Goal: Task Accomplishment & Management: Manage account settings

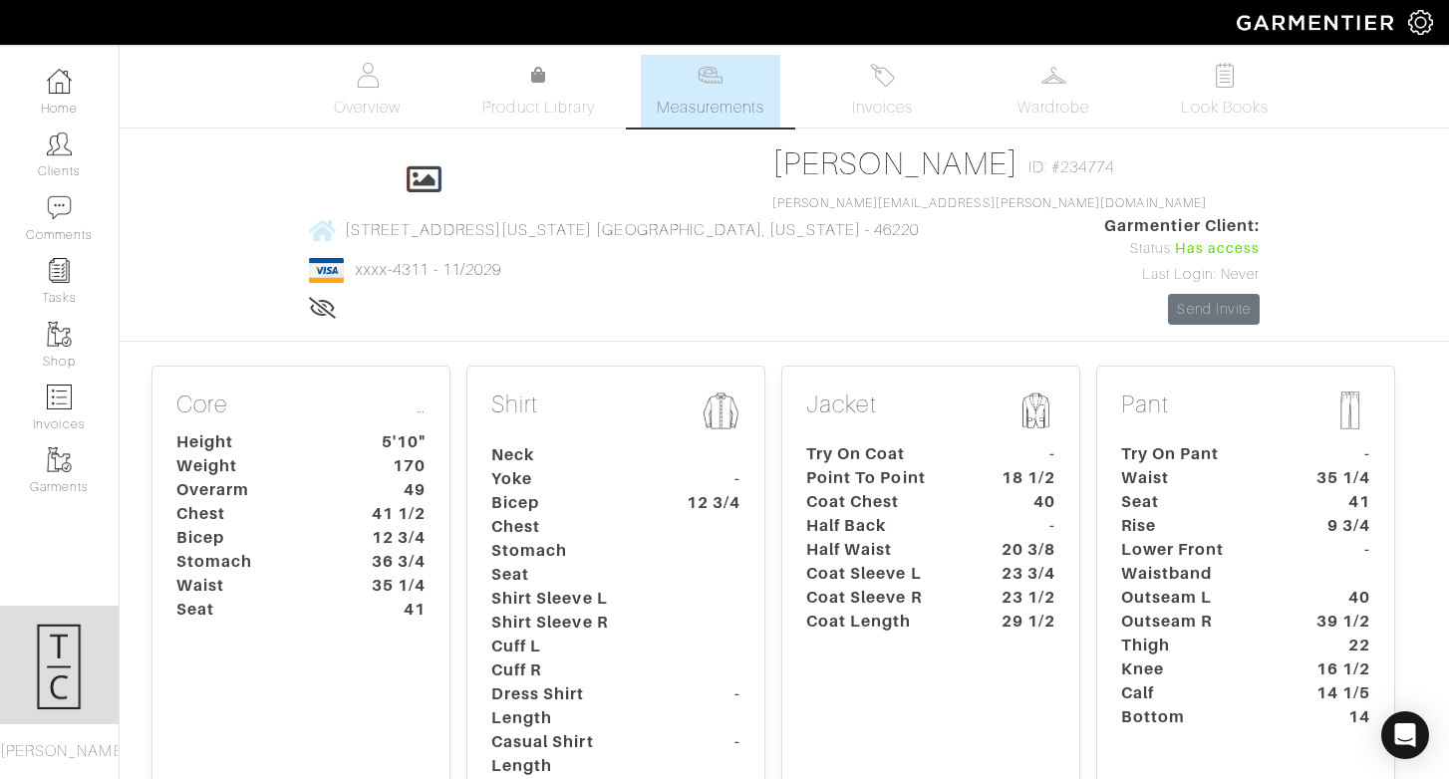
click at [994, 466] on dt "18 1/2" at bounding box center [1024, 478] width 93 height 24
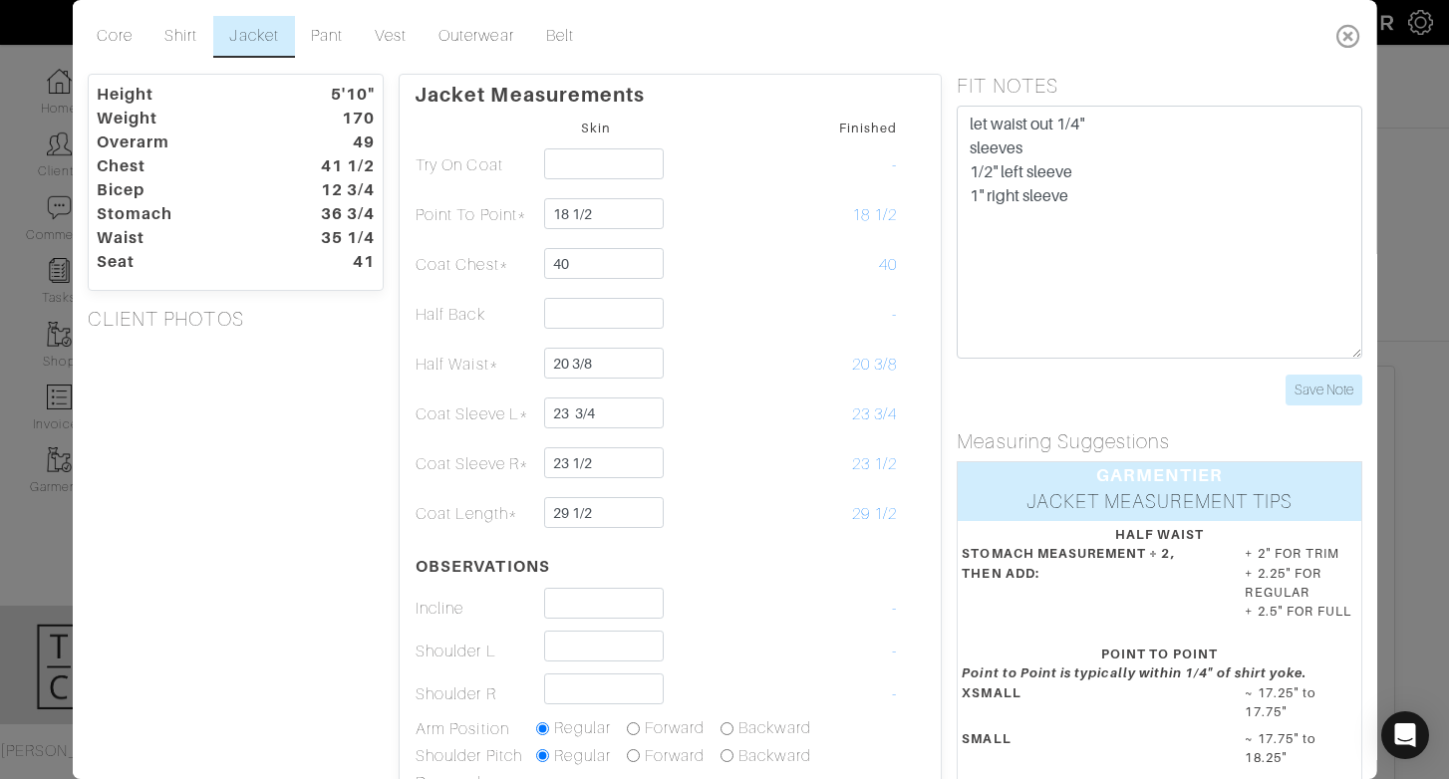
click at [1344, 32] on icon at bounding box center [1348, 36] width 41 height 40
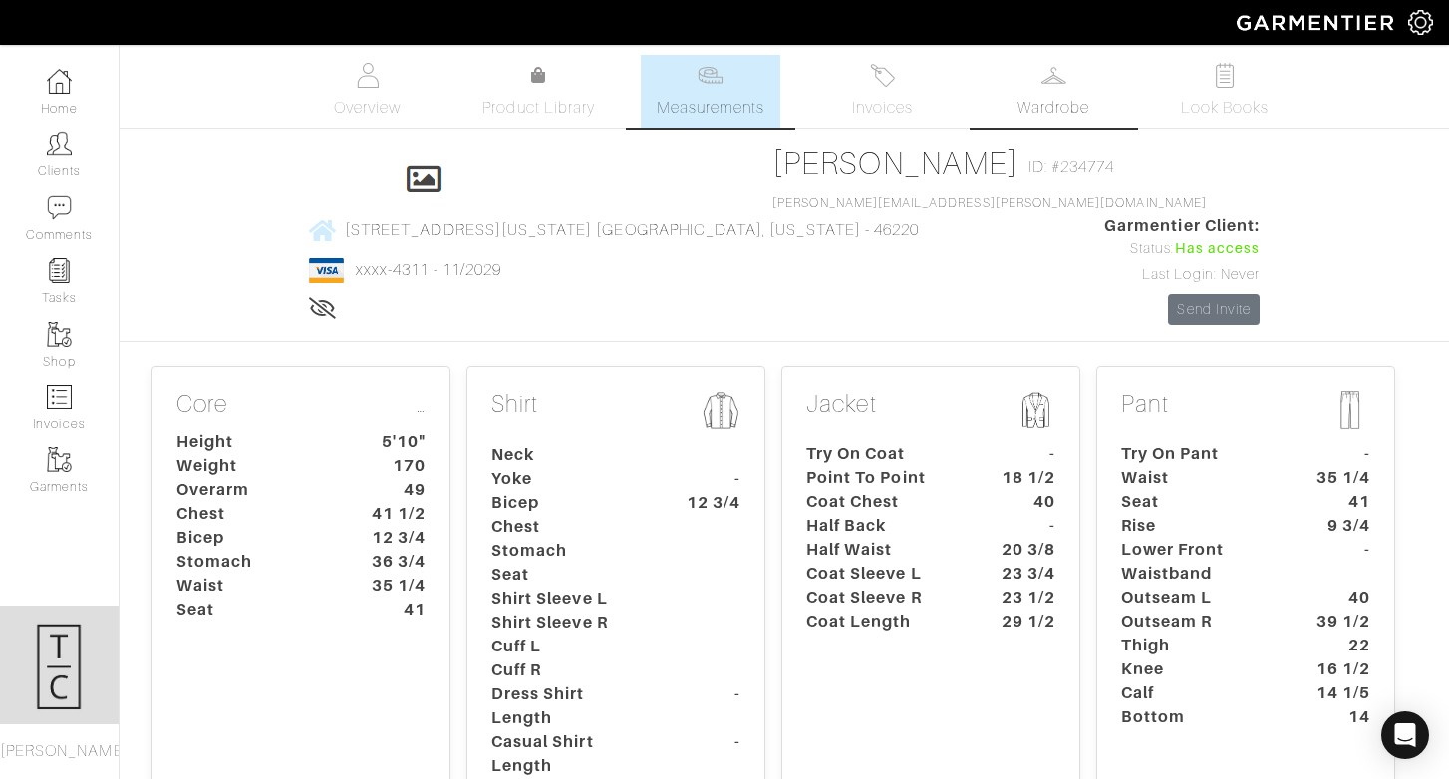
click at [1023, 89] on link "Wardrobe" at bounding box center [1054, 91] width 140 height 73
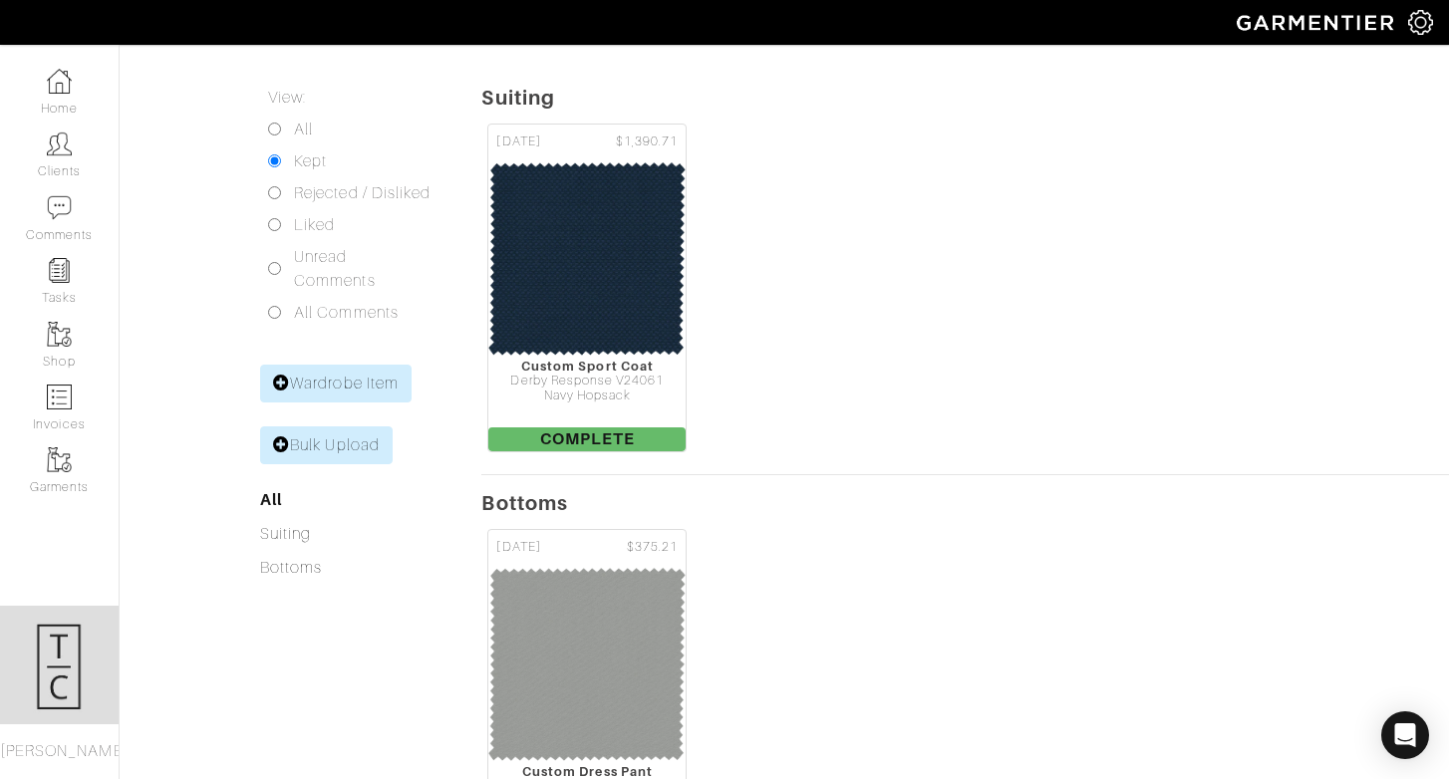
scroll to position [235, 0]
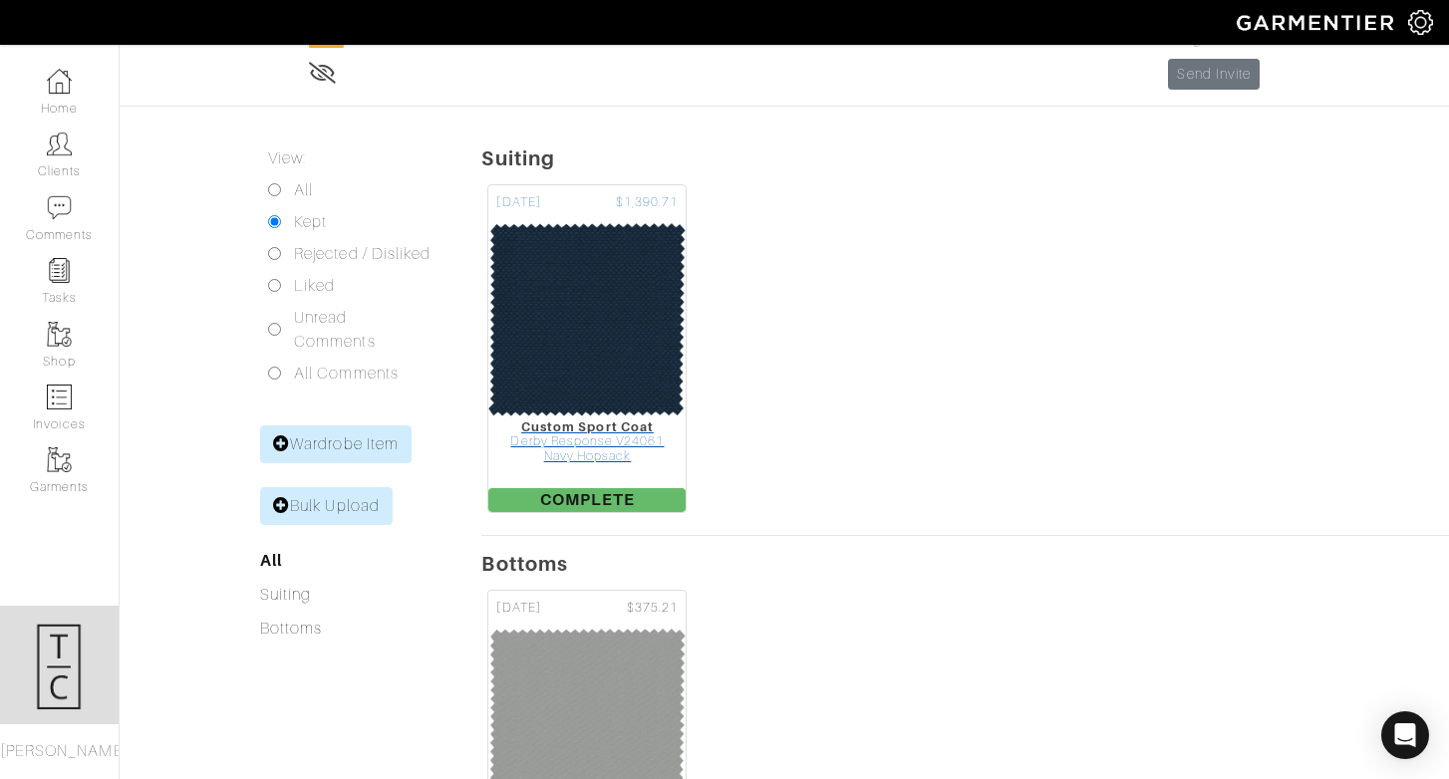
click at [543, 286] on img at bounding box center [586, 319] width 199 height 199
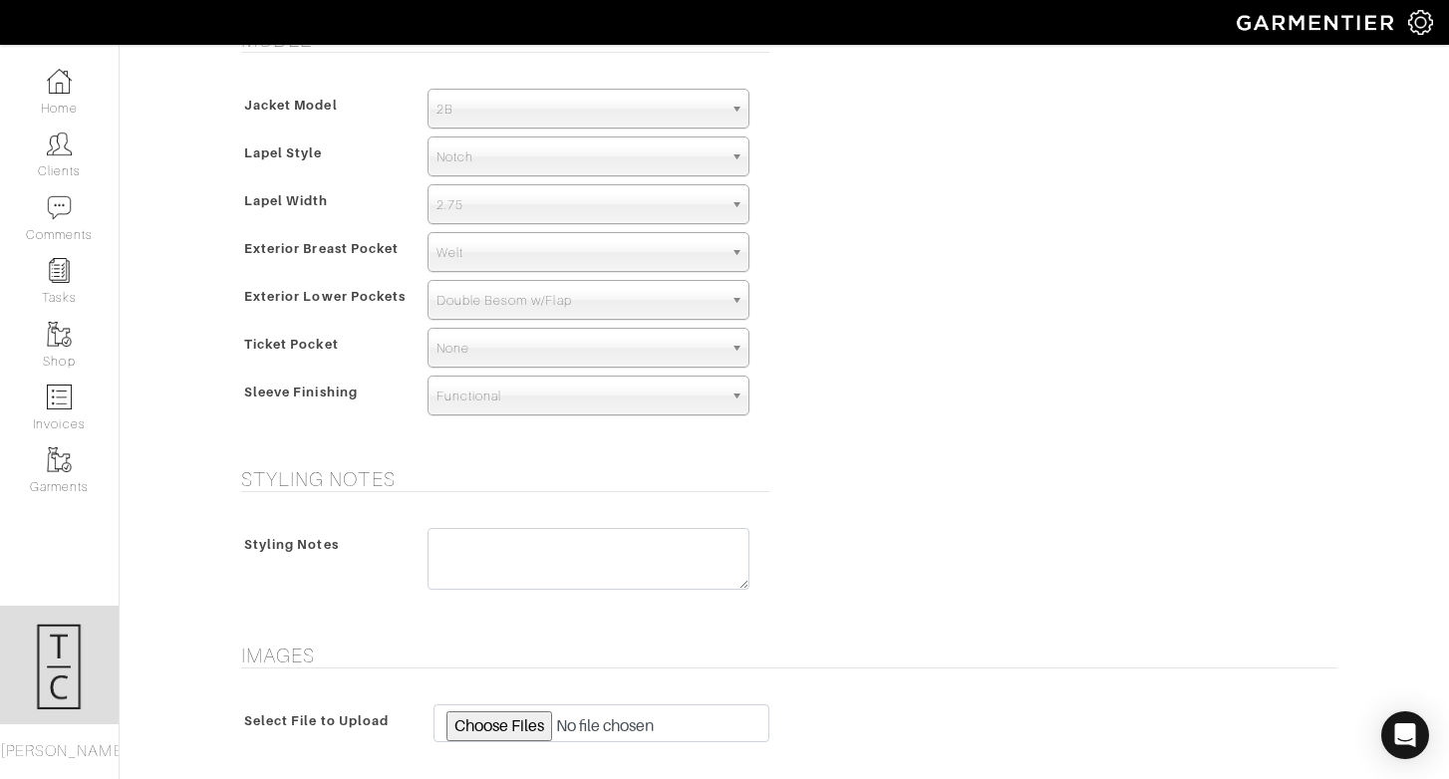
scroll to position [1440, 0]
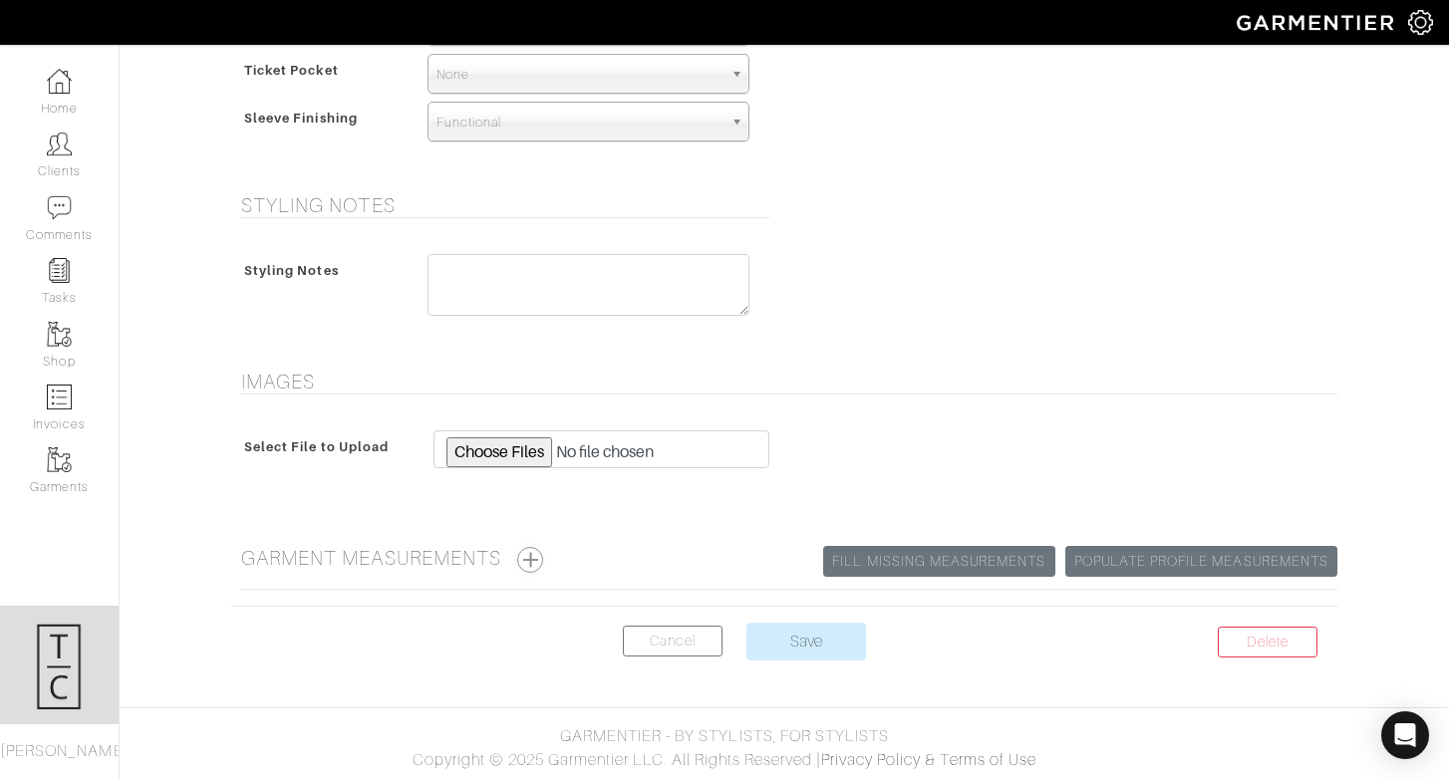
click at [528, 564] on button "button" at bounding box center [530, 560] width 26 height 26
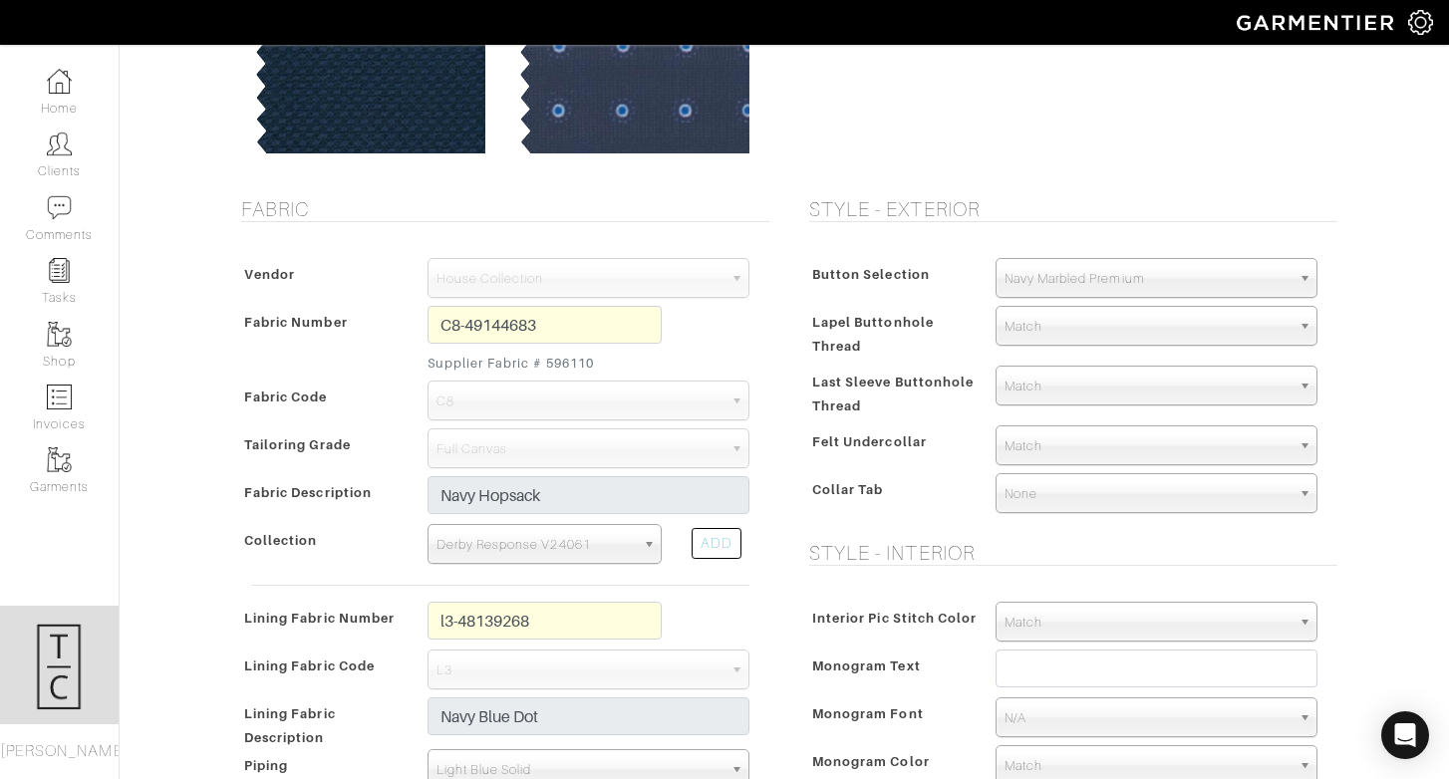
scroll to position [0, 0]
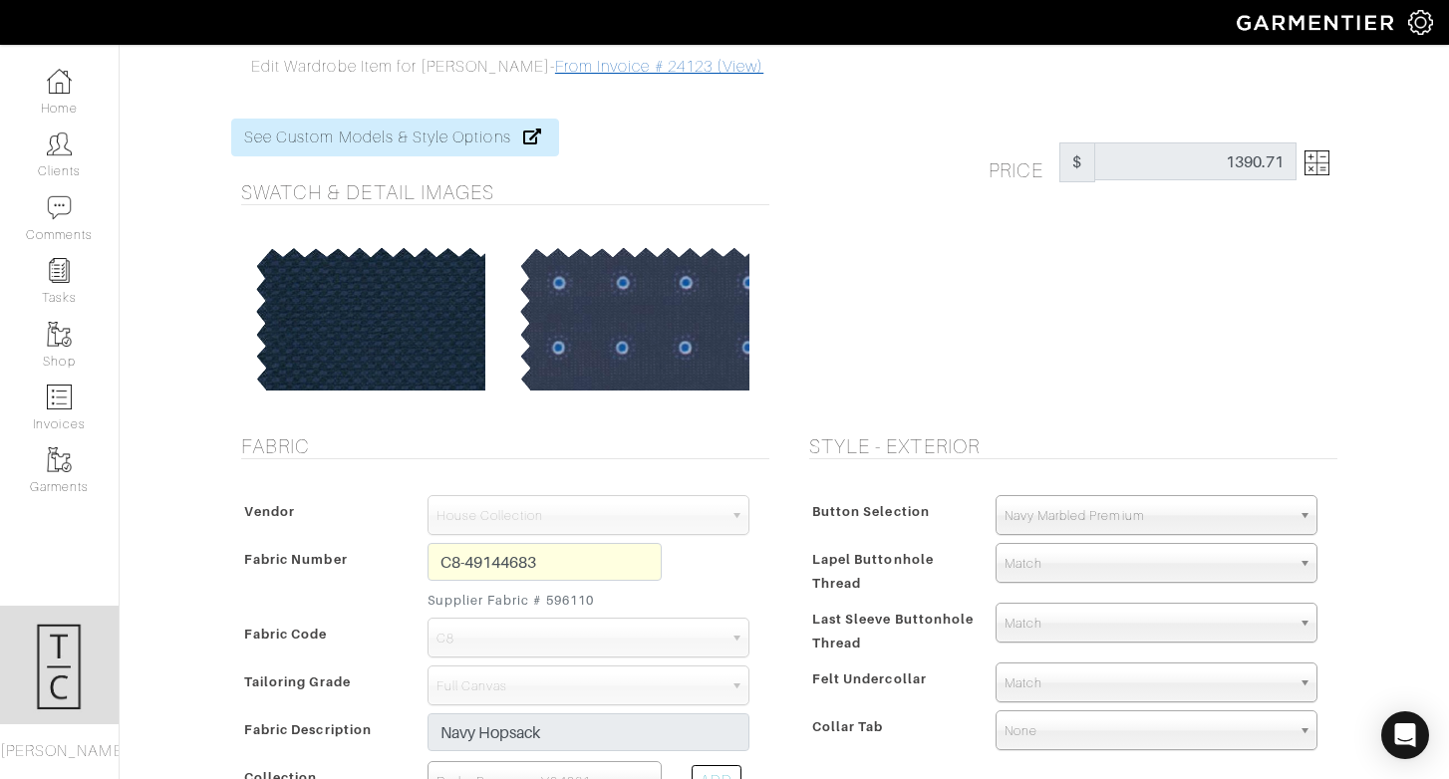
click at [571, 74] on link "From Invoice # 24123 (View)" at bounding box center [659, 67] width 208 height 18
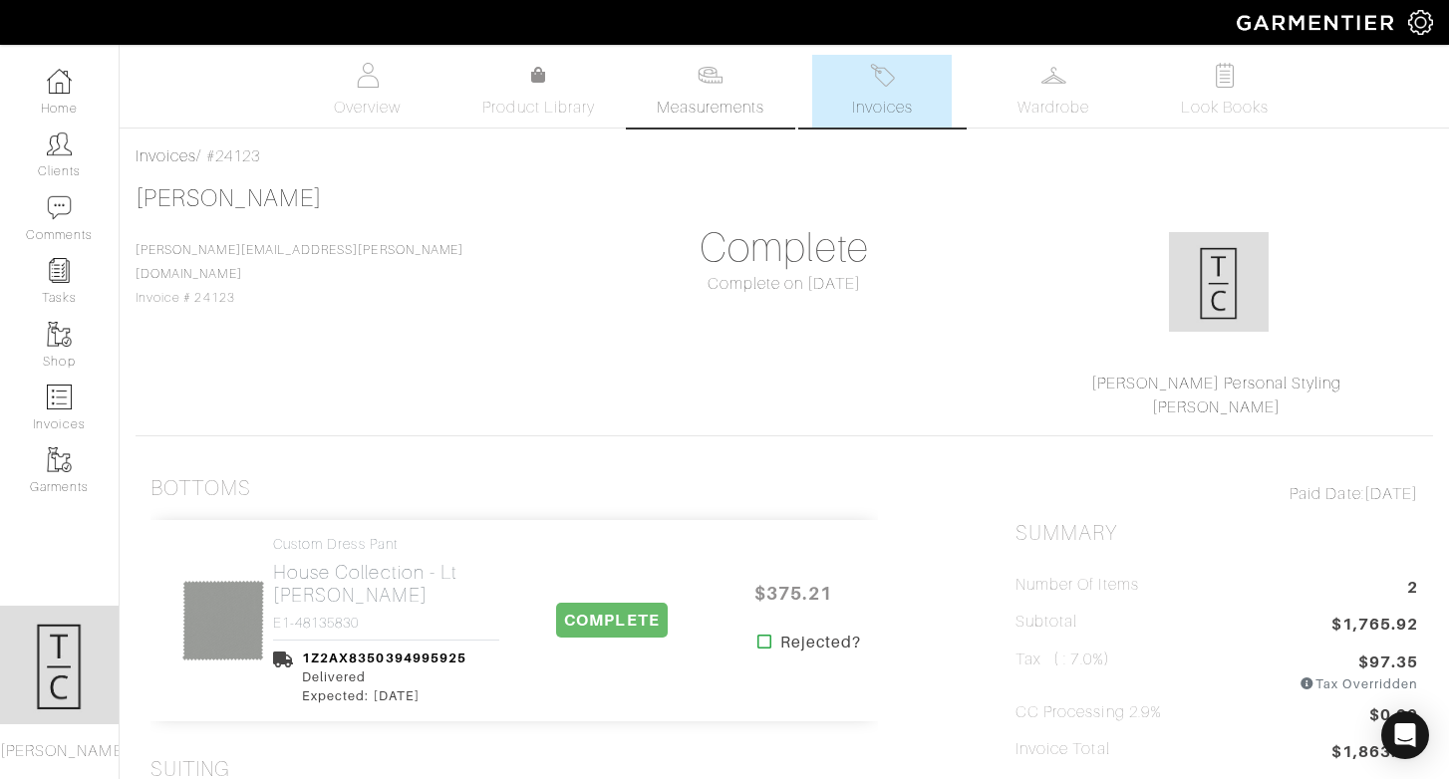
click at [771, 90] on link "Measurements" at bounding box center [711, 91] width 141 height 73
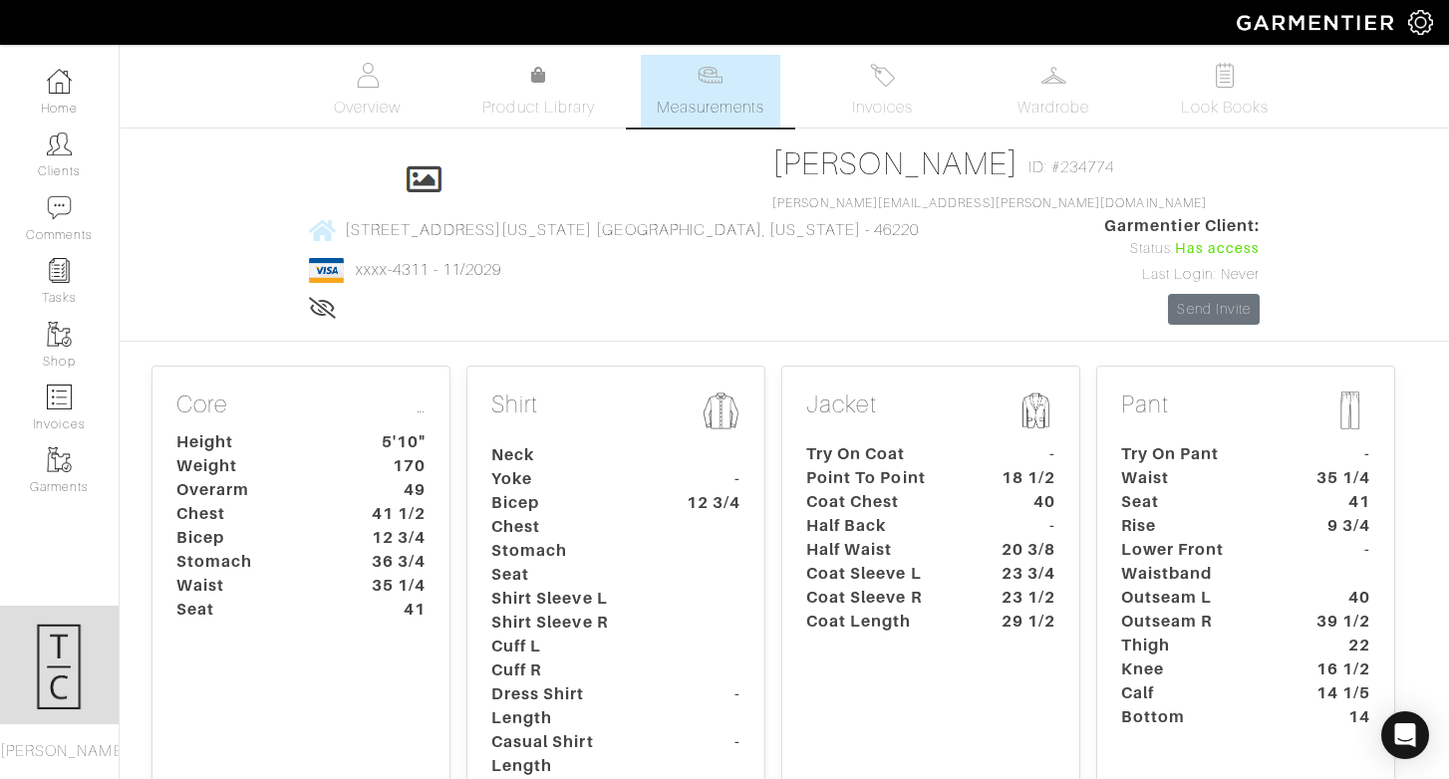
click at [863, 538] on dt "Half Waist" at bounding box center [884, 550] width 186 height 24
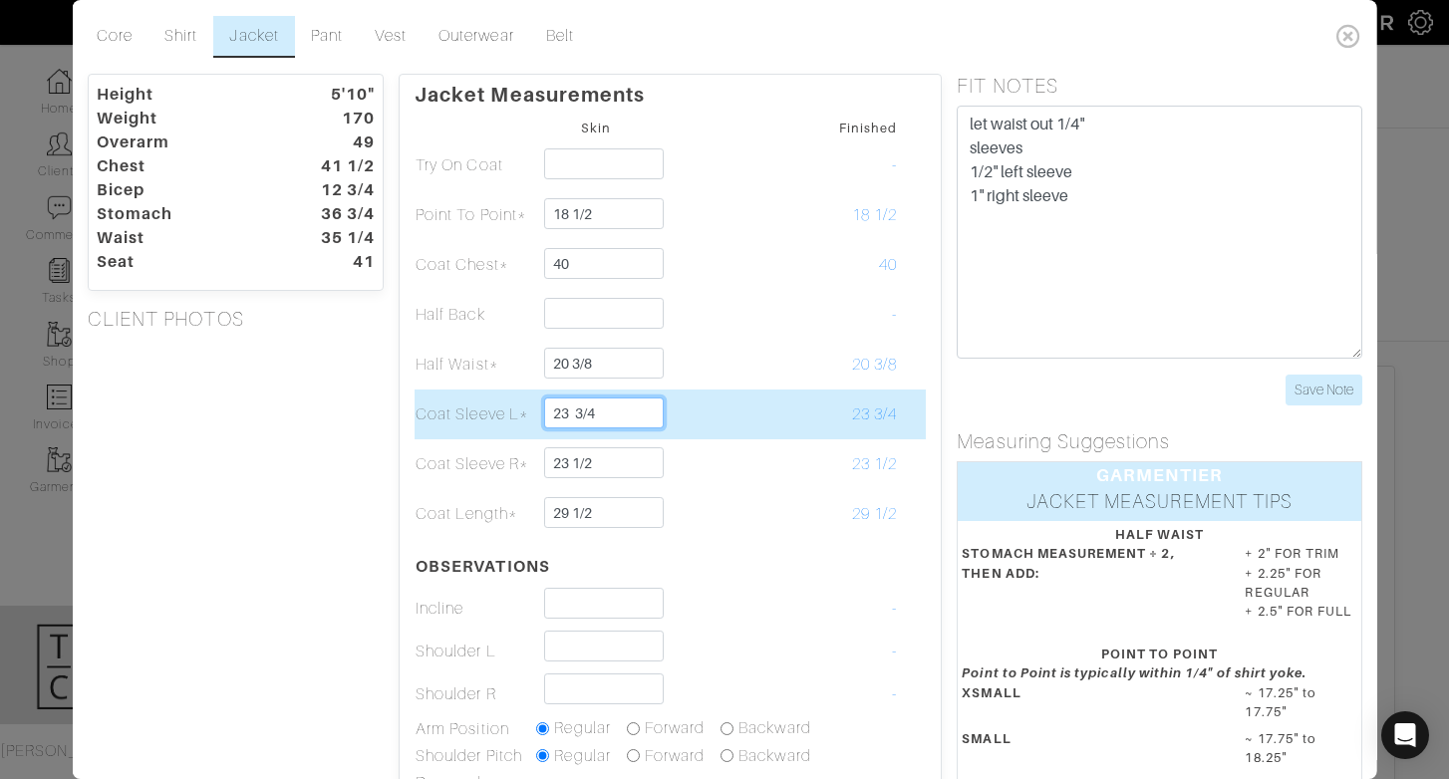
drag, startPoint x: 550, startPoint y: 410, endPoint x: 691, endPoint y: 411, distance: 140.5
click at [690, 411] on tr "Coat Sleeve L* 23 3/4 23 3/4" at bounding box center [670, 415] width 511 height 50
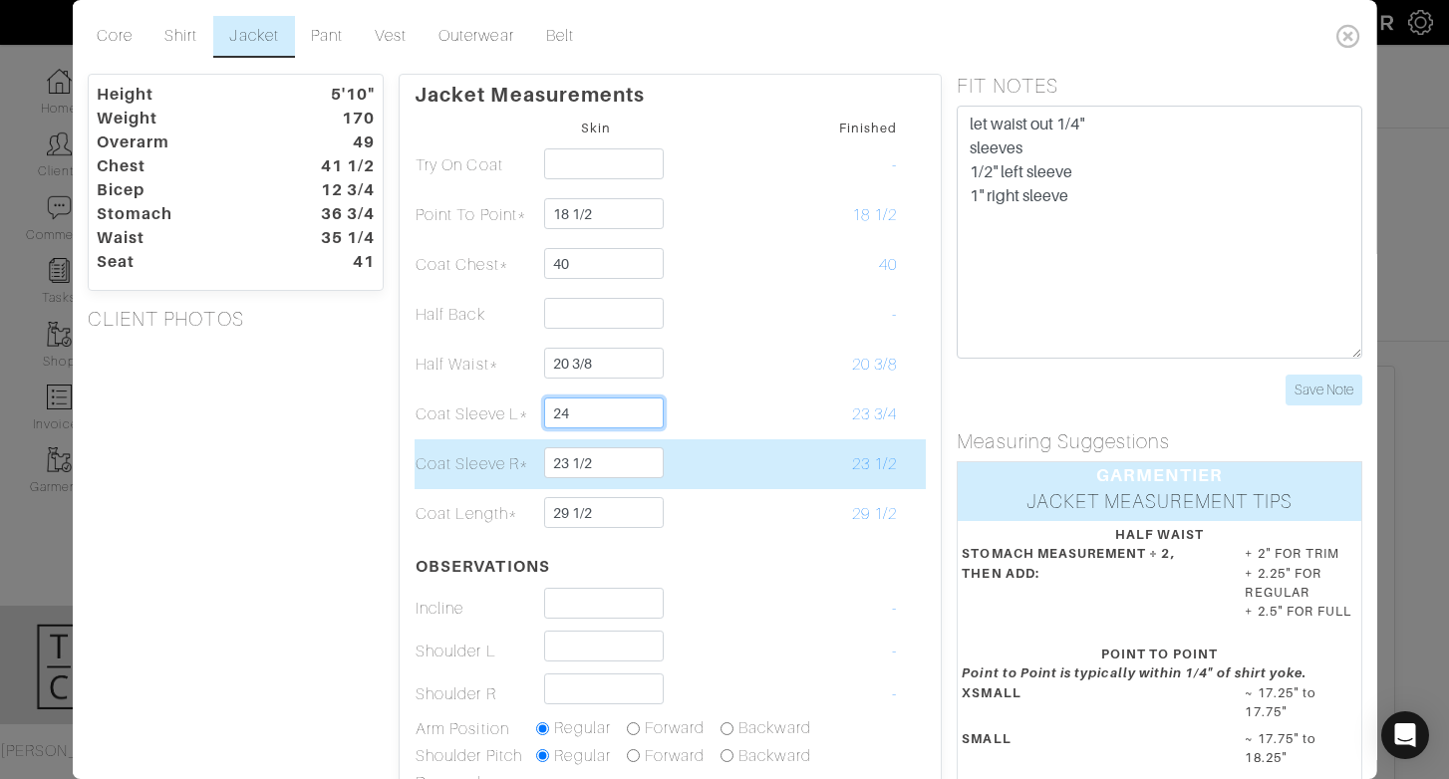
type input "24"
click at [551, 463] on input "23 1/2" at bounding box center [603, 463] width 119 height 31
drag, startPoint x: 551, startPoint y: 463, endPoint x: 689, endPoint y: 464, distance: 137.6
click at [689, 464] on tr "Coat Sleeve R* 23 1/2 23 1/2" at bounding box center [670, 465] width 511 height 50
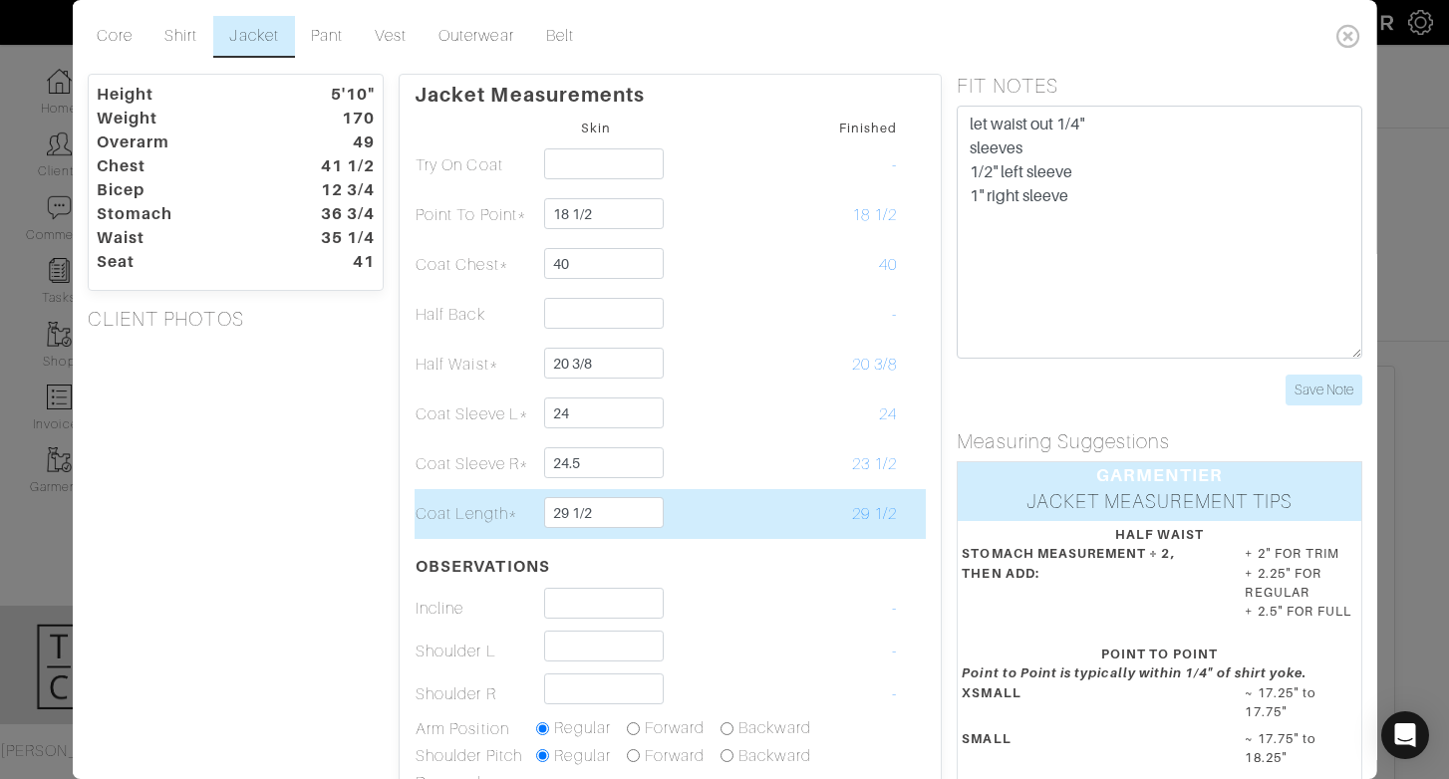
type input "24 1/2"
click at [869, 498] on td "29 1/2" at bounding box center [837, 514] width 121 height 50
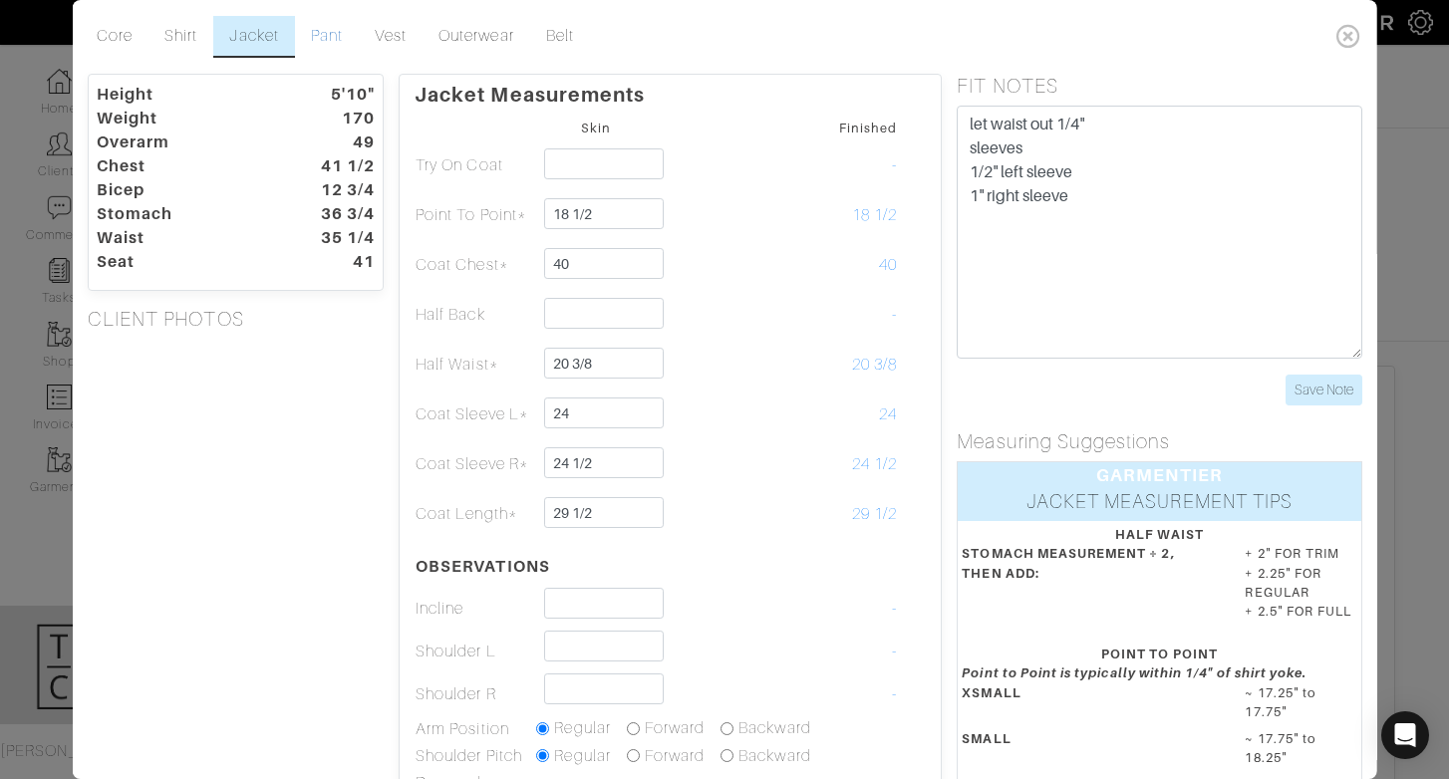
click at [327, 36] on link "Pant" at bounding box center [326, 37] width 64 height 42
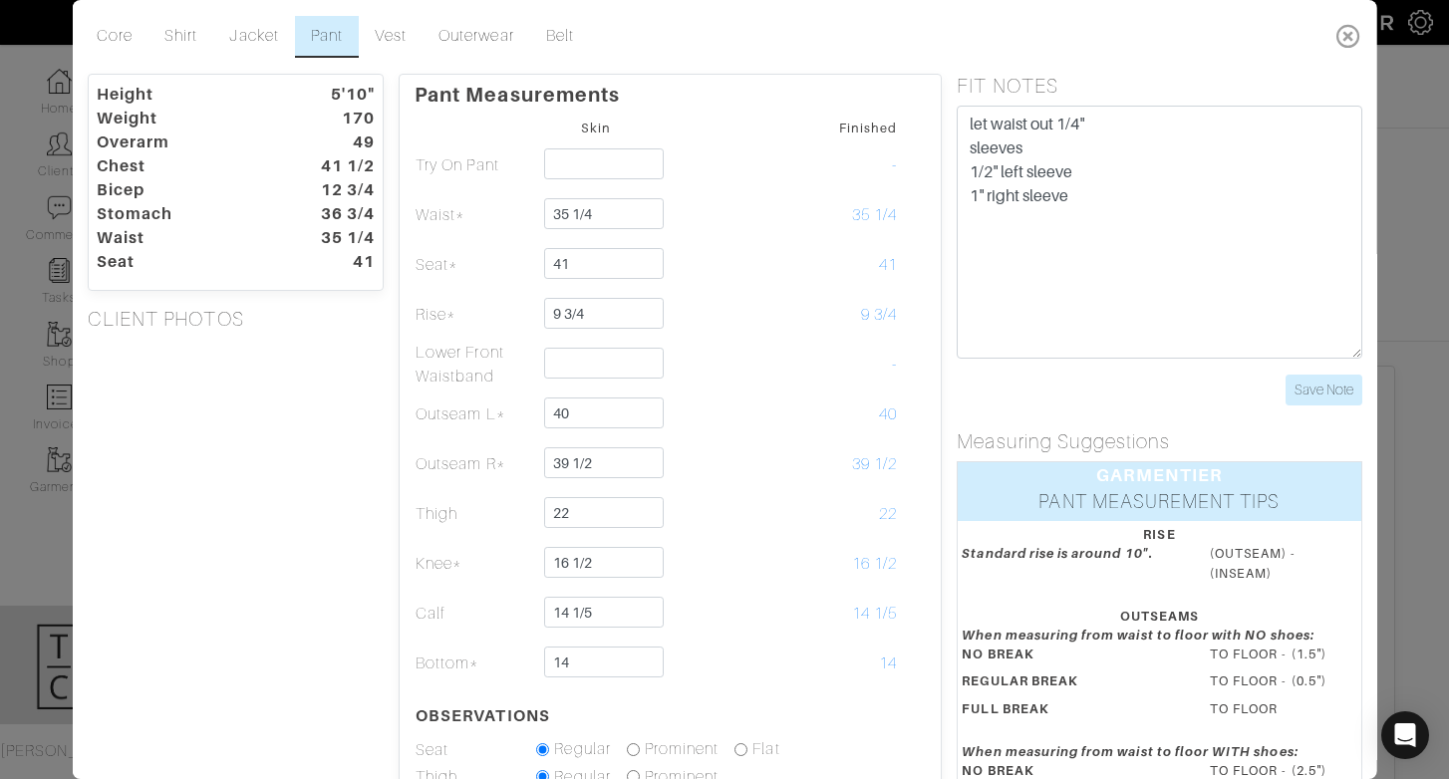
click at [1340, 29] on icon at bounding box center [1348, 36] width 41 height 40
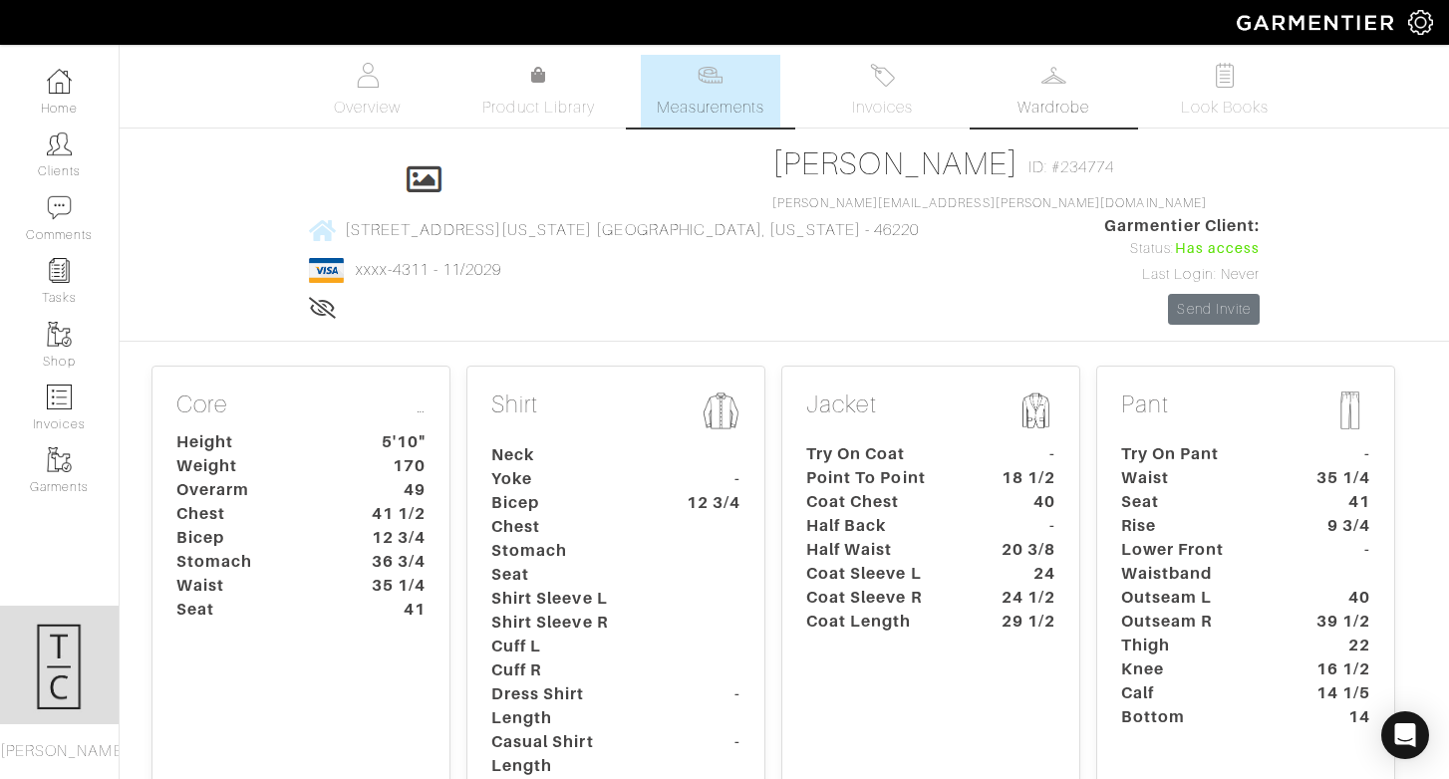
click at [1028, 75] on link "Wardrobe" at bounding box center [1054, 91] width 140 height 73
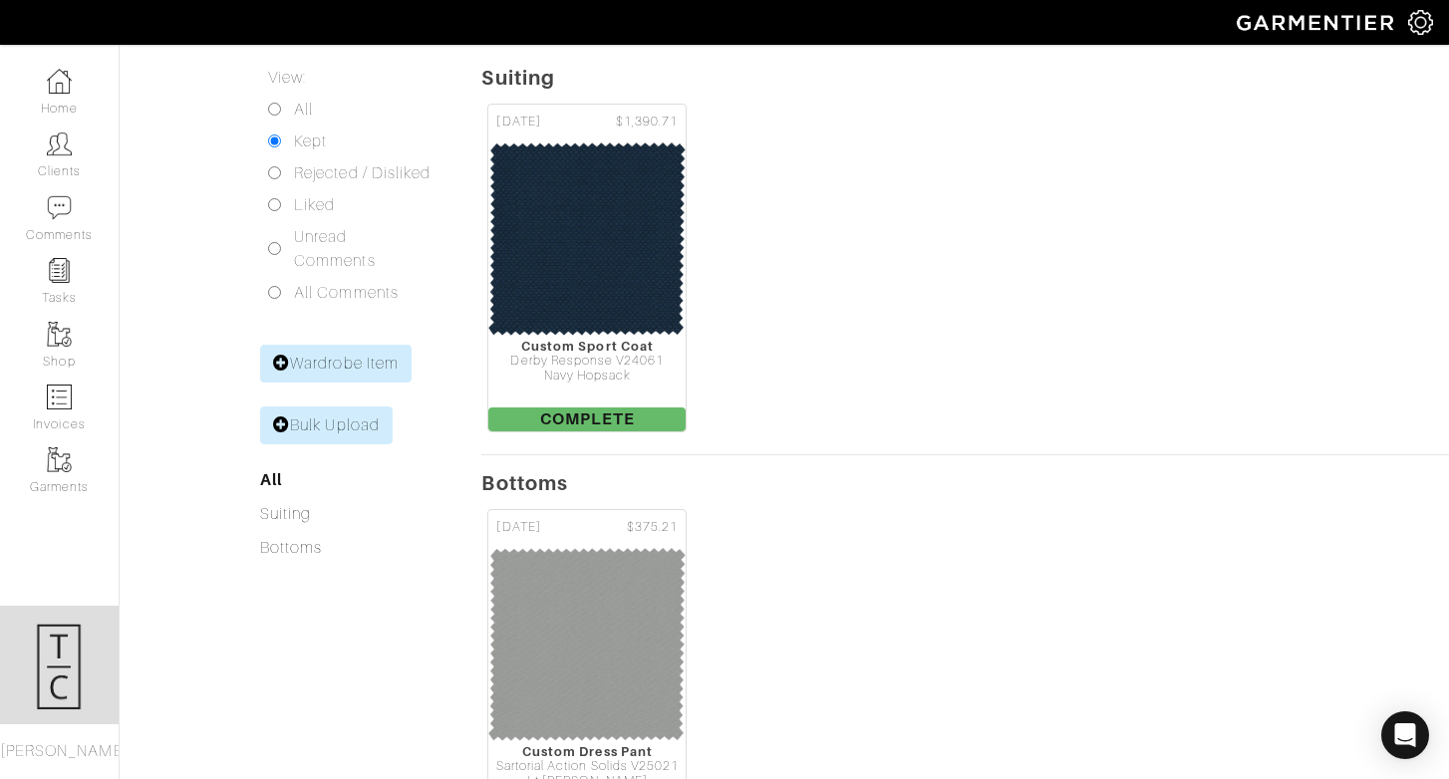
scroll to position [412, 0]
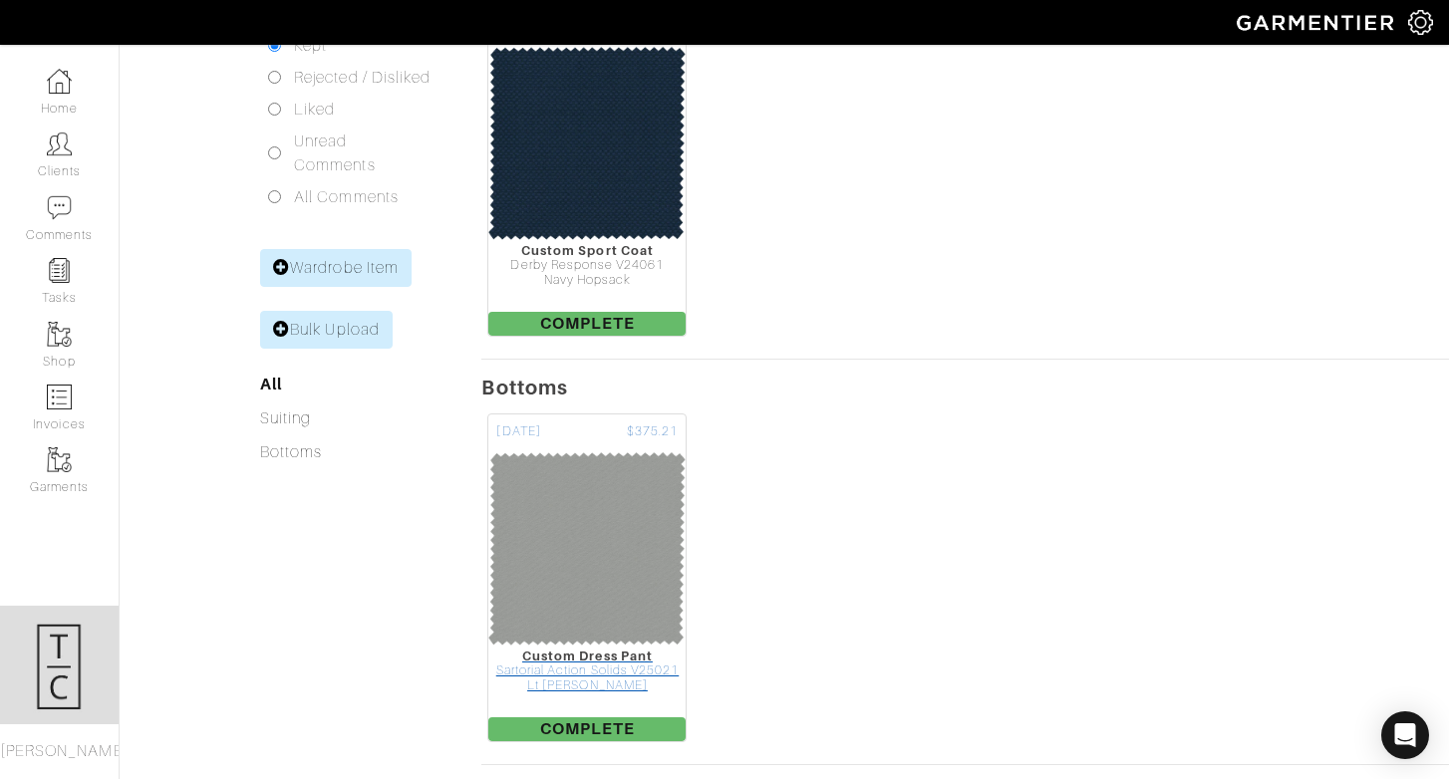
click at [599, 470] on img at bounding box center [586, 549] width 199 height 199
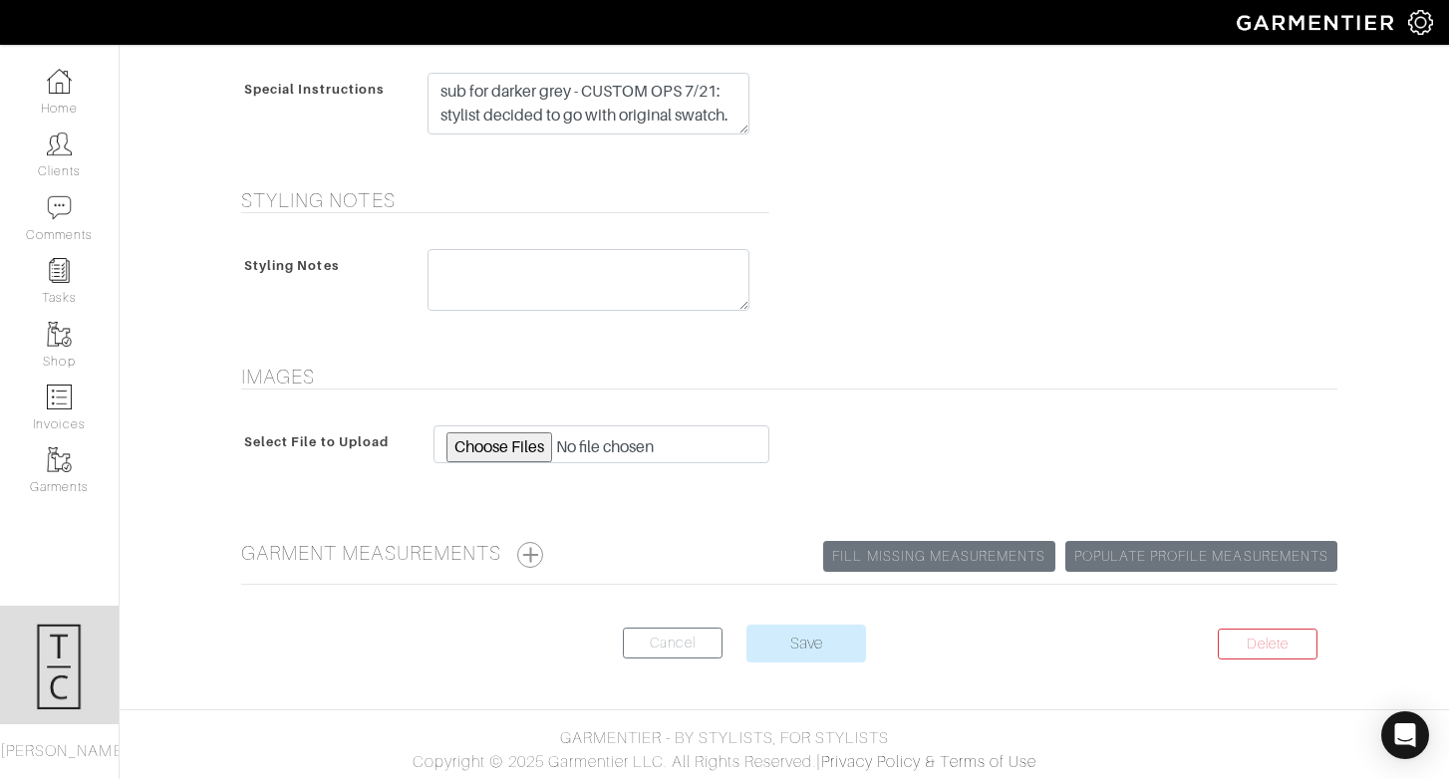
scroll to position [968, 0]
click at [540, 548] on button "button" at bounding box center [530, 553] width 26 height 26
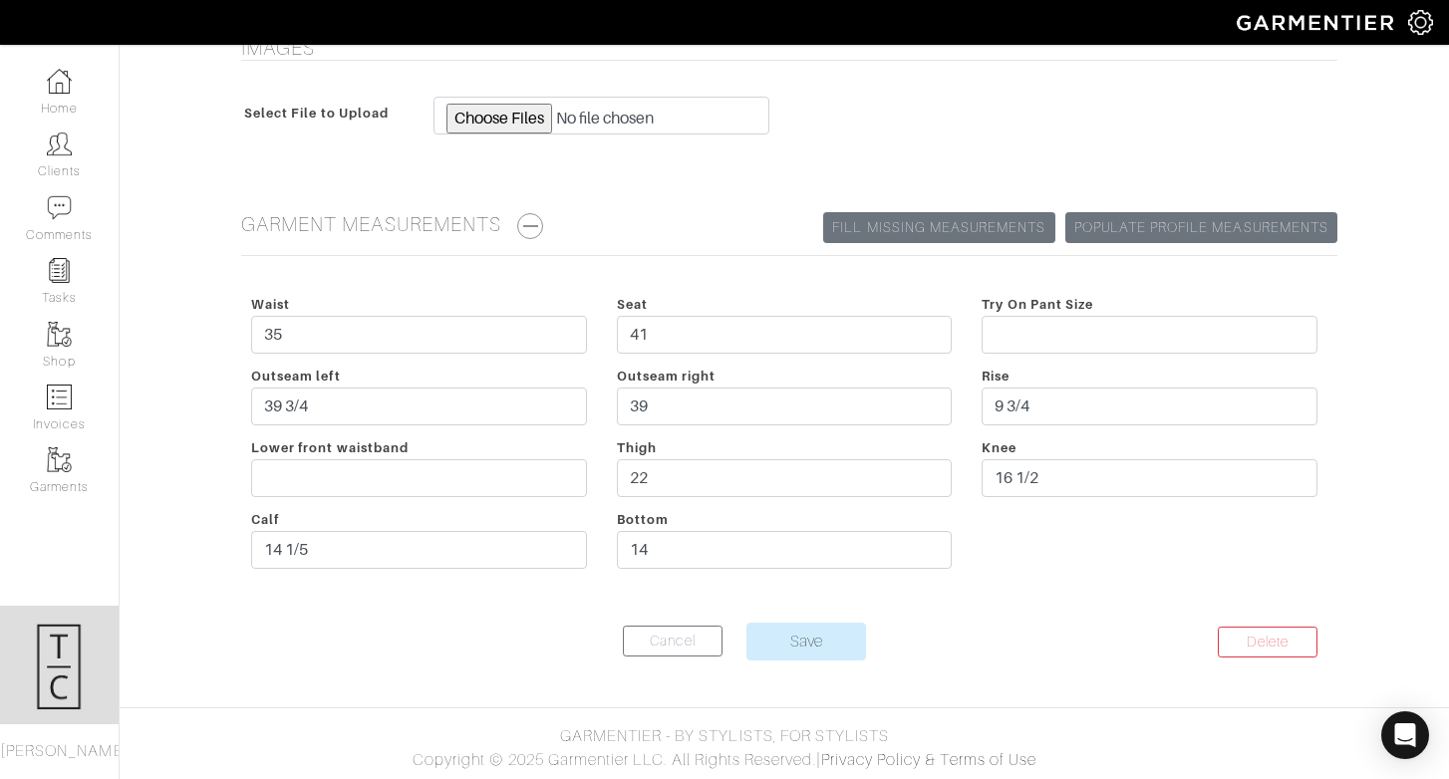
scroll to position [0, 0]
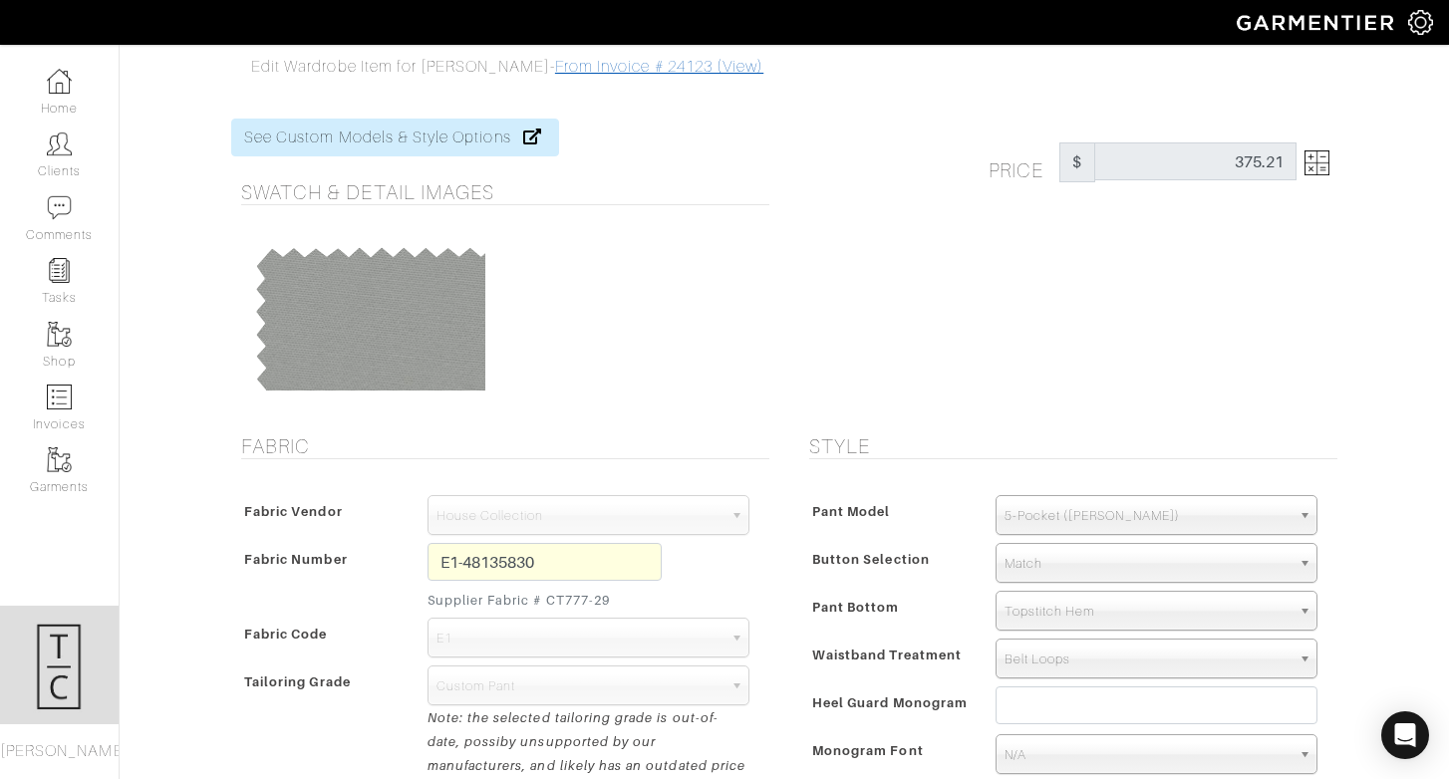
click at [561, 69] on link "From Invoice # 24123 (View)" at bounding box center [659, 67] width 208 height 18
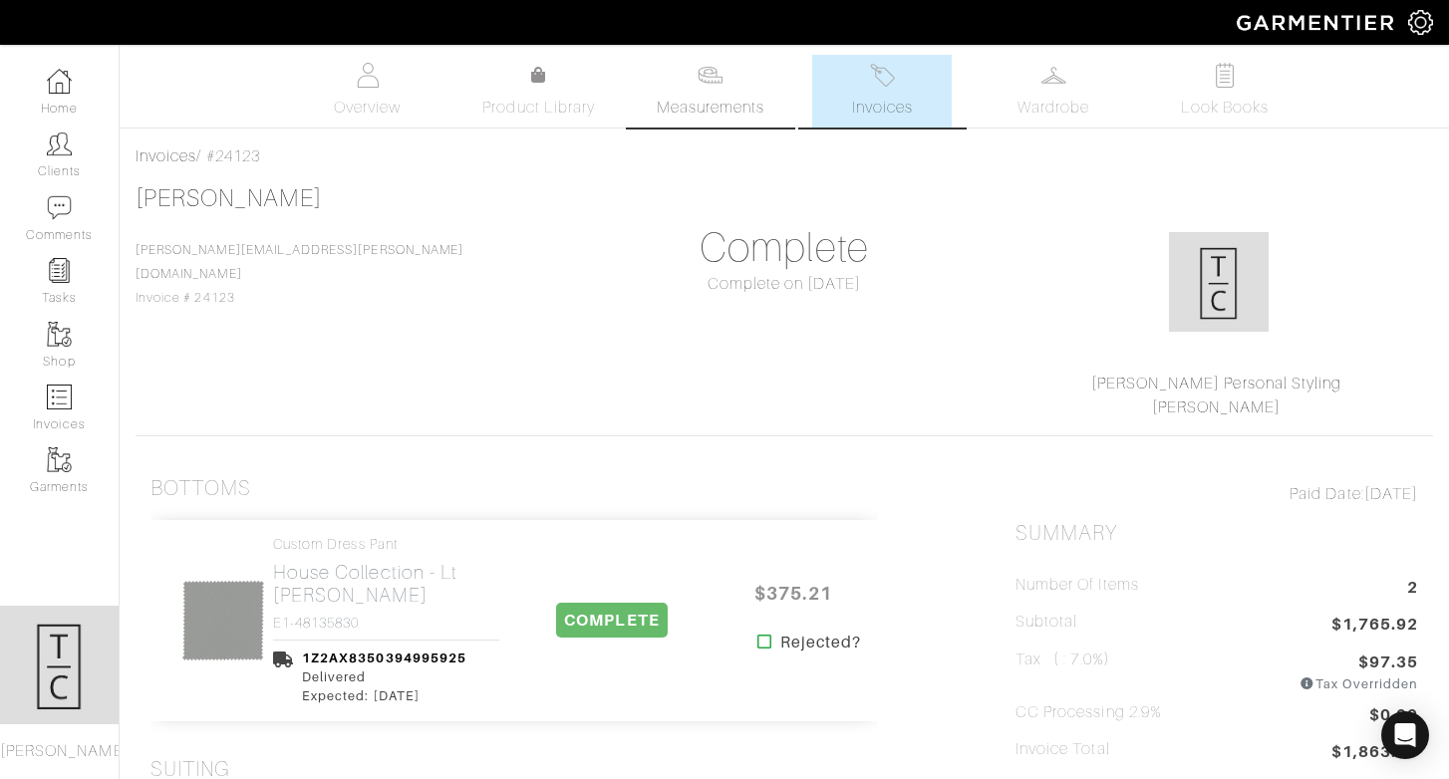
click at [722, 112] on span "Measurements" at bounding box center [711, 108] width 109 height 24
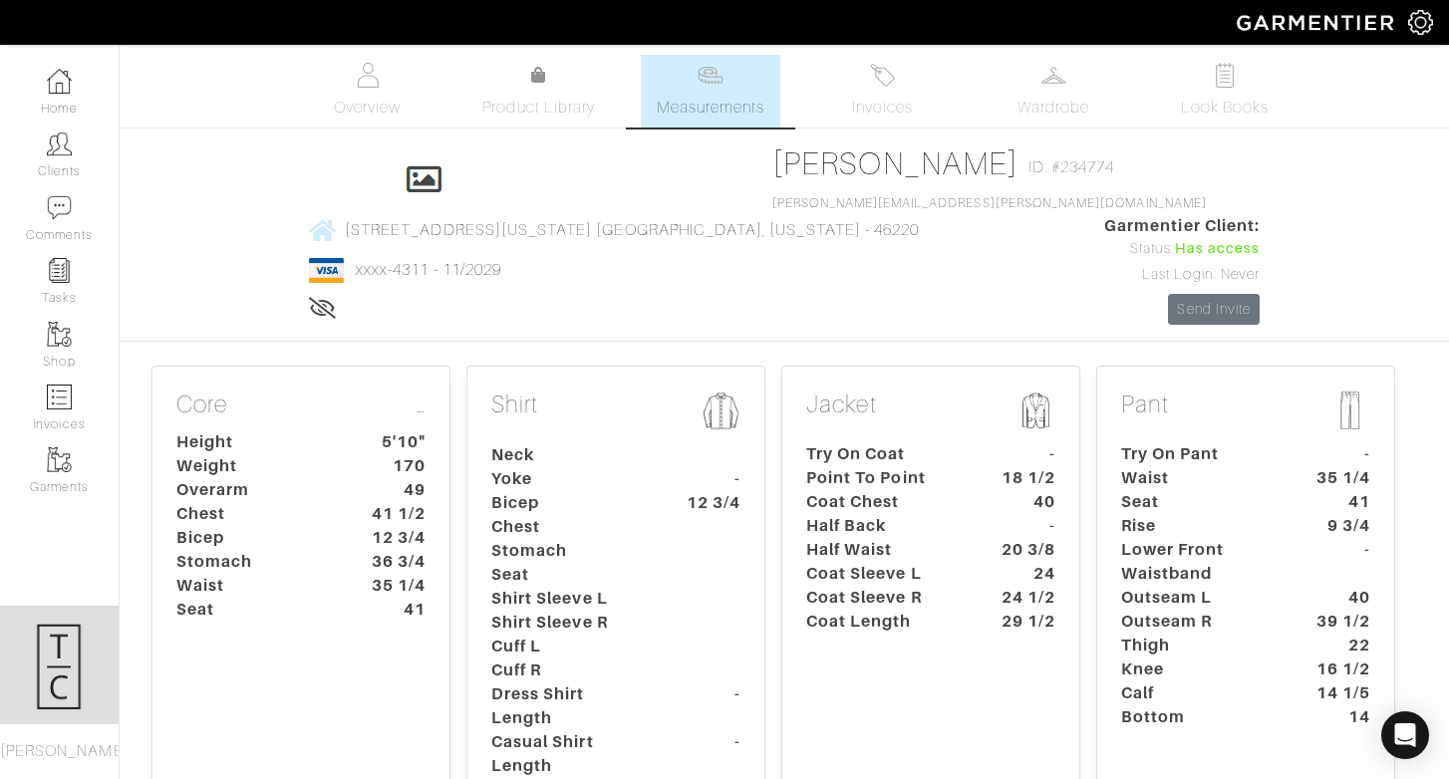
click at [1215, 490] on dt "Seat" at bounding box center [1199, 502] width 186 height 24
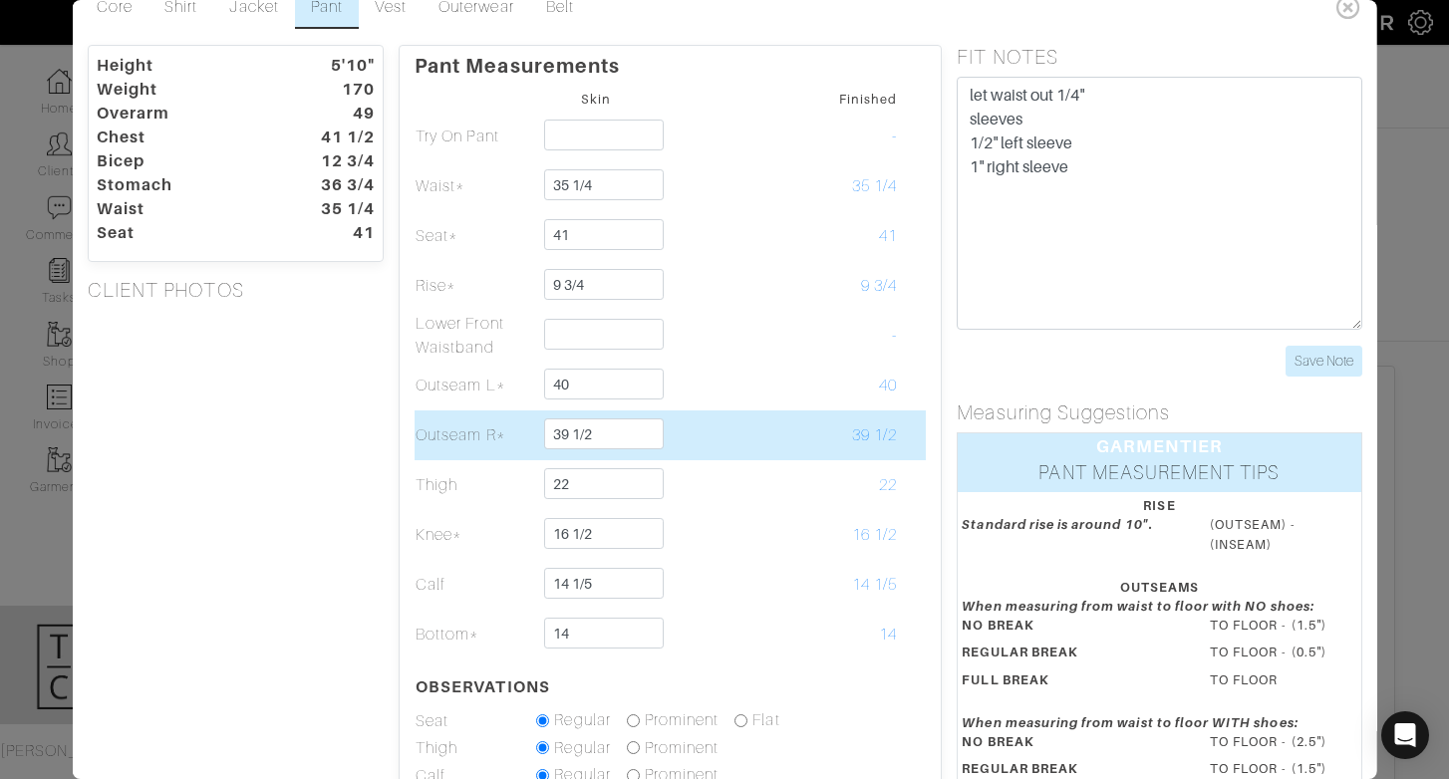
scroll to position [36, 0]
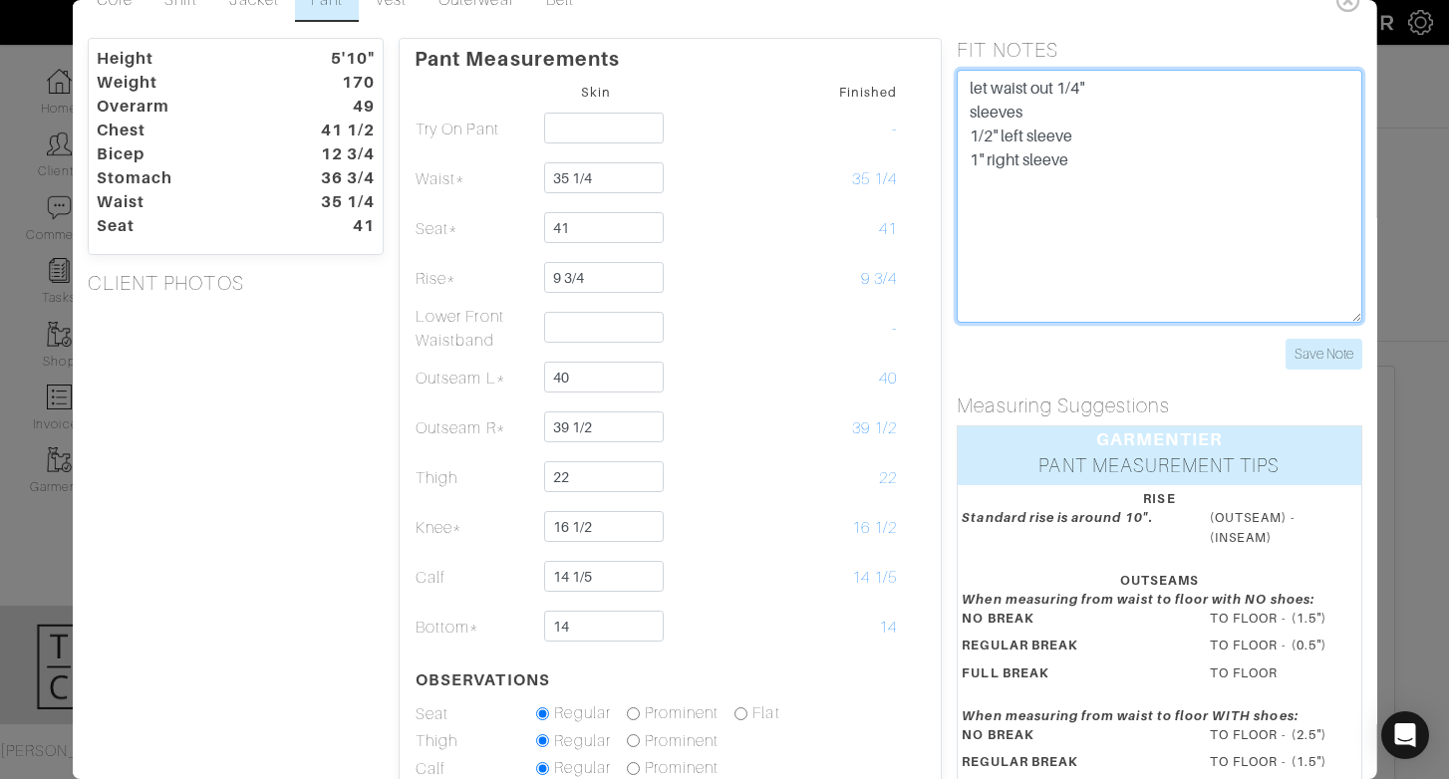
click at [1140, 268] on textarea "let waist out 1/4" sleeves 1/2" left sleeve 1" right sleeve" at bounding box center [1159, 196] width 405 height 253
click at [1095, 311] on textarea "let waist out 1/4" sleeves 1/2" left sleeve 1" right sleeve" at bounding box center [1159, 196] width 405 height 253
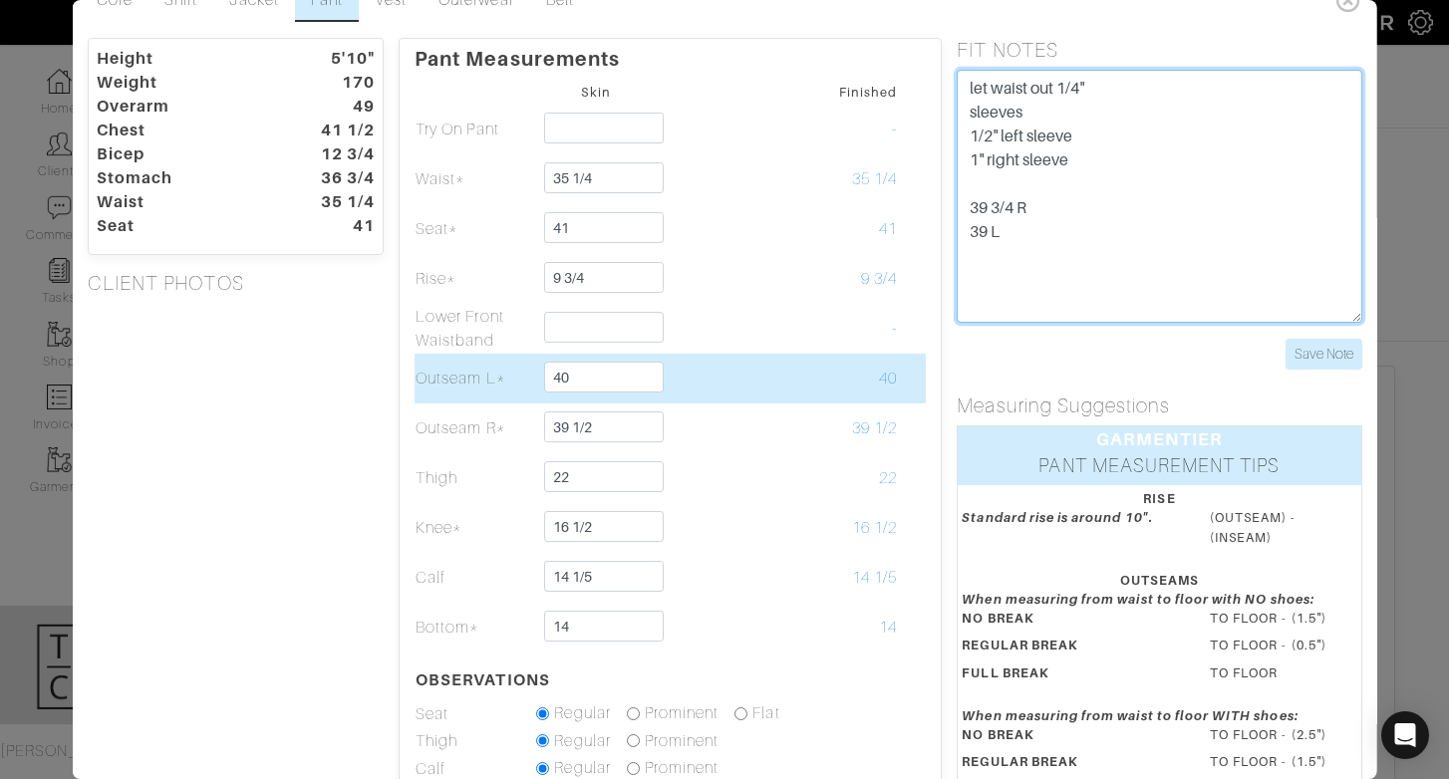
type textarea "let waist out 1/4" sleeves 1/2" left sleeve 1" right sleeve 39 3/4 R 39 L"
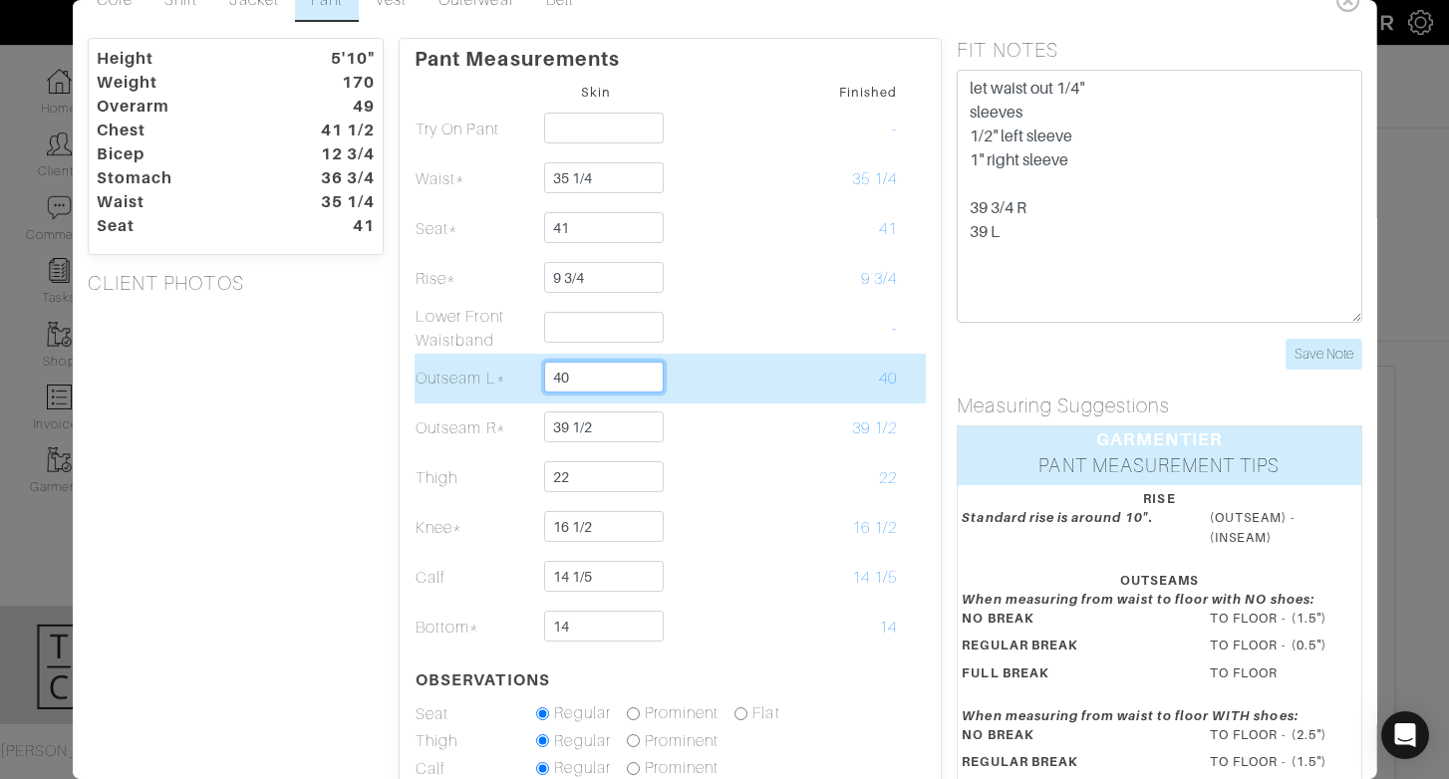
click at [646, 378] on input "40" at bounding box center [603, 377] width 119 height 31
click at [874, 365] on td "40" at bounding box center [837, 379] width 121 height 50
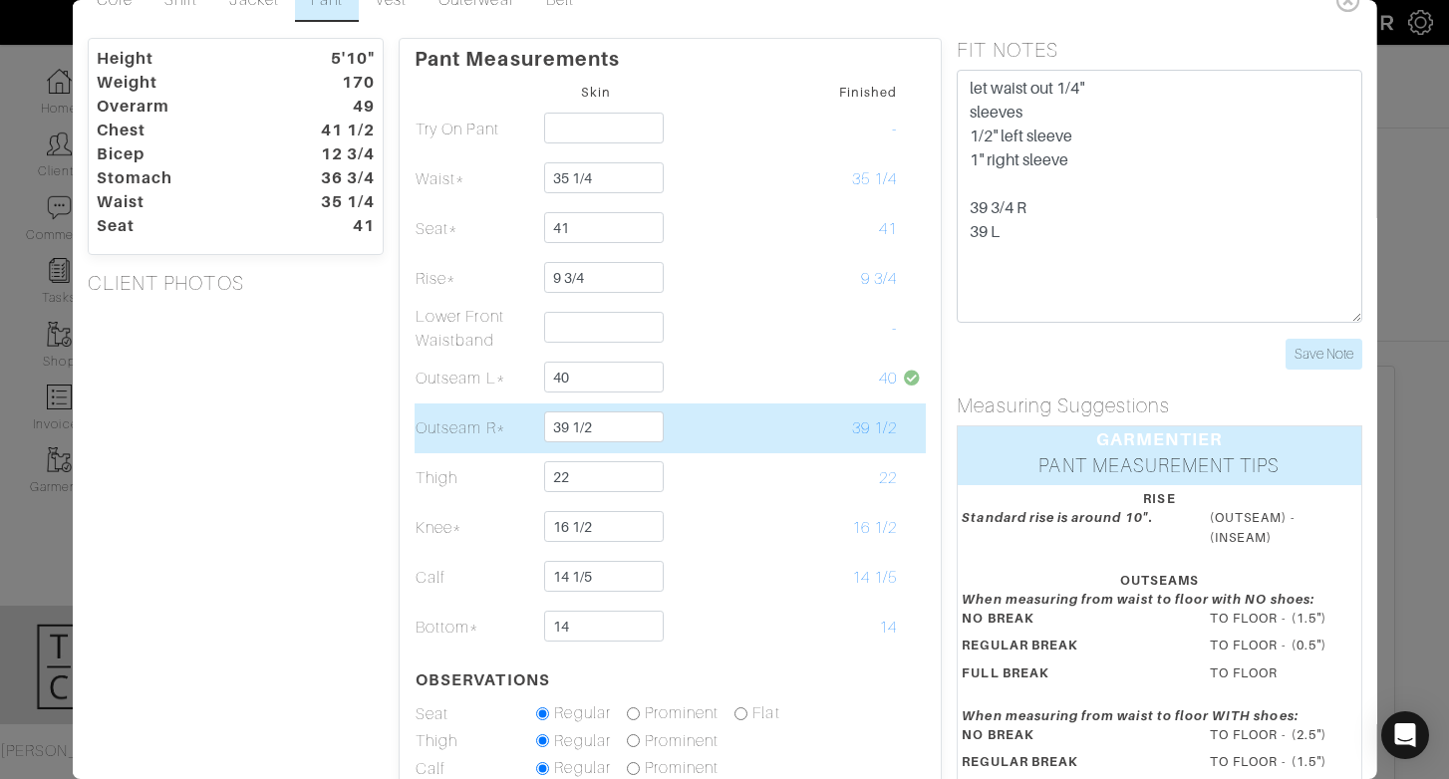
click at [888, 428] on span "39 1/2" at bounding box center [874, 429] width 45 height 18
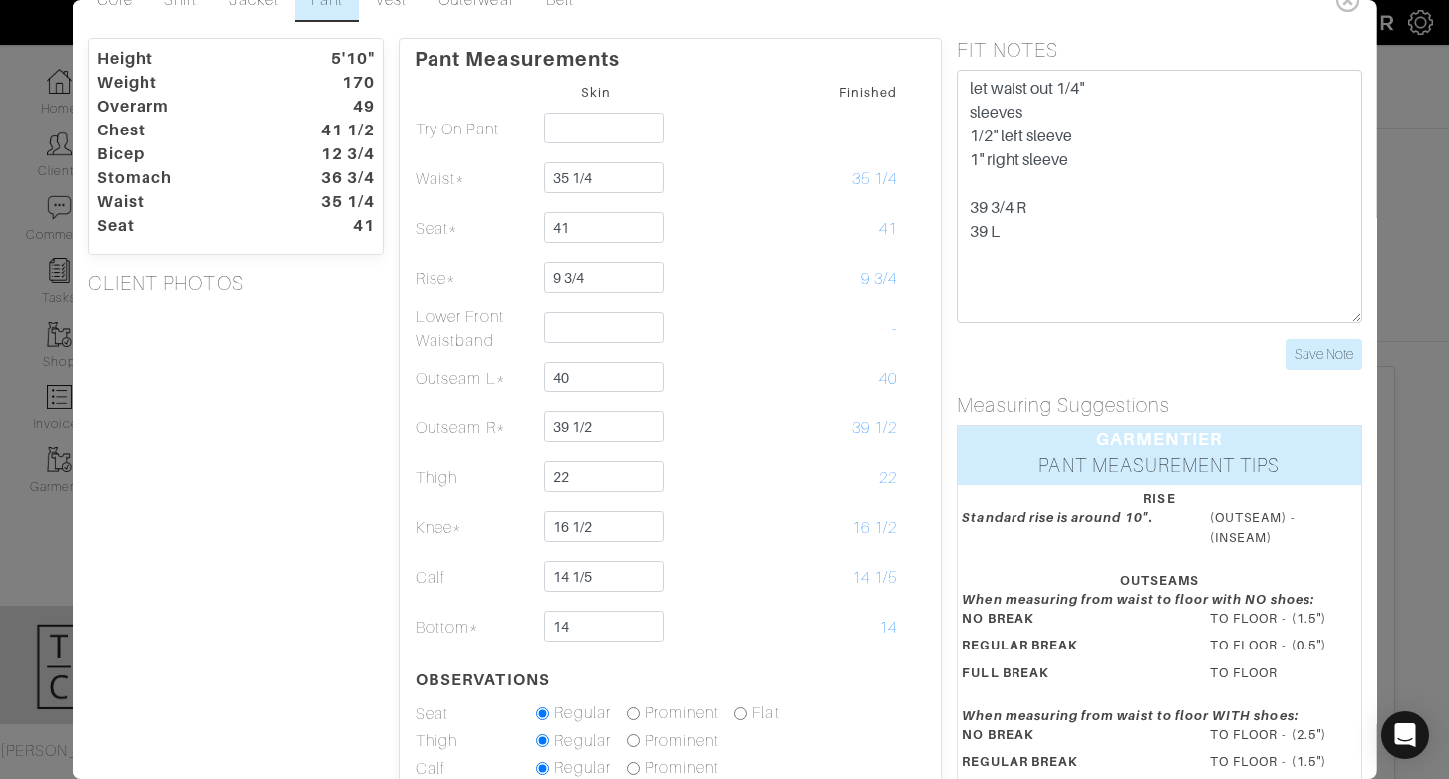
scroll to position [0, 0]
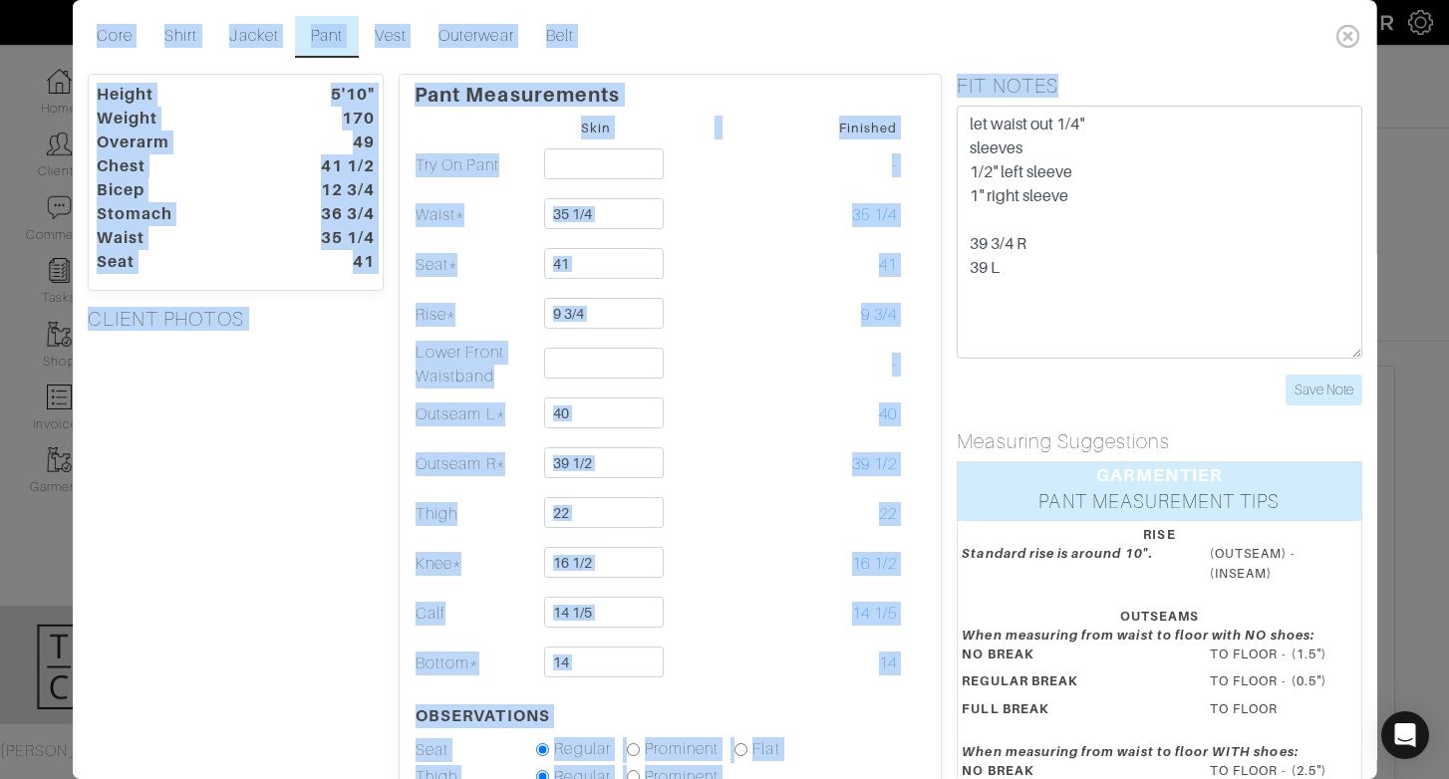
drag, startPoint x: 1340, startPoint y: 34, endPoint x: 1163, endPoint y: 301, distance: 320.1
click at [1162, 300] on div "Core Shirt Jacket Pant Vest Outerwear Belt Height 5'10" Weight 170 Overarm 49 C…" at bounding box center [725, 389] width 1305 height 779
click at [1294, 390] on input "Save Note" at bounding box center [1323, 390] width 77 height 31
click at [1353, 43] on icon at bounding box center [1348, 36] width 41 height 40
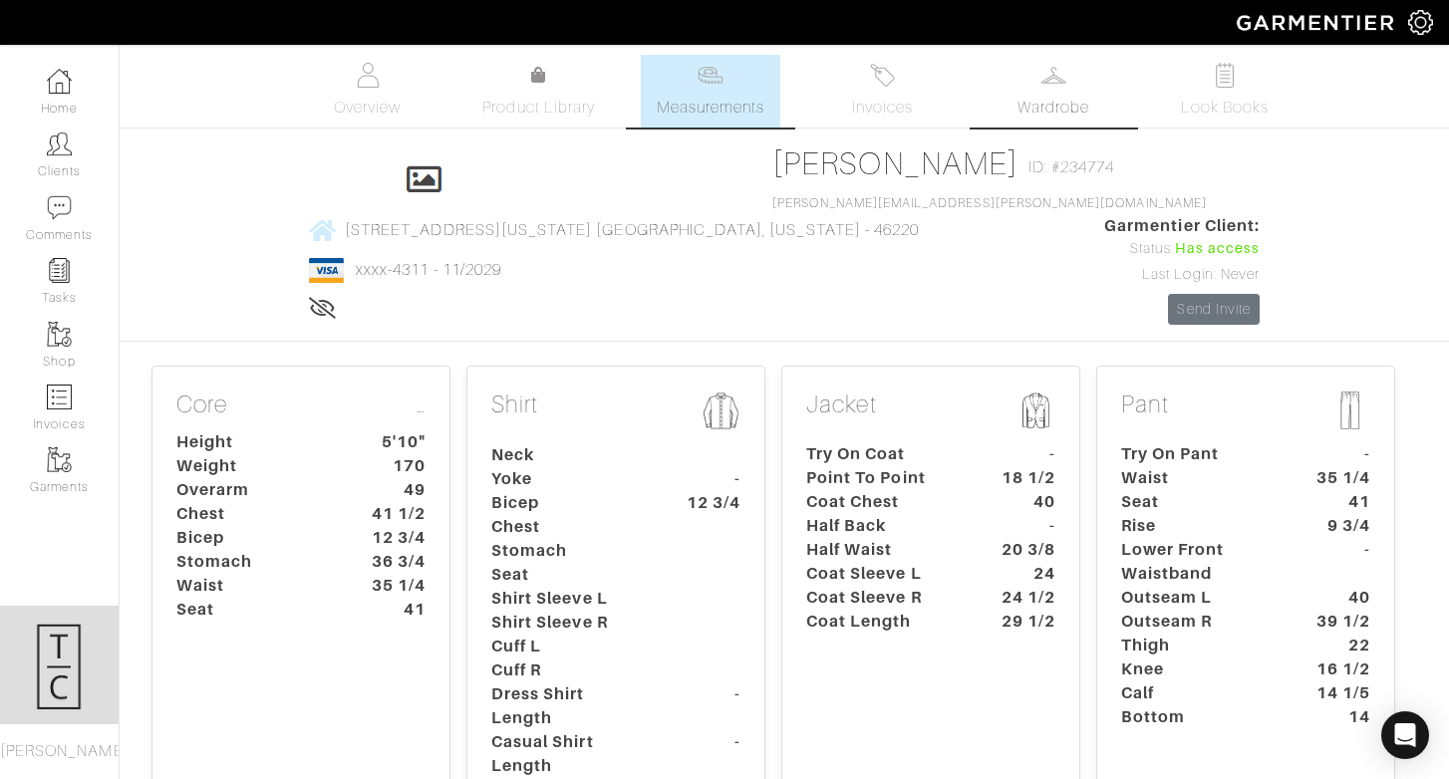
click at [1060, 87] on img at bounding box center [1054, 75] width 25 height 25
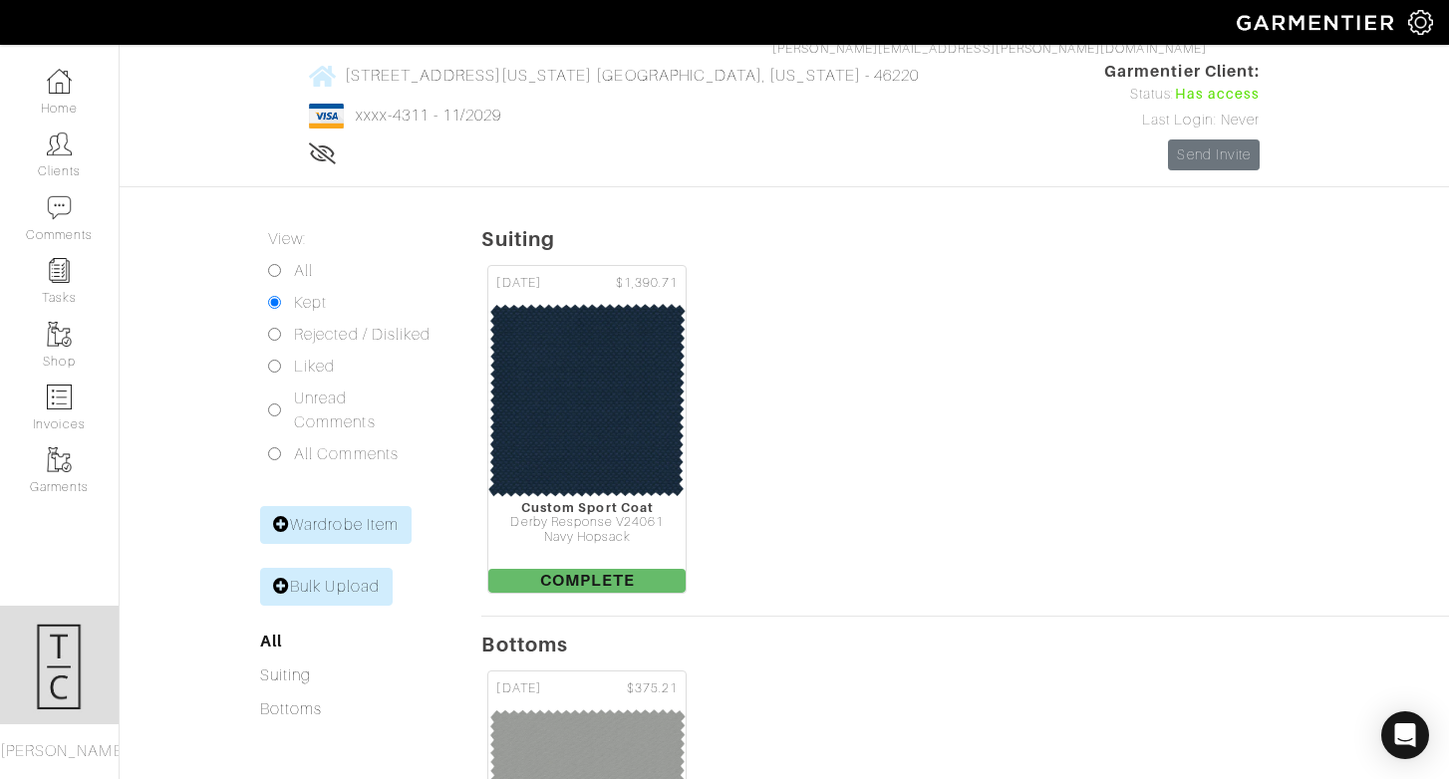
scroll to position [439, 0]
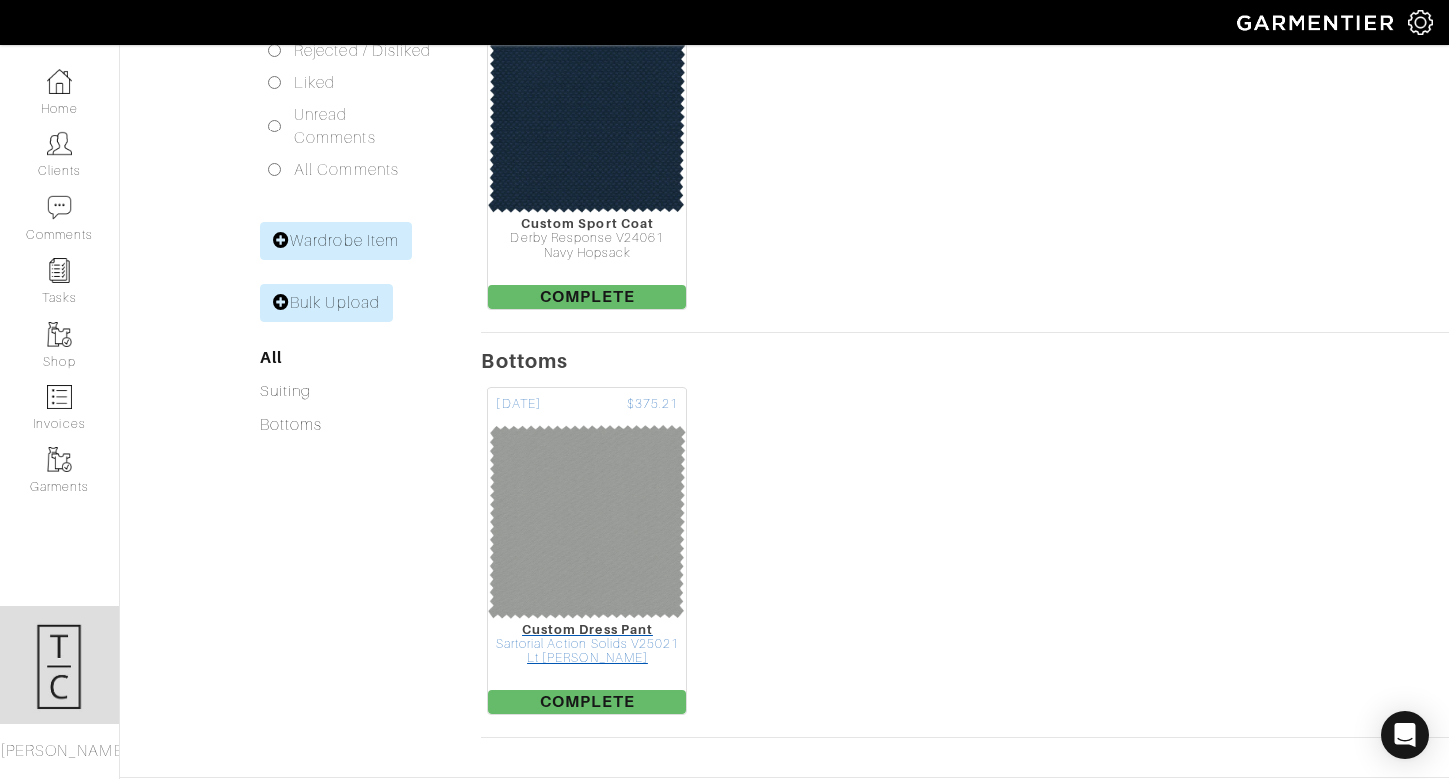
click at [525, 423] on img at bounding box center [586, 522] width 199 height 199
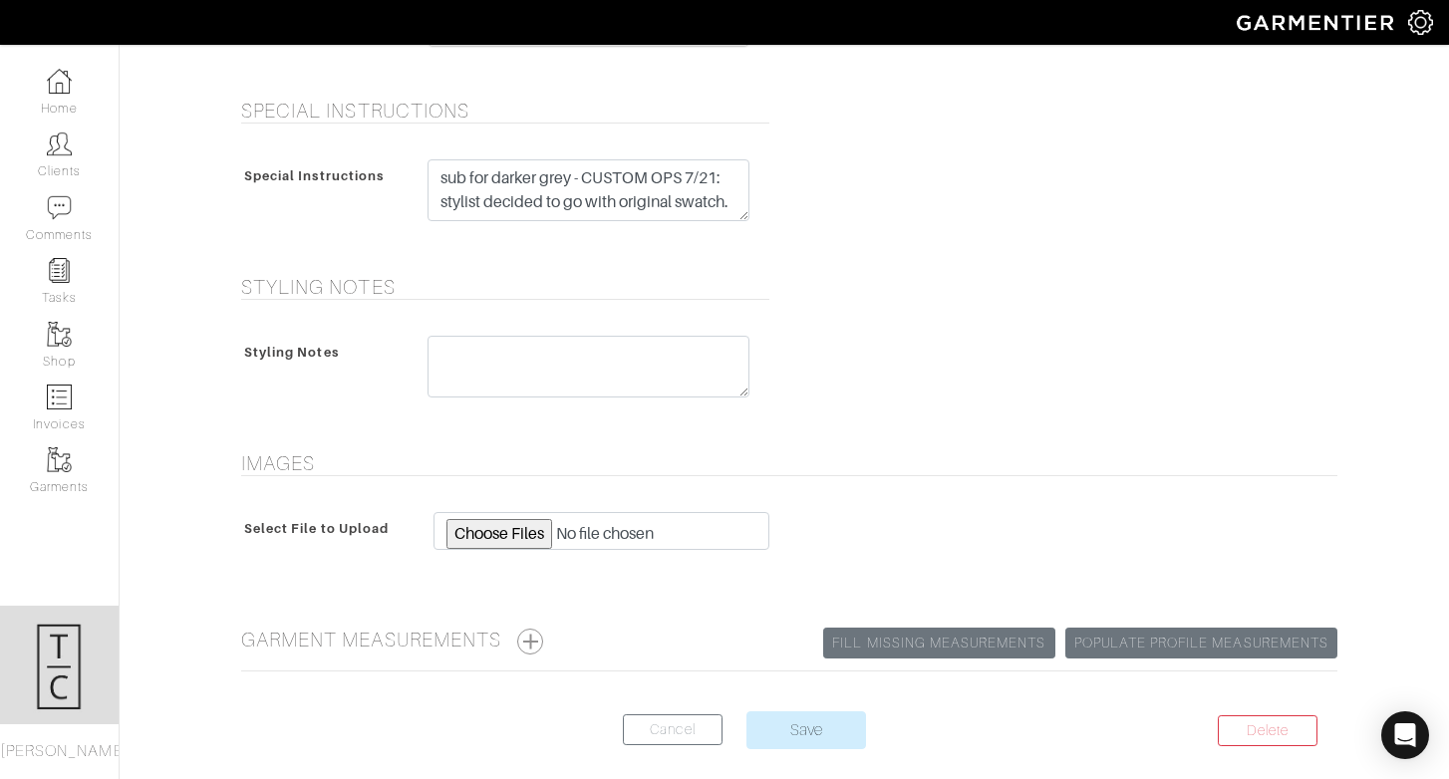
scroll to position [968, 0]
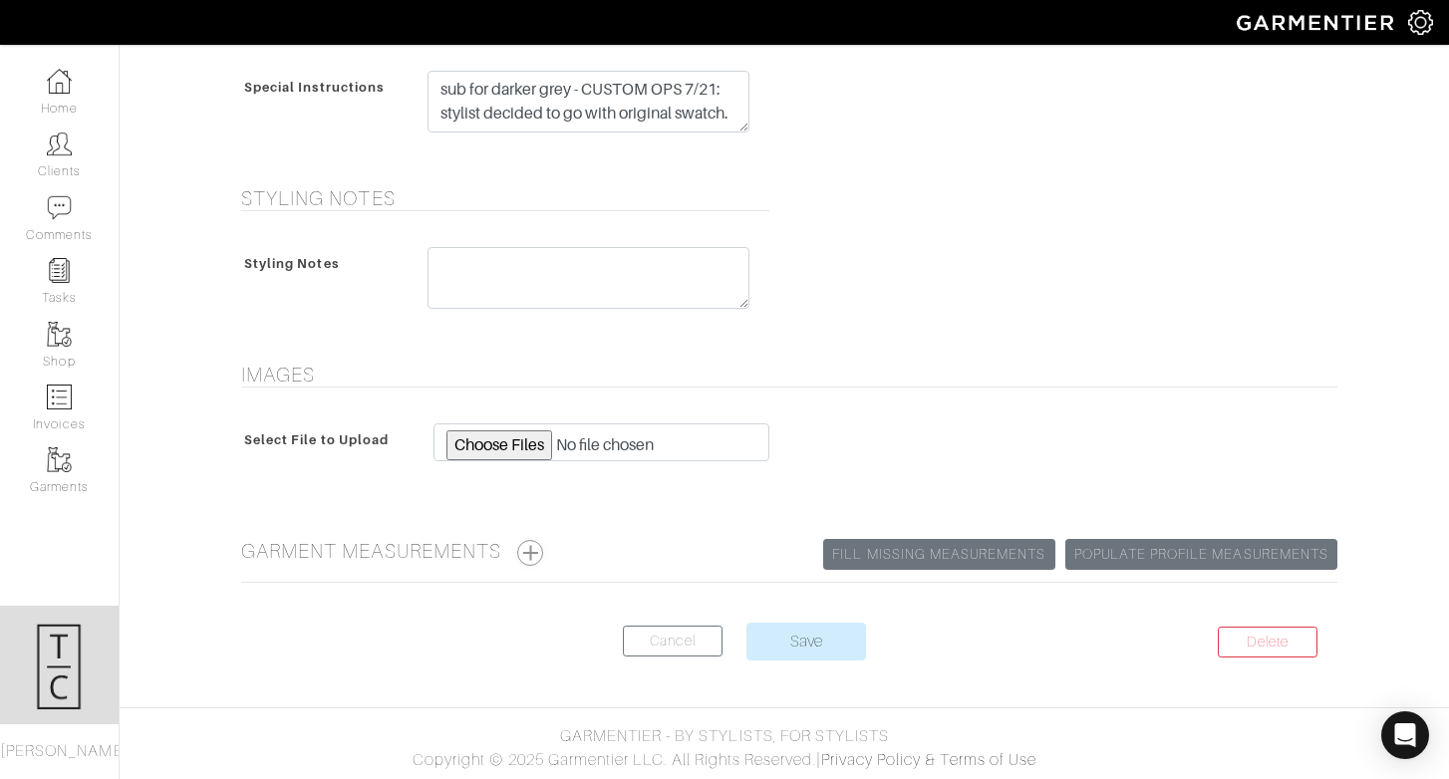
click at [543, 553] on button "button" at bounding box center [530, 553] width 26 height 26
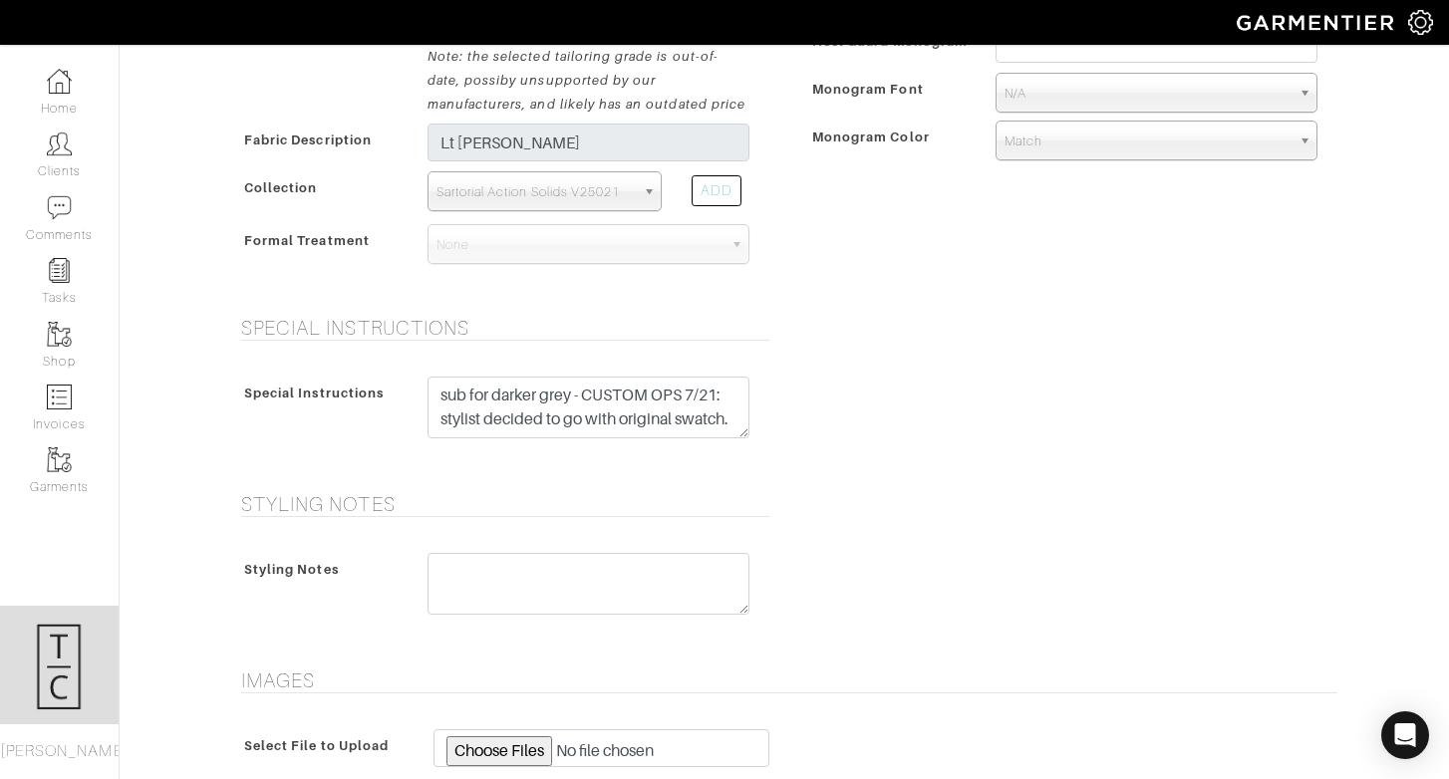
scroll to position [0, 0]
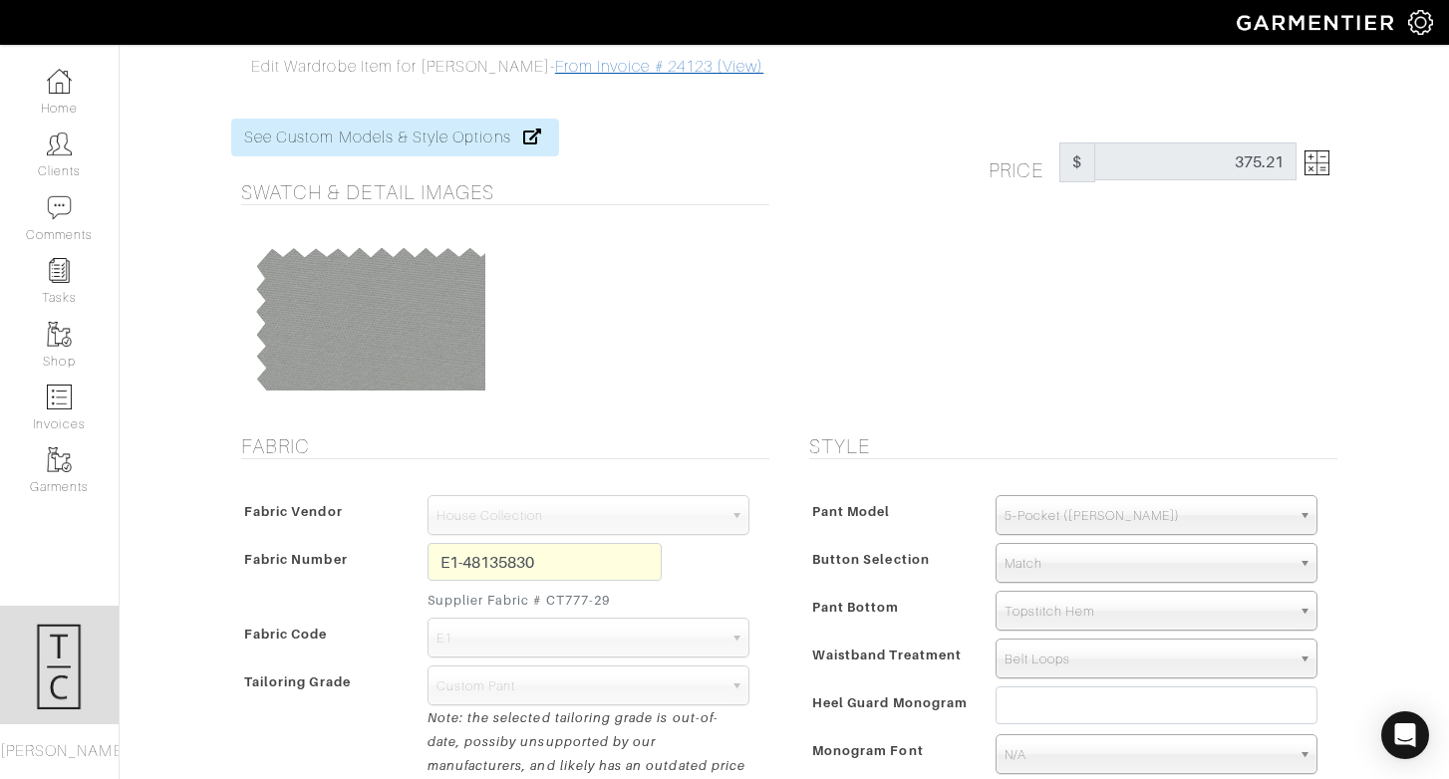
click at [588, 66] on link "From Invoice # 24123 (View)" at bounding box center [659, 67] width 208 height 18
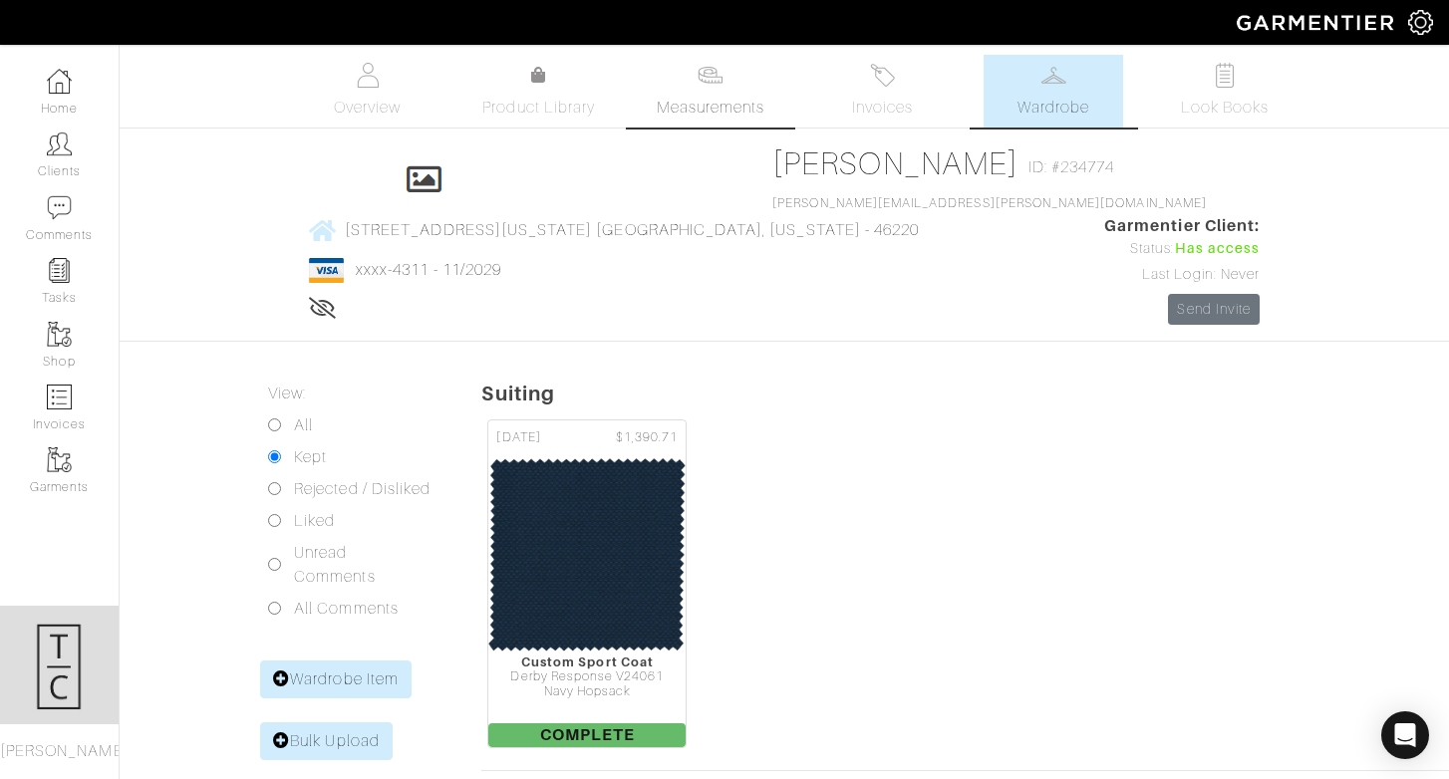
click at [706, 104] on span "Measurements" at bounding box center [711, 108] width 109 height 24
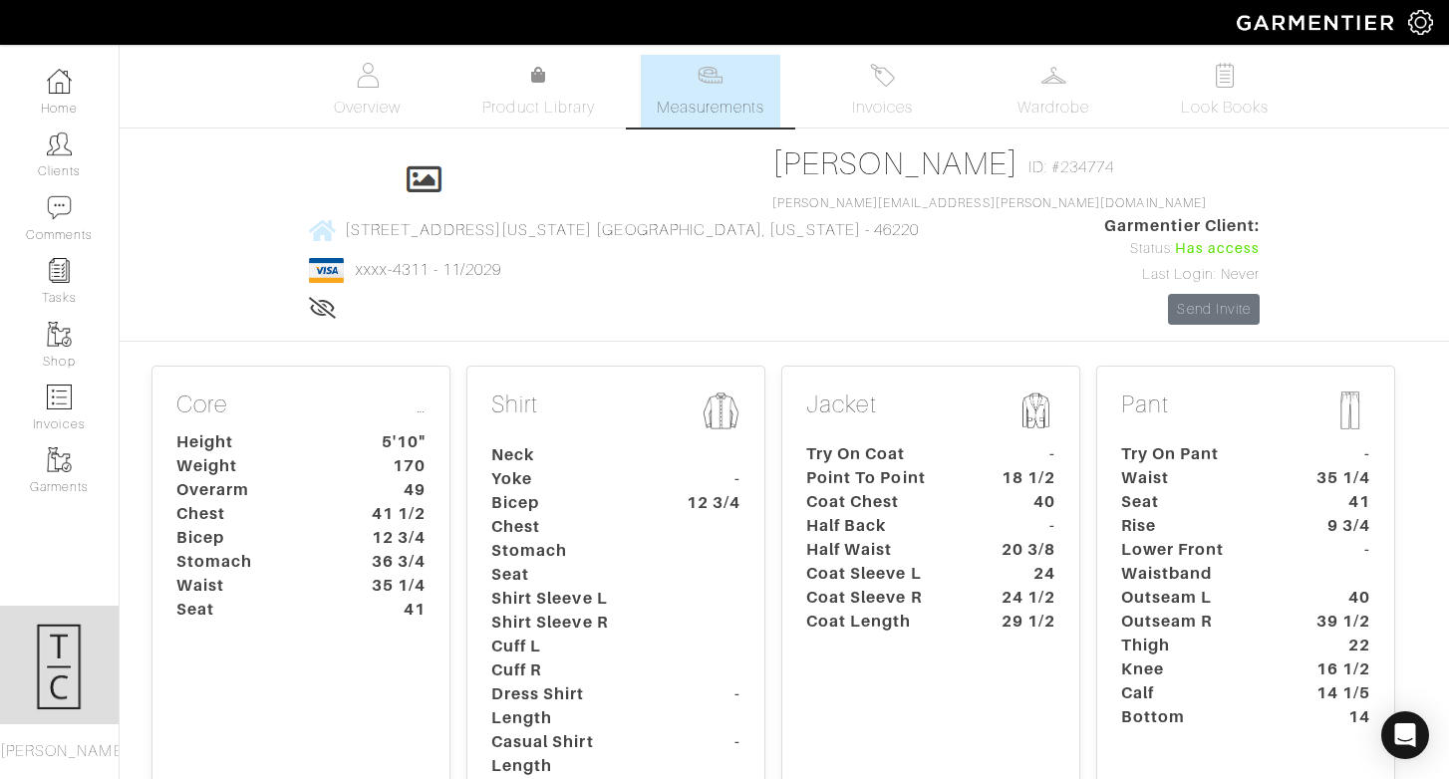
click at [1185, 538] on dt "Lower Front Waistband" at bounding box center [1199, 562] width 186 height 48
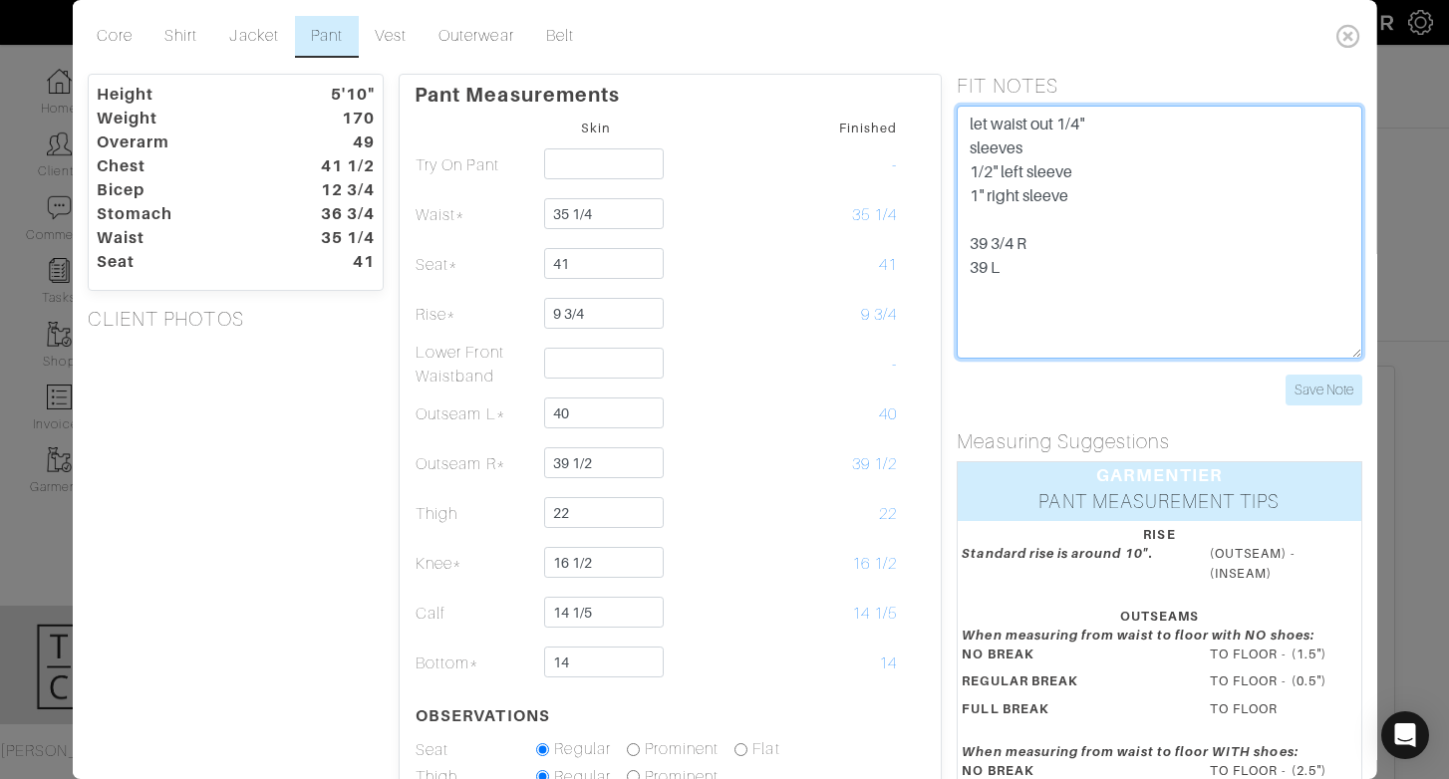
drag, startPoint x: 1022, startPoint y: 246, endPoint x: 1054, endPoint y: 246, distance: 31.9
click at [1055, 246] on textarea "let waist out 1/4" sleeves 1/2" left sleeve 1" right sleeve 39 3/4 R 39 L" at bounding box center [1159, 232] width 405 height 253
click at [995, 269] on textarea "let waist out 1/4" sleeves 1/2" left sleeve 1" right sleeve 39 3/4 R 39 L" at bounding box center [1159, 232] width 405 height 253
type textarea "let waist out 1/4" sleeves 1/2" left sleeve 1" right sleeve 39 3/4 l 39r"
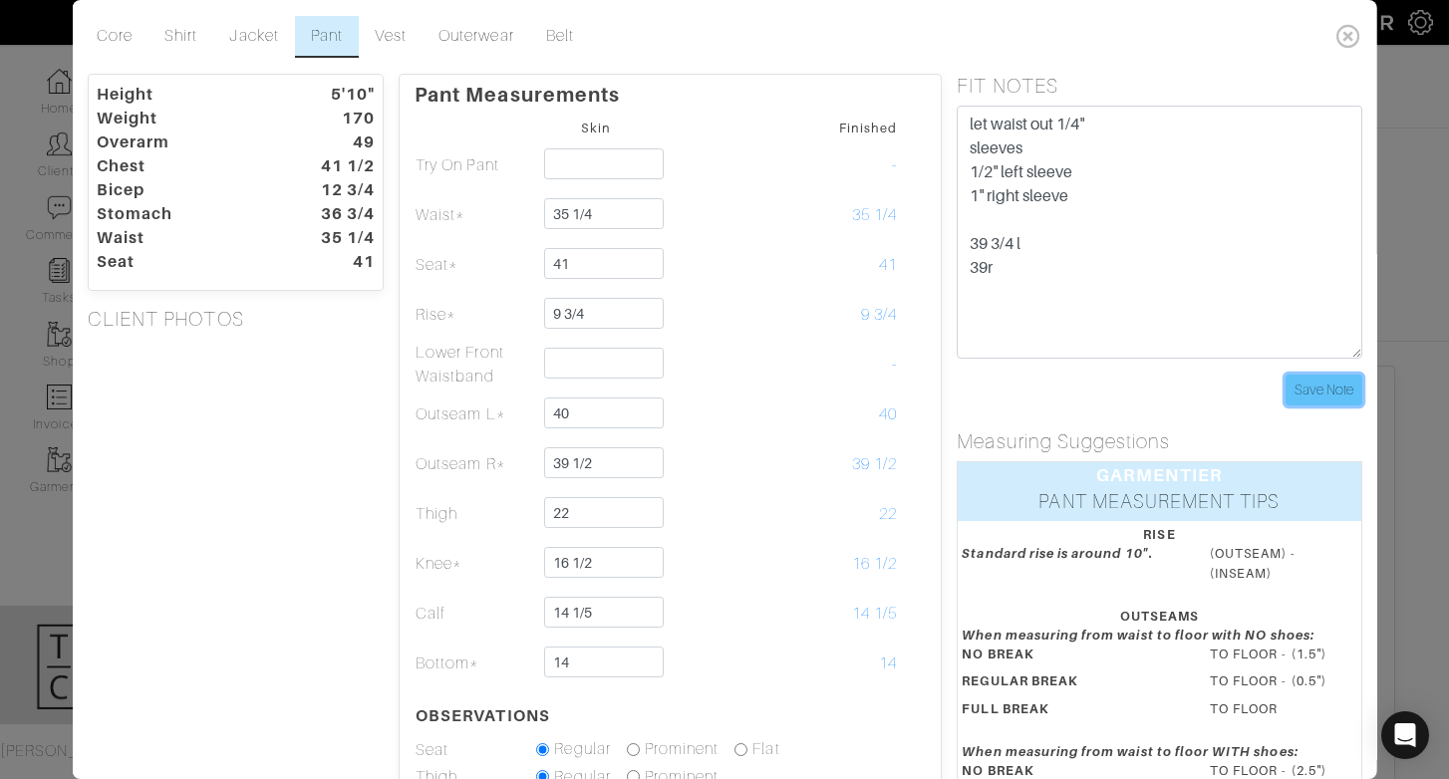
click at [1302, 404] on input "Save Note" at bounding box center [1323, 390] width 77 height 31
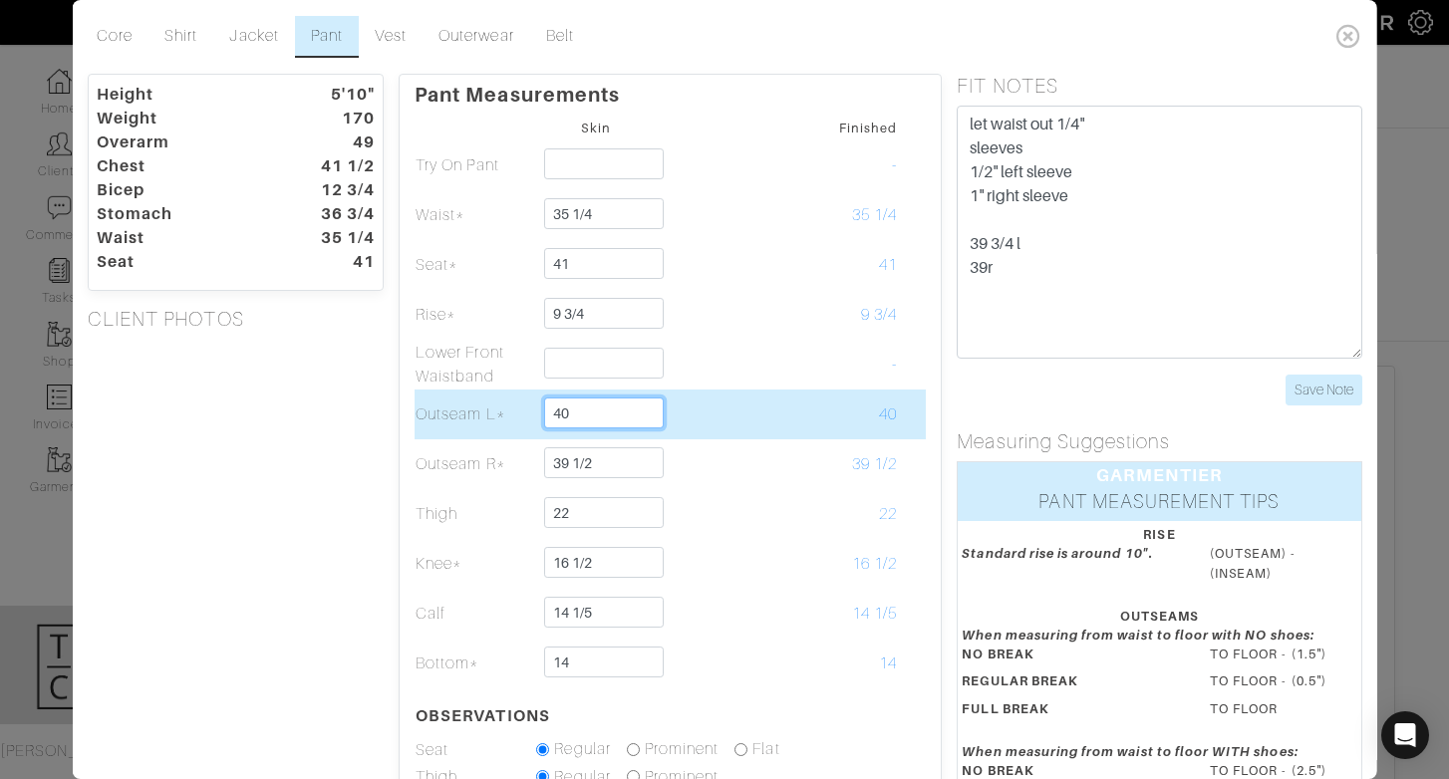
click at [622, 407] on input "40" at bounding box center [603, 413] width 119 height 31
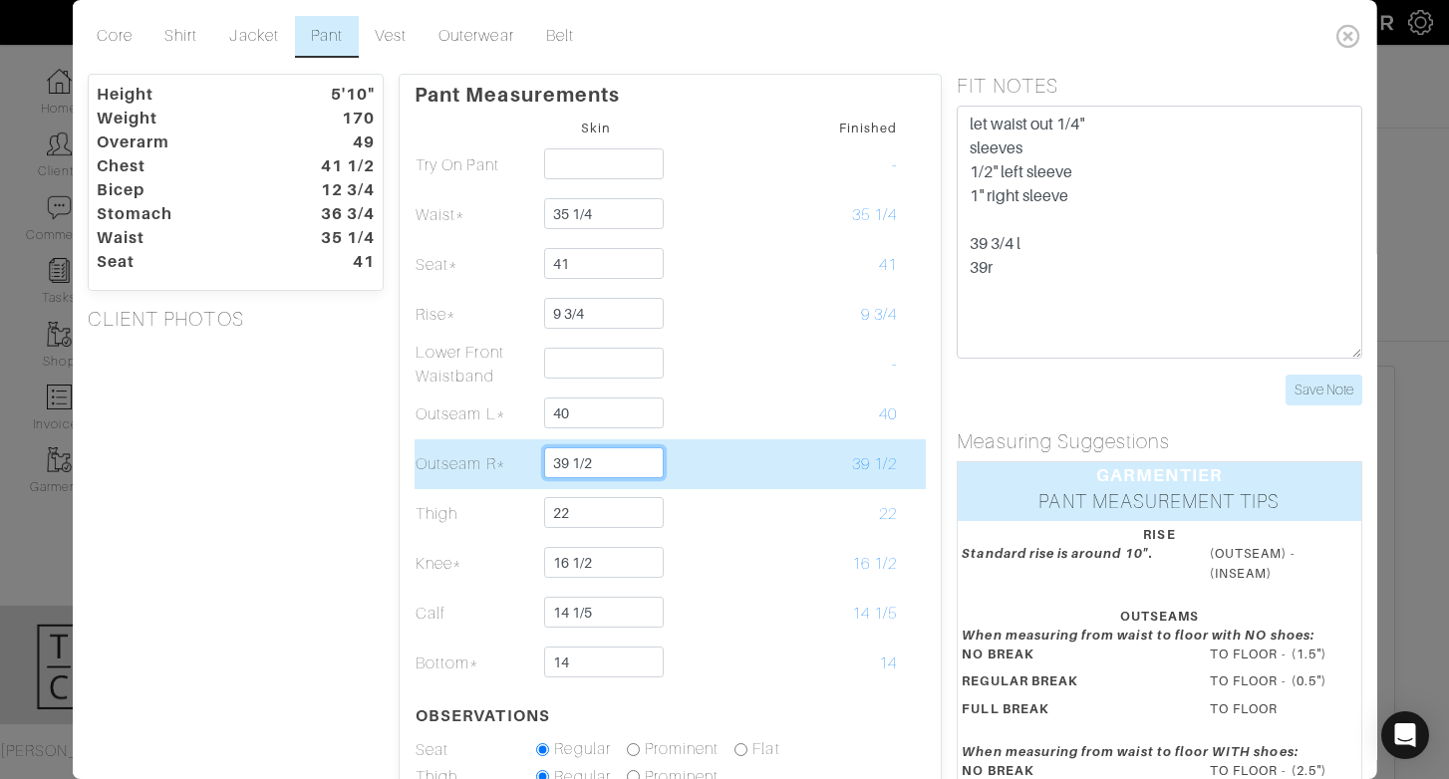
click at [567, 458] on input "39 1/2" at bounding box center [603, 463] width 119 height 31
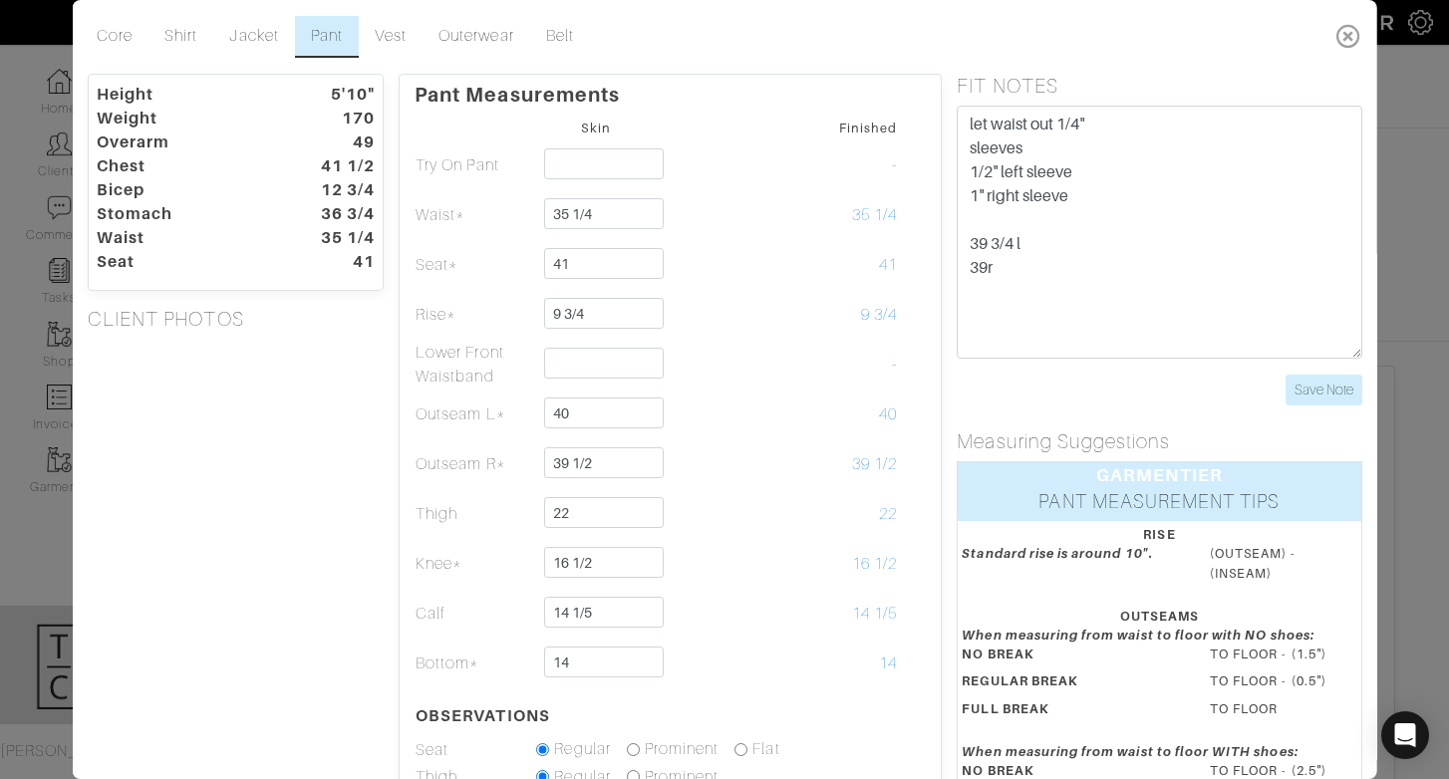
click at [1350, 24] on icon at bounding box center [1348, 36] width 41 height 40
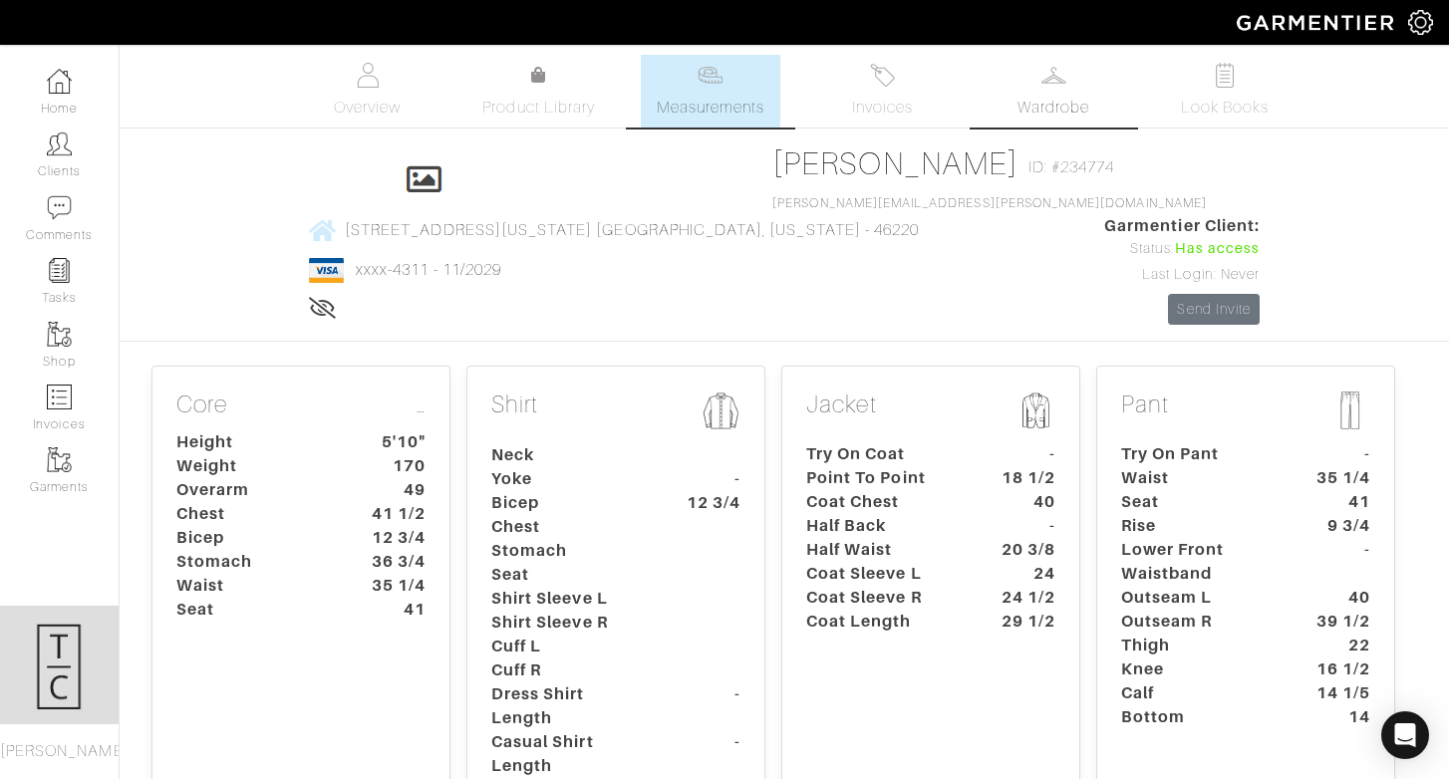
click at [1043, 117] on span "Wardrobe" at bounding box center [1054, 108] width 72 height 24
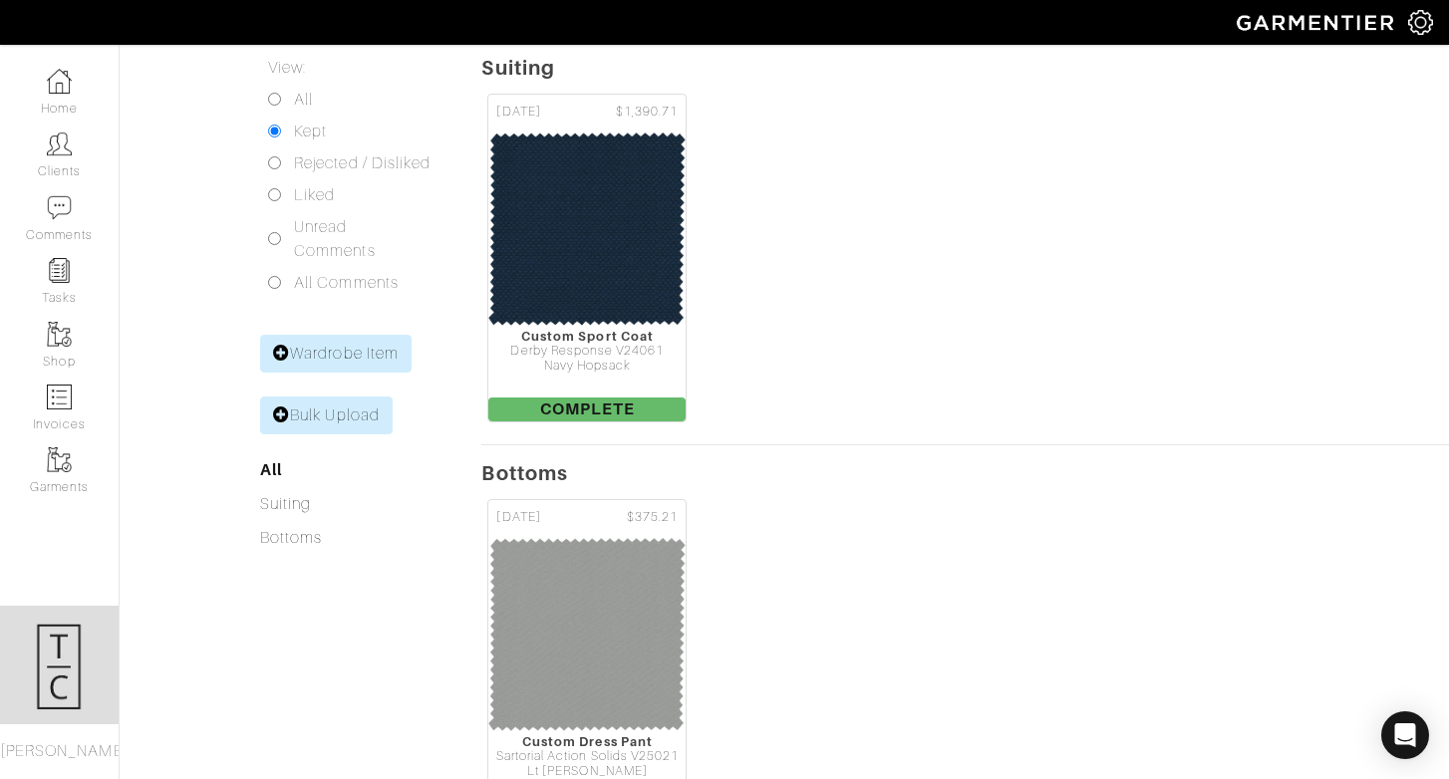
scroll to position [439, 0]
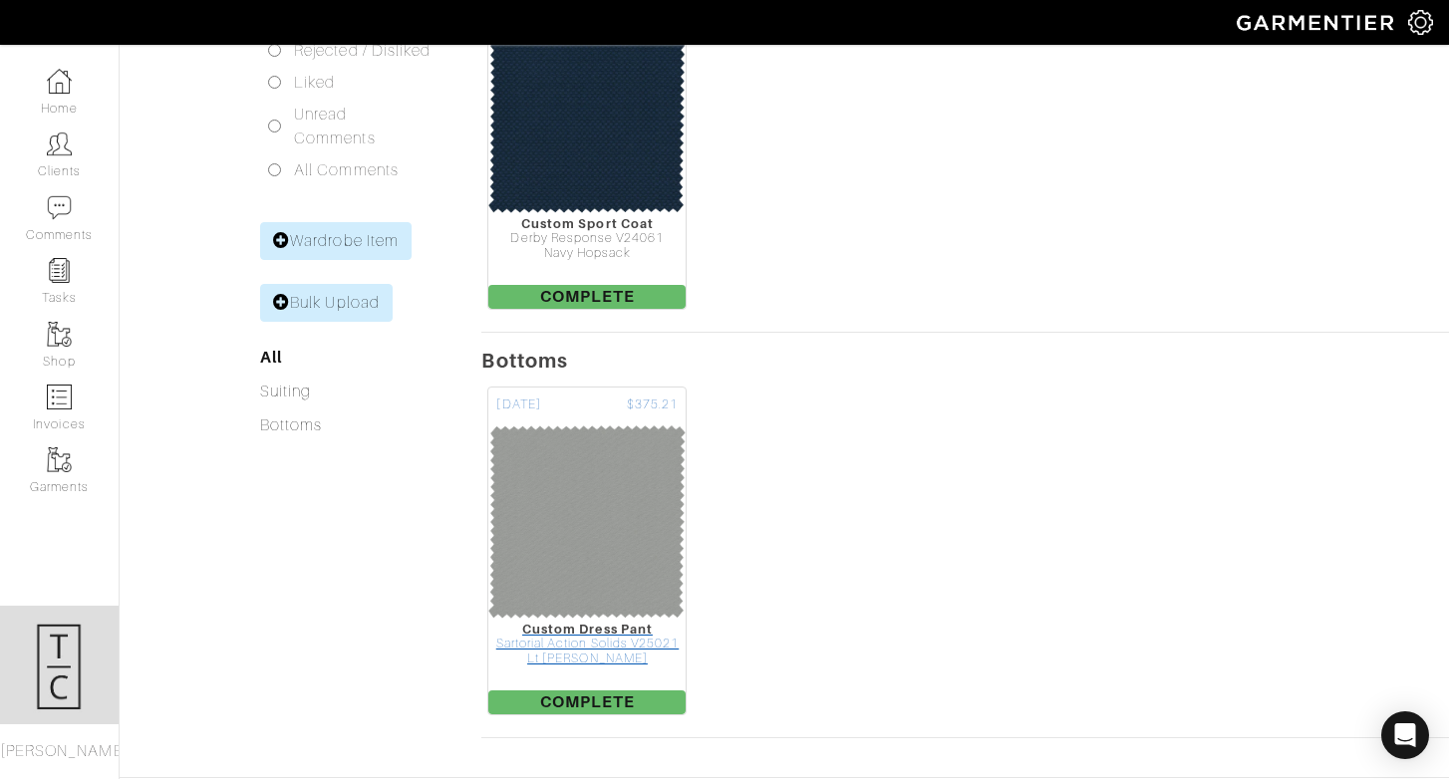
click at [578, 452] on img at bounding box center [586, 522] width 199 height 199
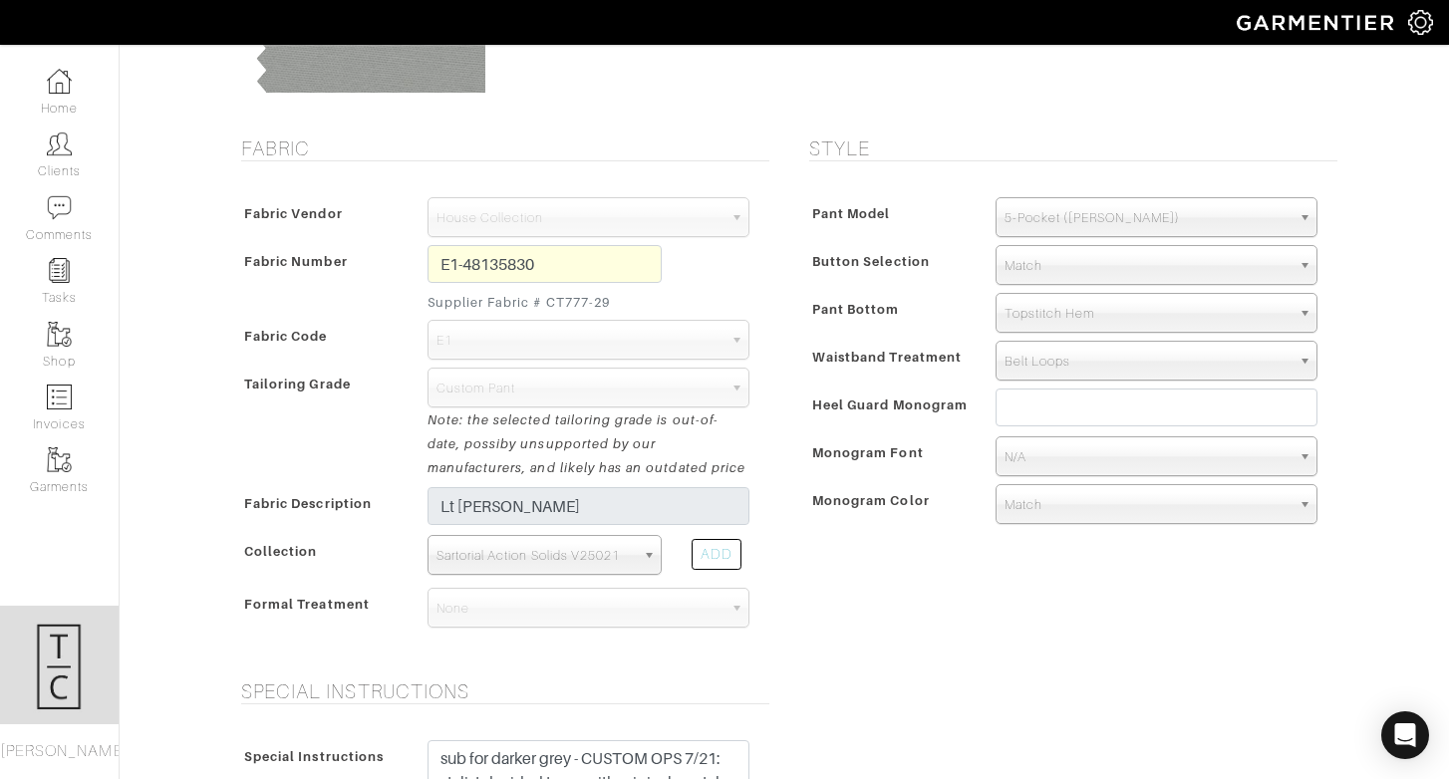
scroll to position [968, 0]
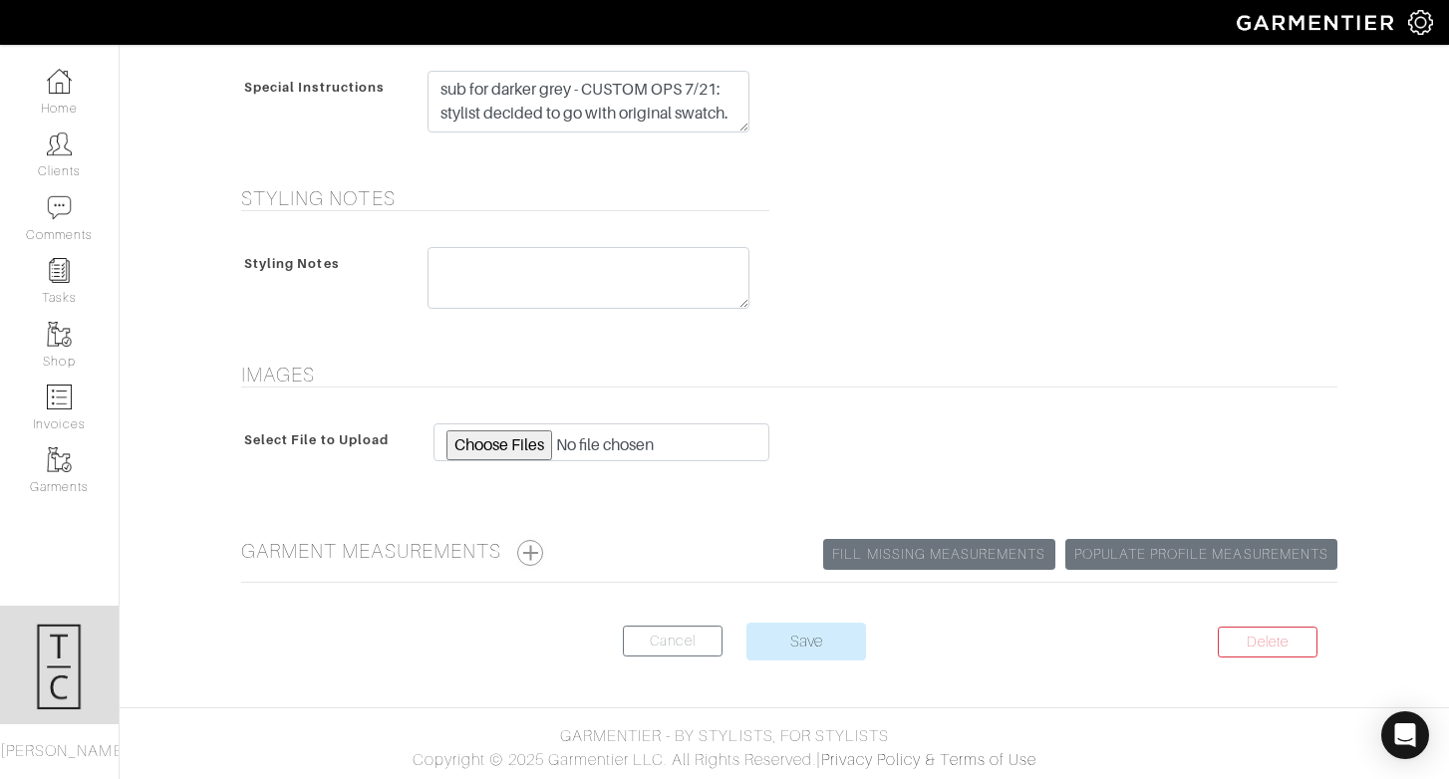
click at [543, 544] on button "button" at bounding box center [530, 553] width 26 height 26
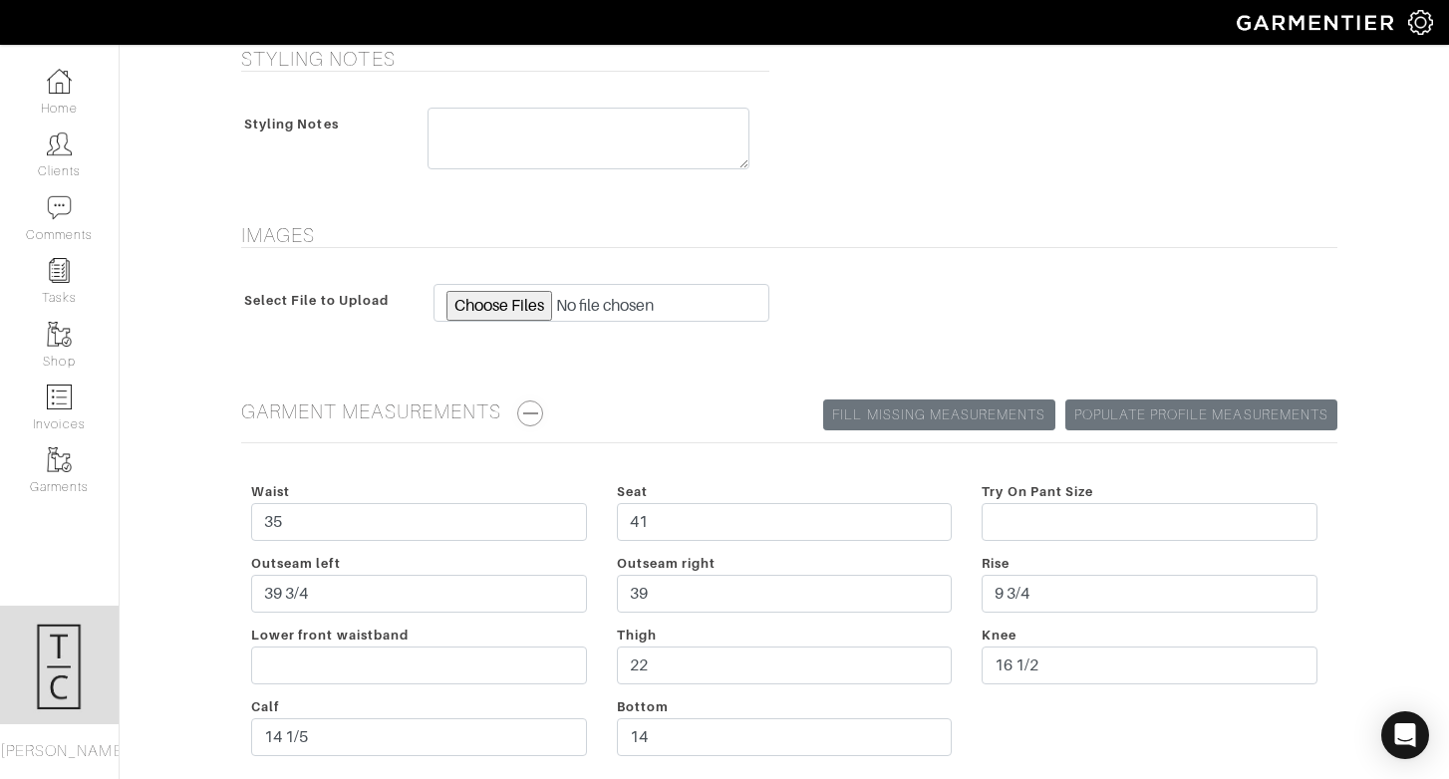
scroll to position [1295, 0]
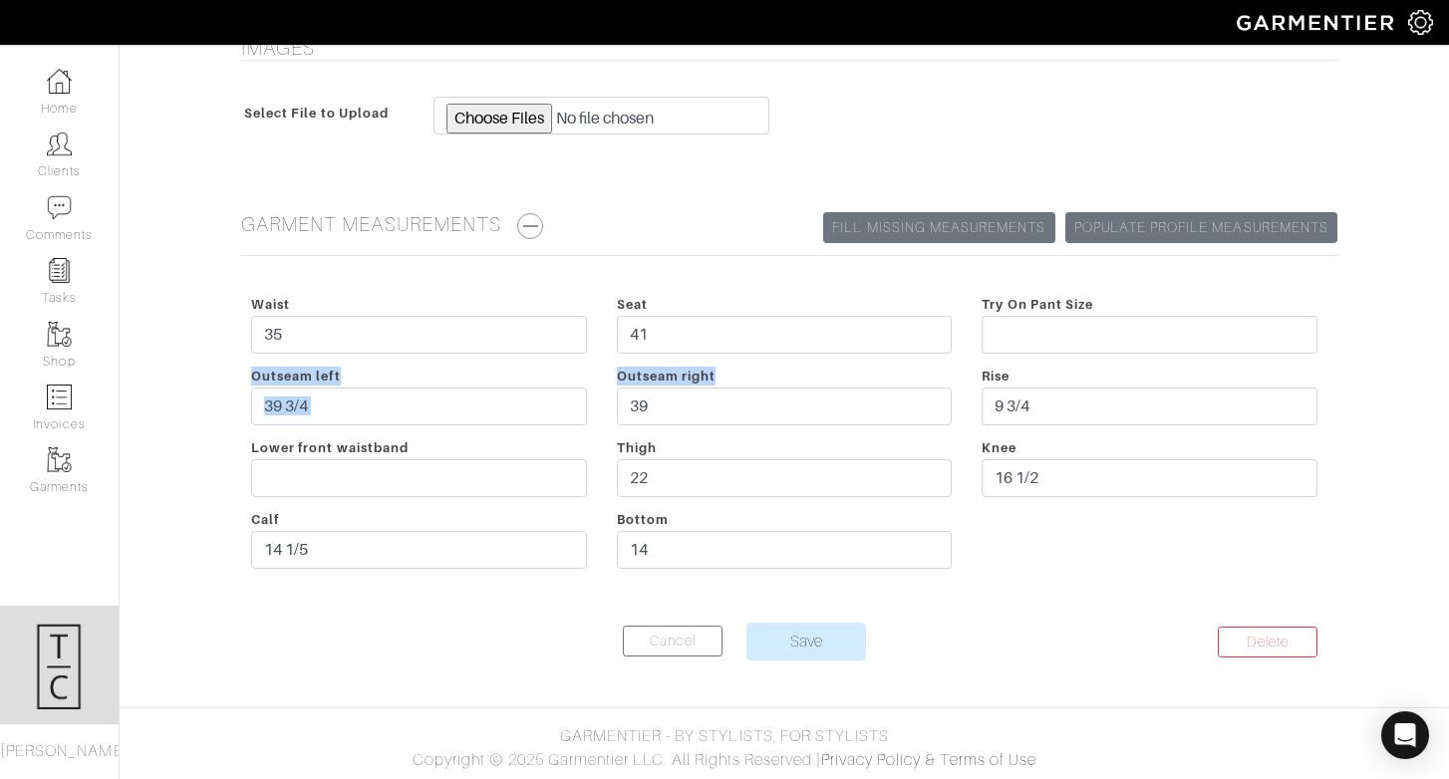
drag, startPoint x: 233, startPoint y: 364, endPoint x: 925, endPoint y: 430, distance: 694.9
click at [925, 430] on div "Waist 35 Seat 41 Try On Pant Size Outseam left 39 3/4 Outseam right 39 Rise 9 3…" at bounding box center [784, 435] width 1106 height 327
copy div "Outseam left Outseam right"
click at [668, 646] on link "Cancel" at bounding box center [673, 641] width 100 height 31
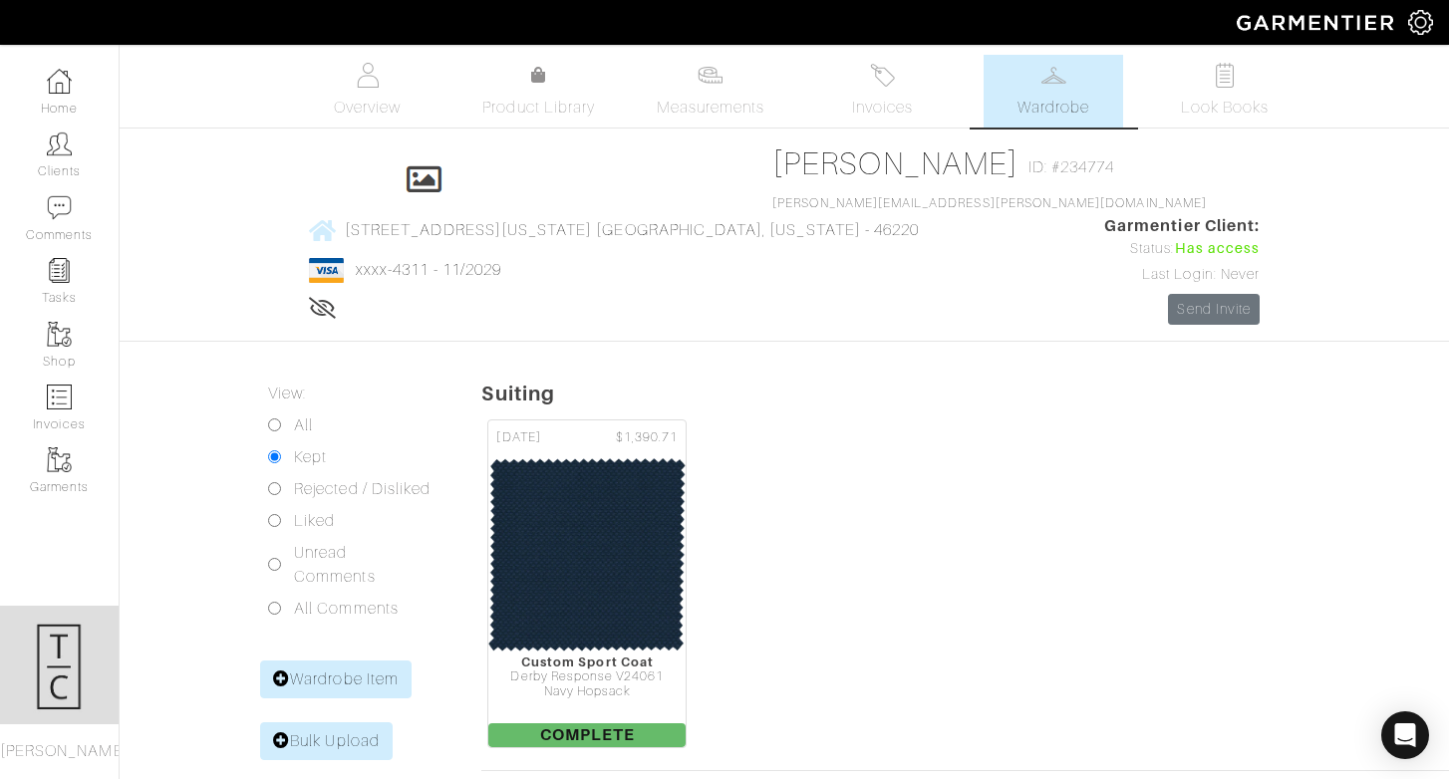
scroll to position [4, 0]
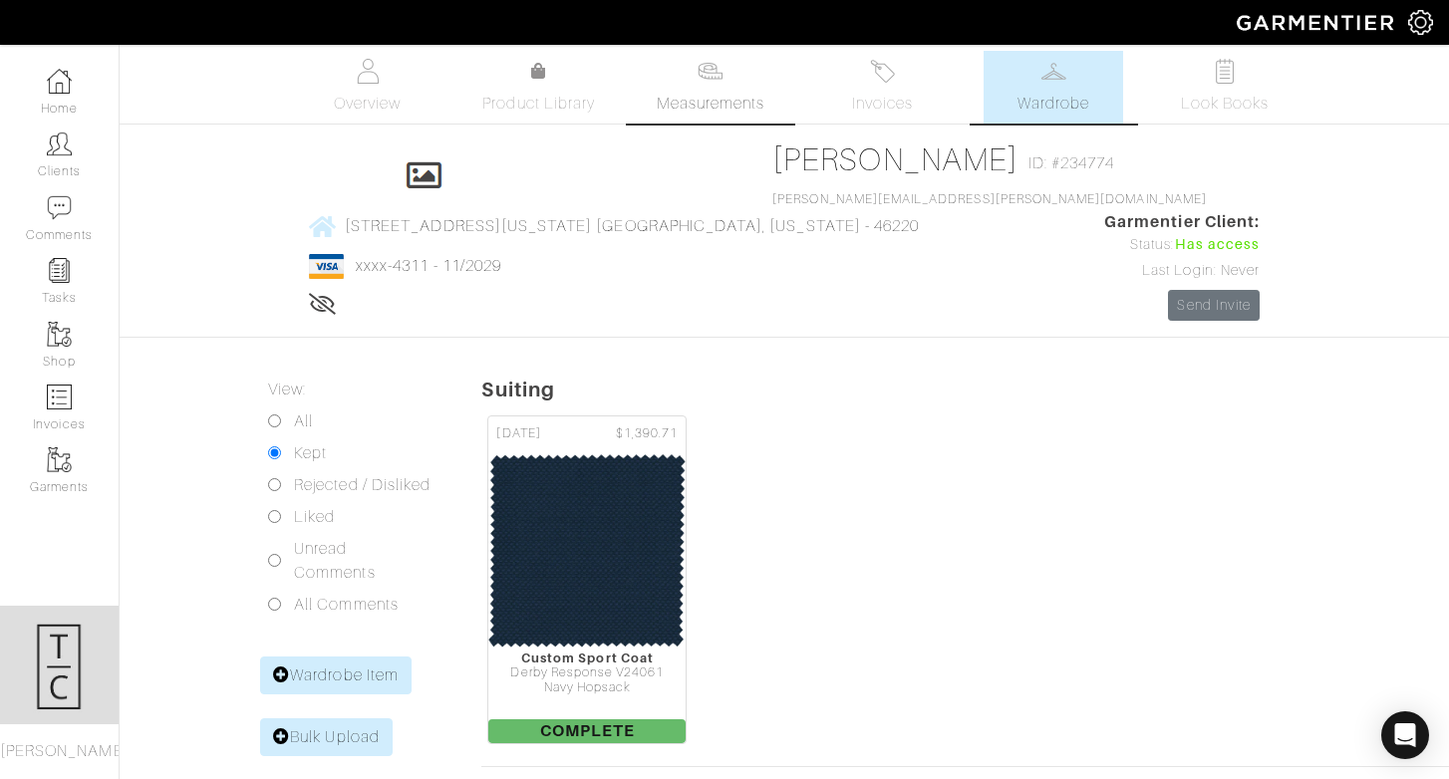
click at [687, 92] on span "Measurements" at bounding box center [711, 104] width 109 height 24
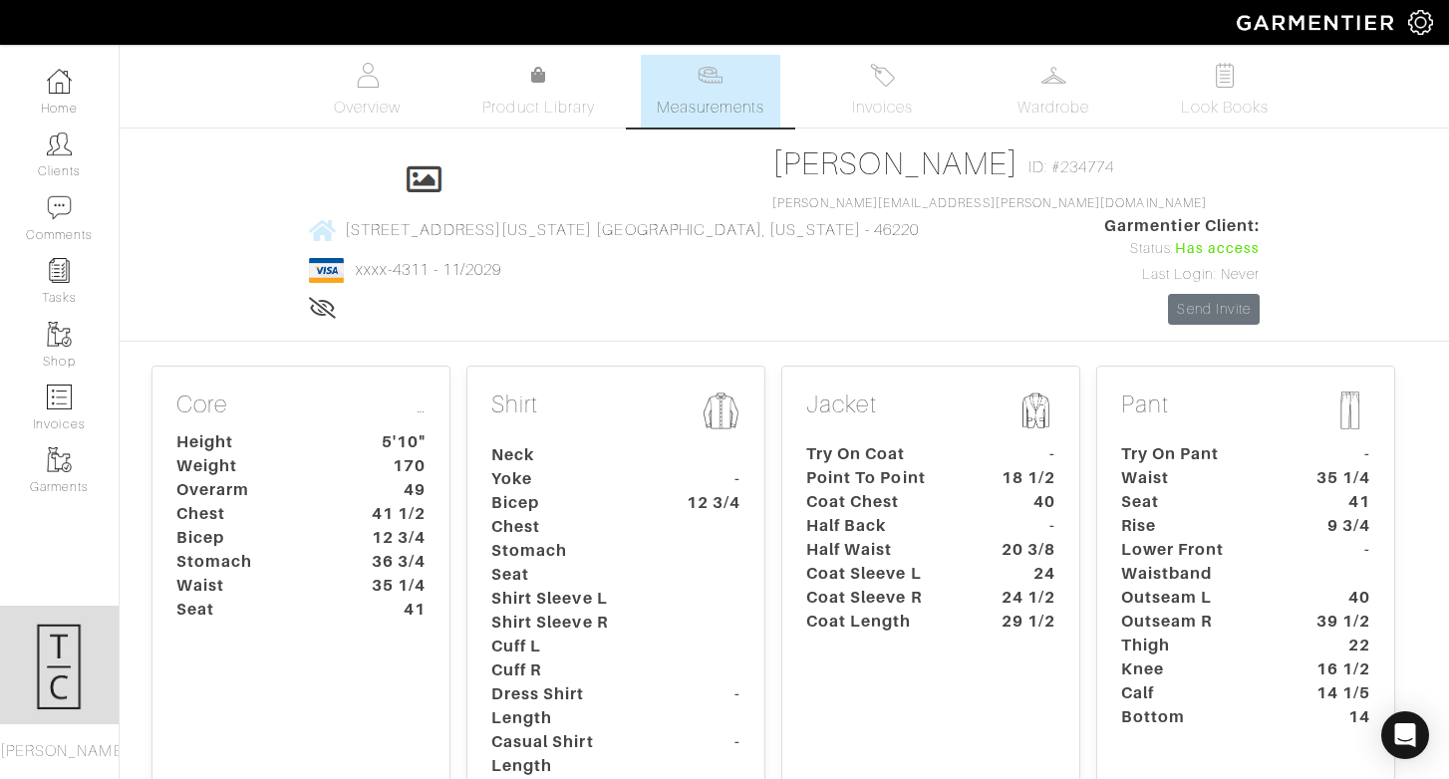
click at [1191, 514] on dt "Rise" at bounding box center [1199, 526] width 186 height 24
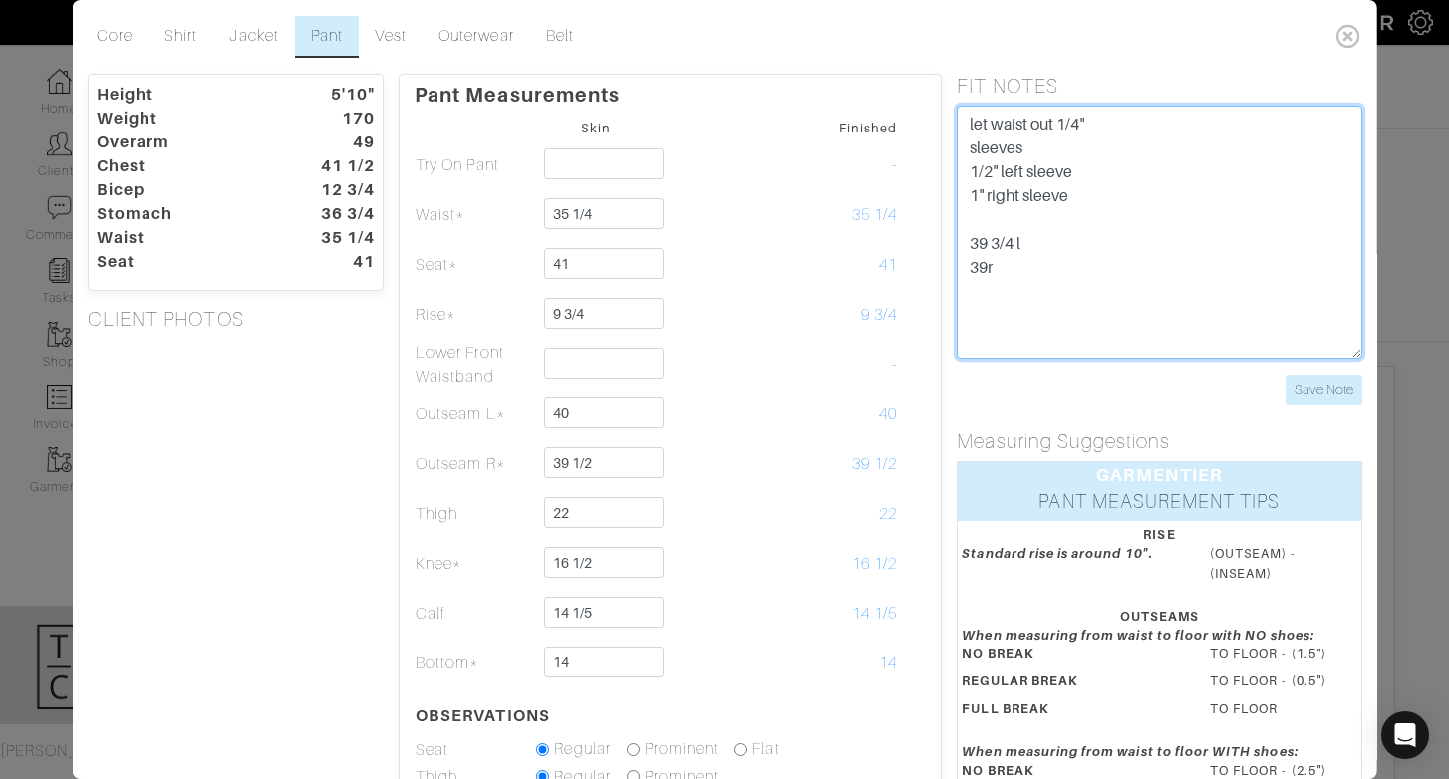
click at [1148, 314] on textarea "let waist out 1/4" sleeves 1/2" left sleeve 1" right sleeve 39 3/4 l 39r" at bounding box center [1159, 232] width 405 height 253
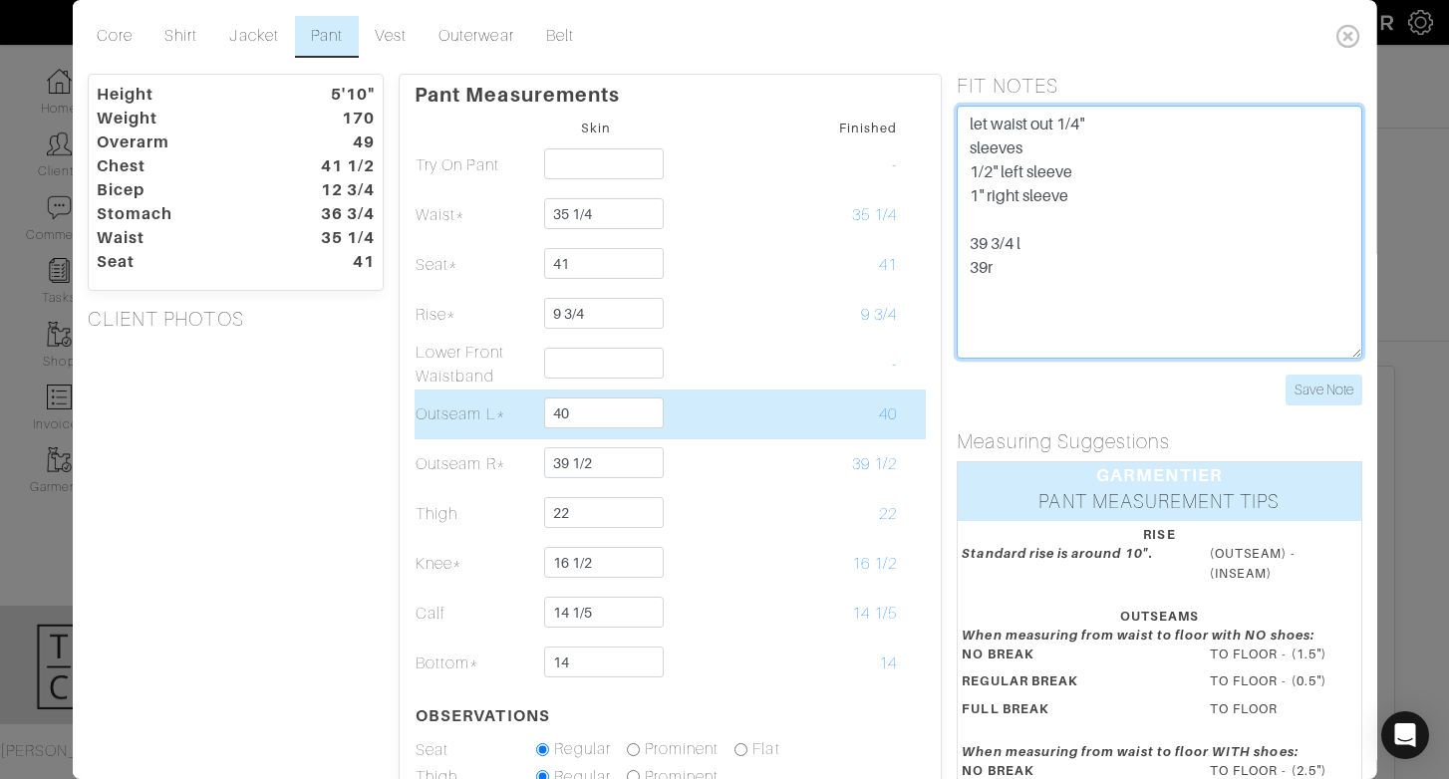
type textarea "let waist out 1/4" sleeves 1/2" left sleeve 1" right sleeve 39 3/4 l 39r"
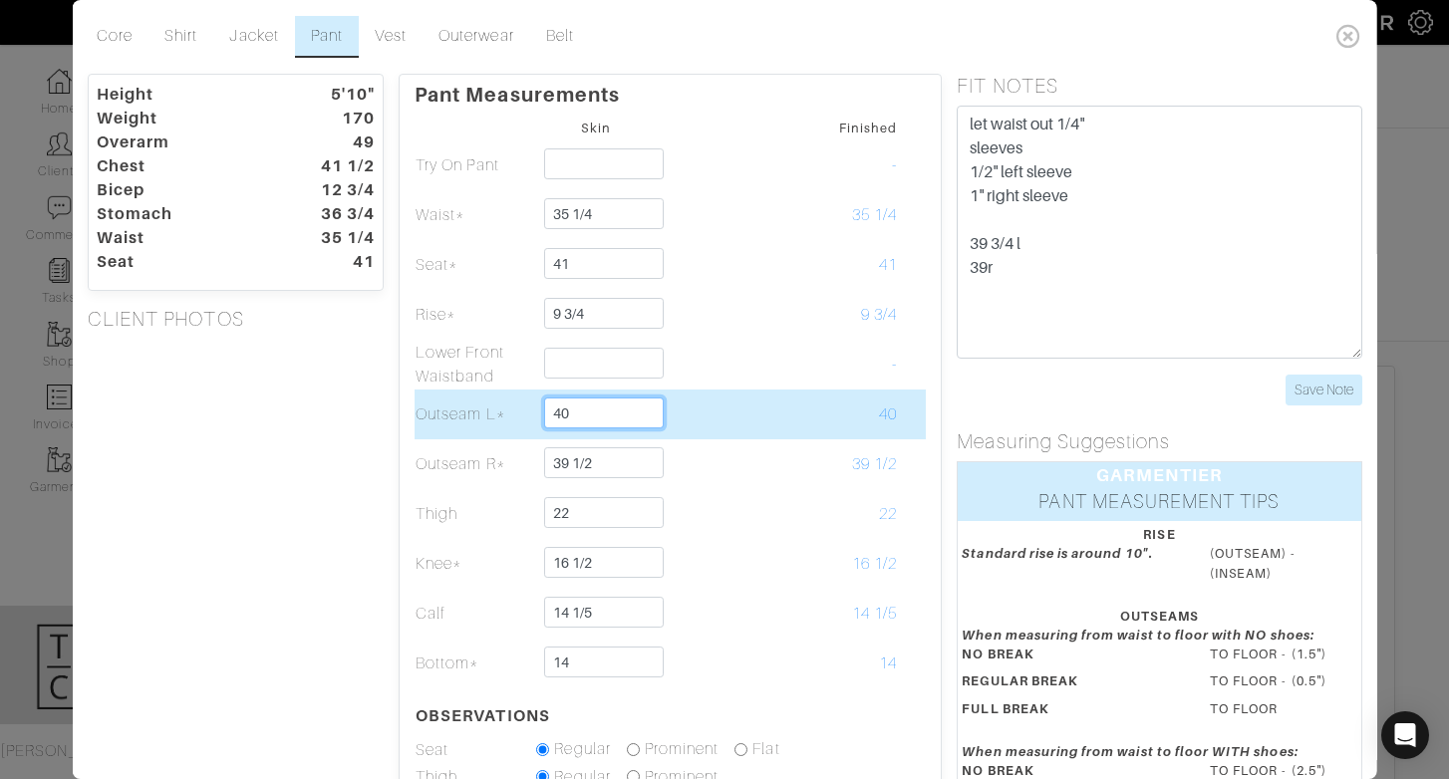
click at [579, 420] on input "40" at bounding box center [603, 413] width 119 height 31
drag, startPoint x: 581, startPoint y: 413, endPoint x: 544, endPoint y: 413, distance: 36.9
click at [544, 413] on input "40" at bounding box center [603, 413] width 119 height 31
drag, startPoint x: 572, startPoint y: 417, endPoint x: 613, endPoint y: 406, distance: 42.3
click at [614, 417] on input "40 3/4" at bounding box center [603, 413] width 119 height 31
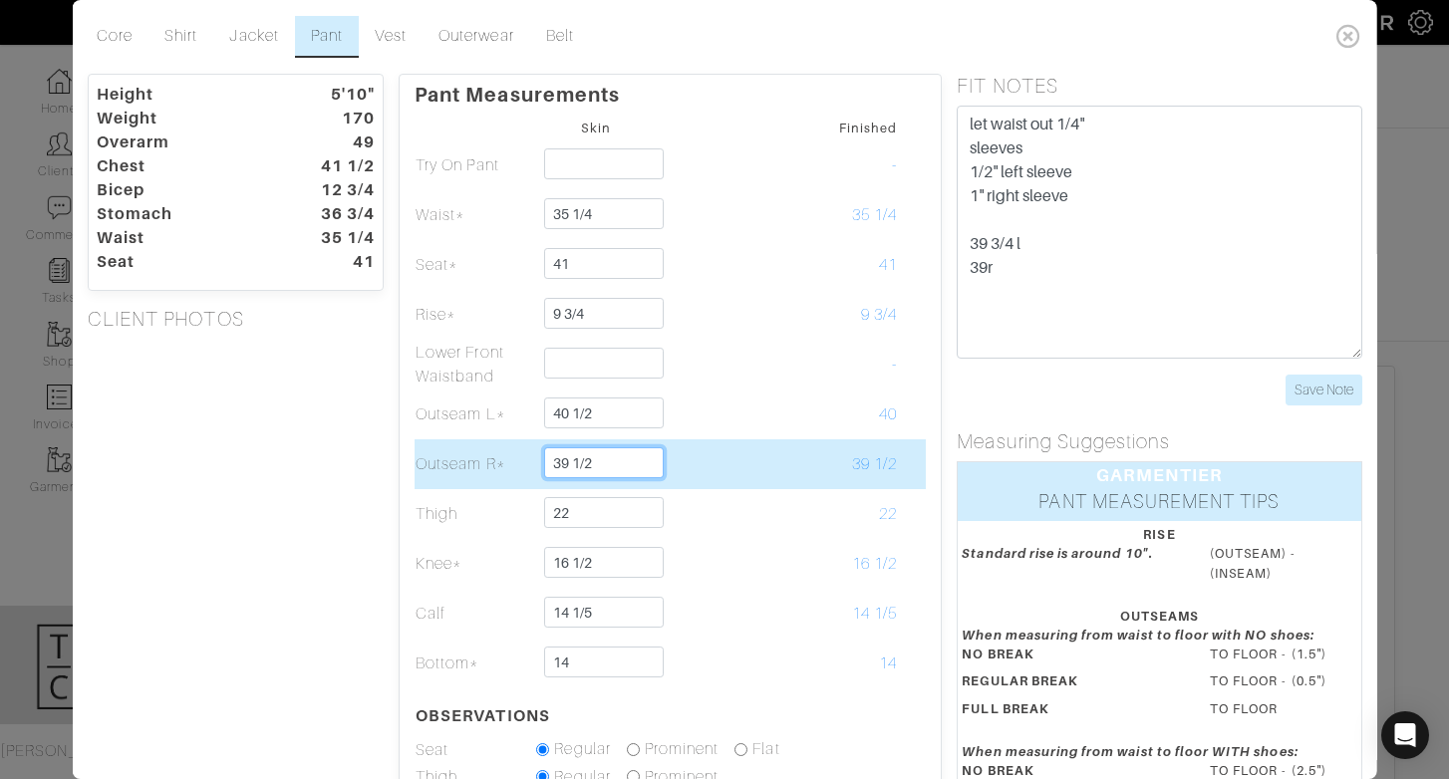
click at [595, 464] on input "39 1/2" at bounding box center [603, 463] width 119 height 31
click at [748, 454] on td at bounding box center [716, 465] width 121 height 50
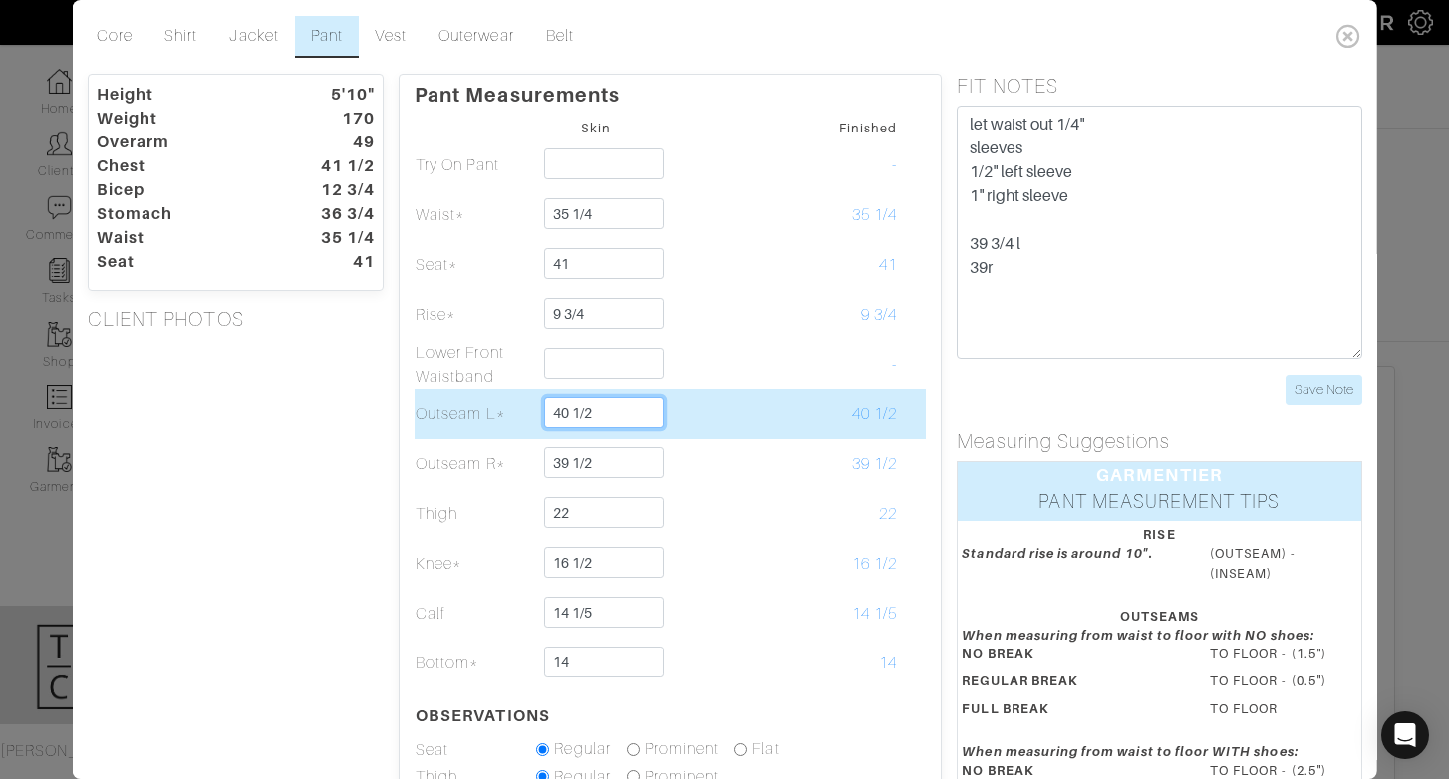
click at [623, 414] on input "40 1/2" at bounding box center [603, 413] width 119 height 31
type input "40 1/4"
click at [686, 419] on td at bounding box center [716, 415] width 121 height 50
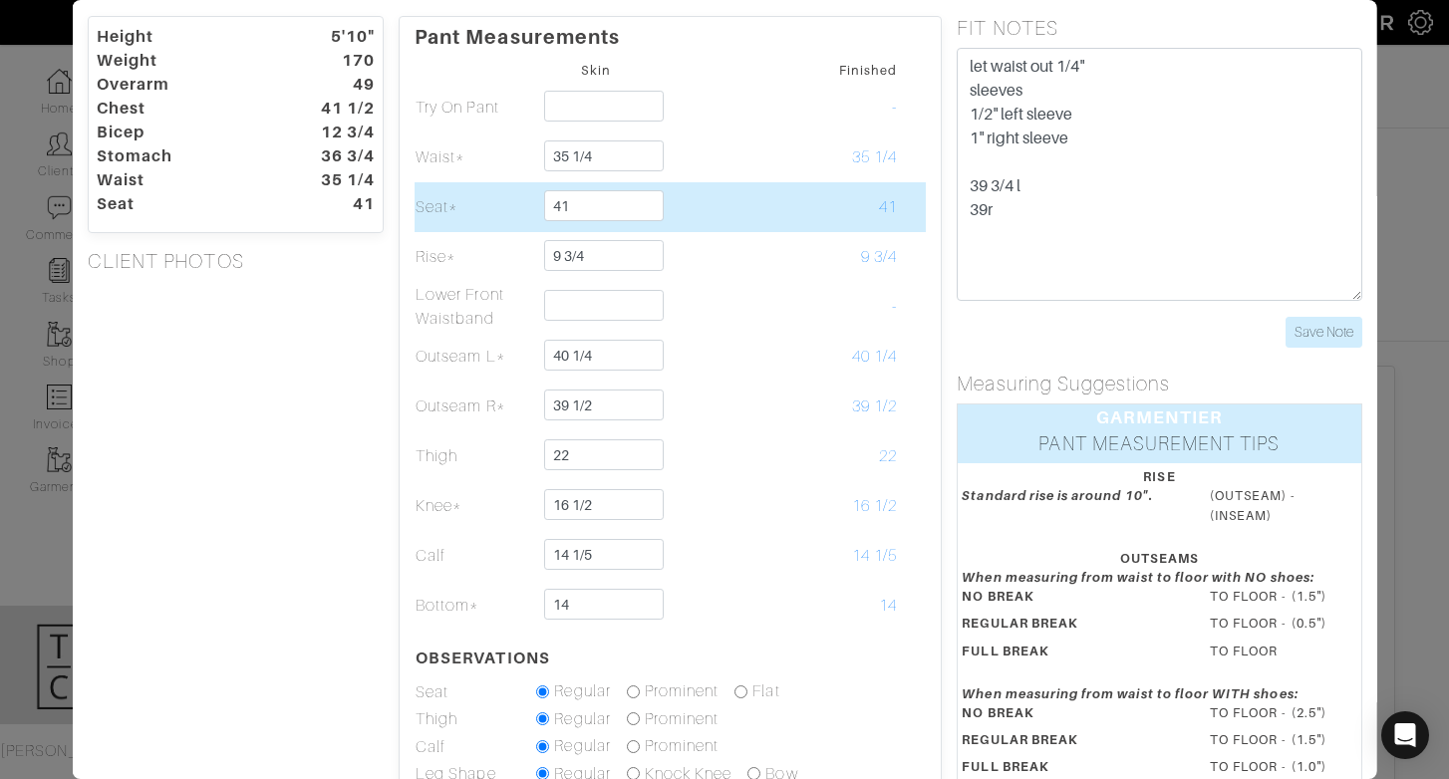
scroll to position [59, 0]
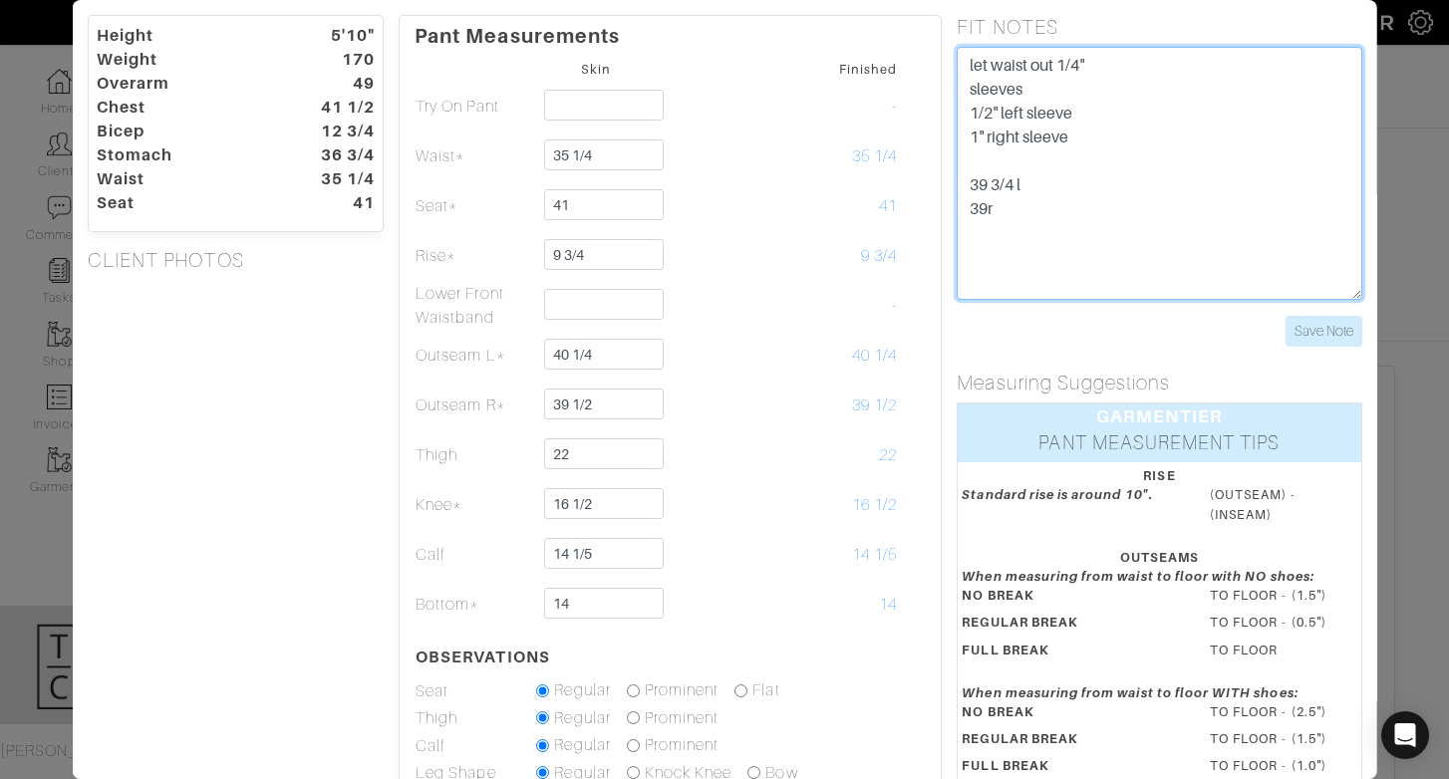
drag, startPoint x: 1025, startPoint y: 233, endPoint x: 960, endPoint y: 150, distance: 105.9
click at [961, 153] on textarea "let waist out 1/4" sleeves 1/2" left sleeve 1" right sleeve 39 3/4 l 39r" at bounding box center [1159, 173] width 405 height 253
type textarea "let waist out 1/4" sleeves 1/2" left sleeve 1" right sleeve"
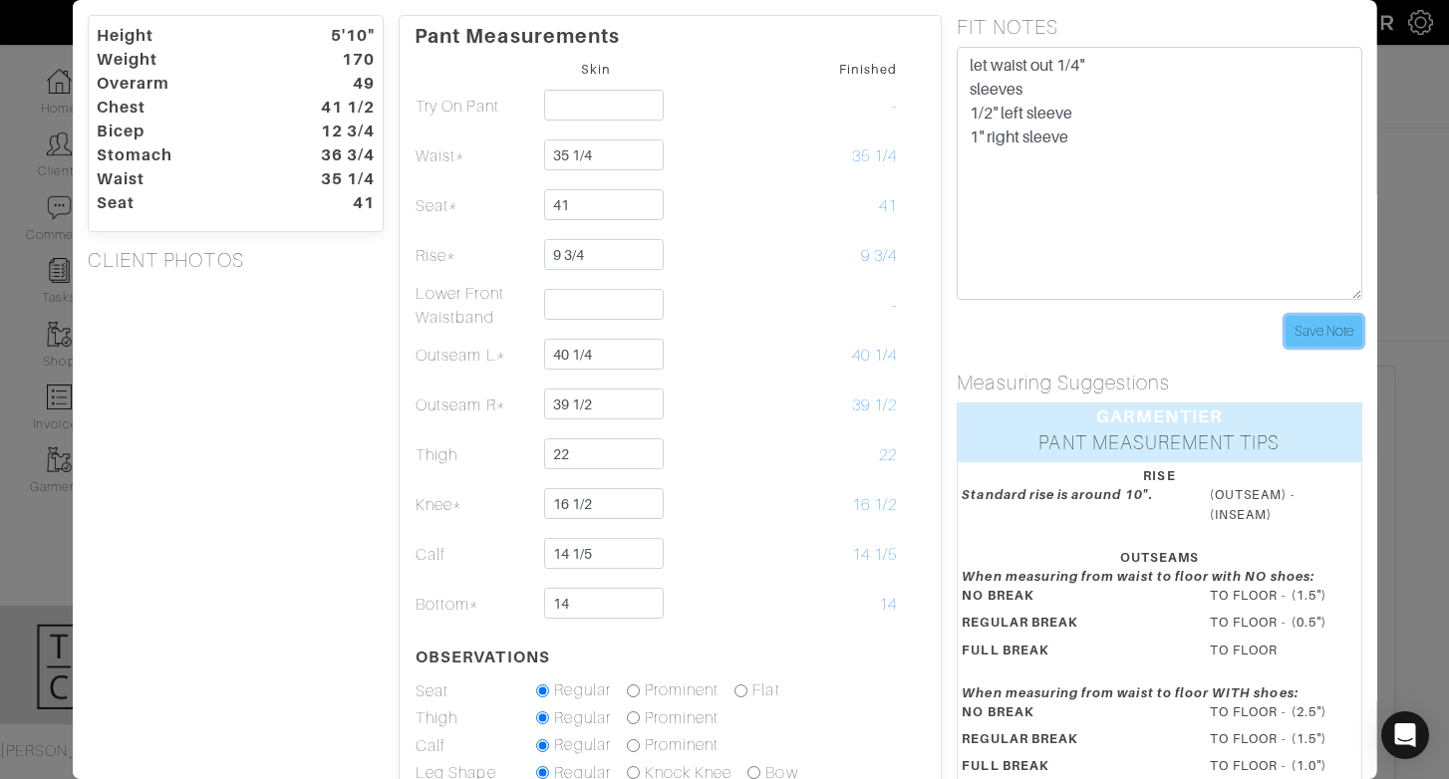
click at [1321, 335] on input "Save Note" at bounding box center [1323, 331] width 77 height 31
click at [1441, 121] on div "Core Shirt Jacket Pant Vest Outerwear Belt Height 5'10" Weight 170 Overarm 49 C…" at bounding box center [724, 389] width 1449 height 779
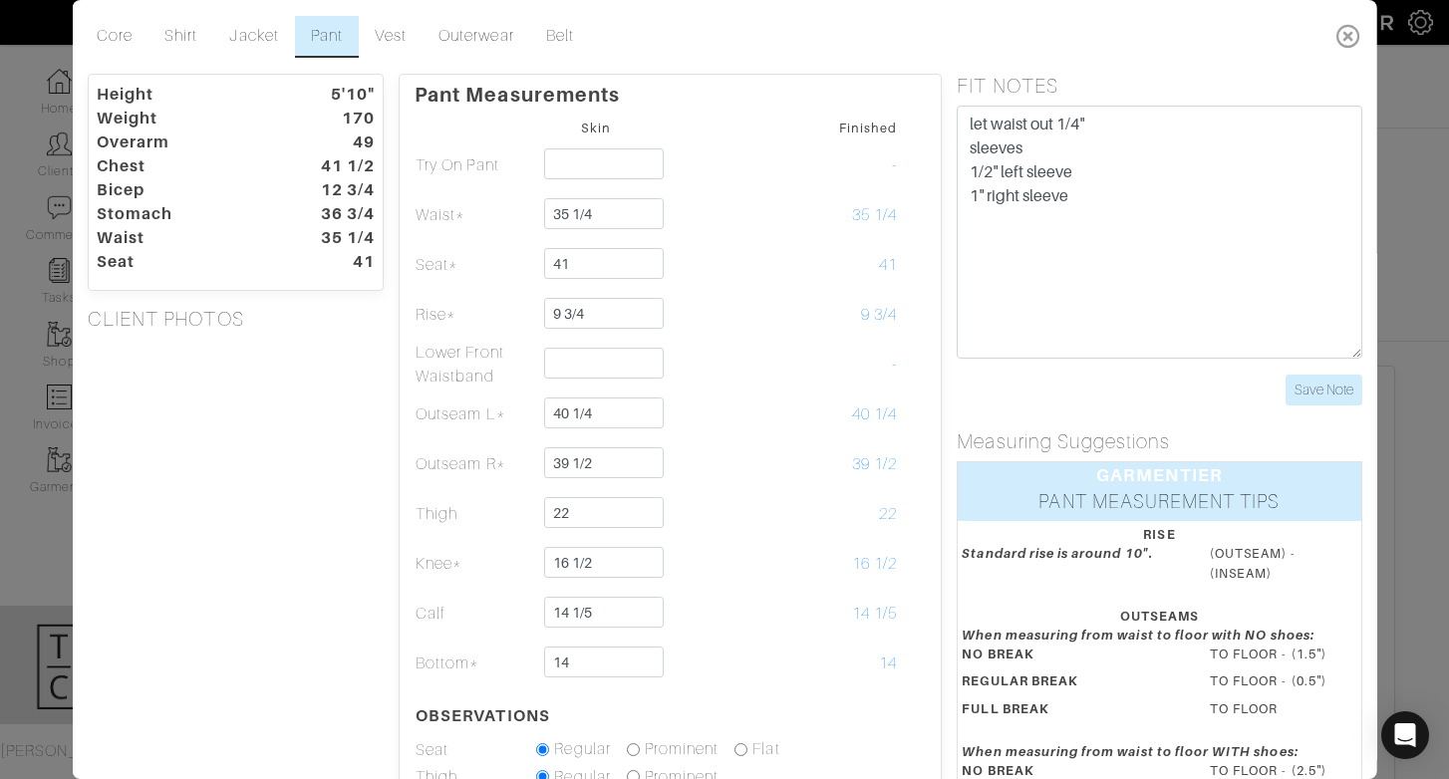
click at [1352, 37] on icon at bounding box center [1348, 36] width 41 height 40
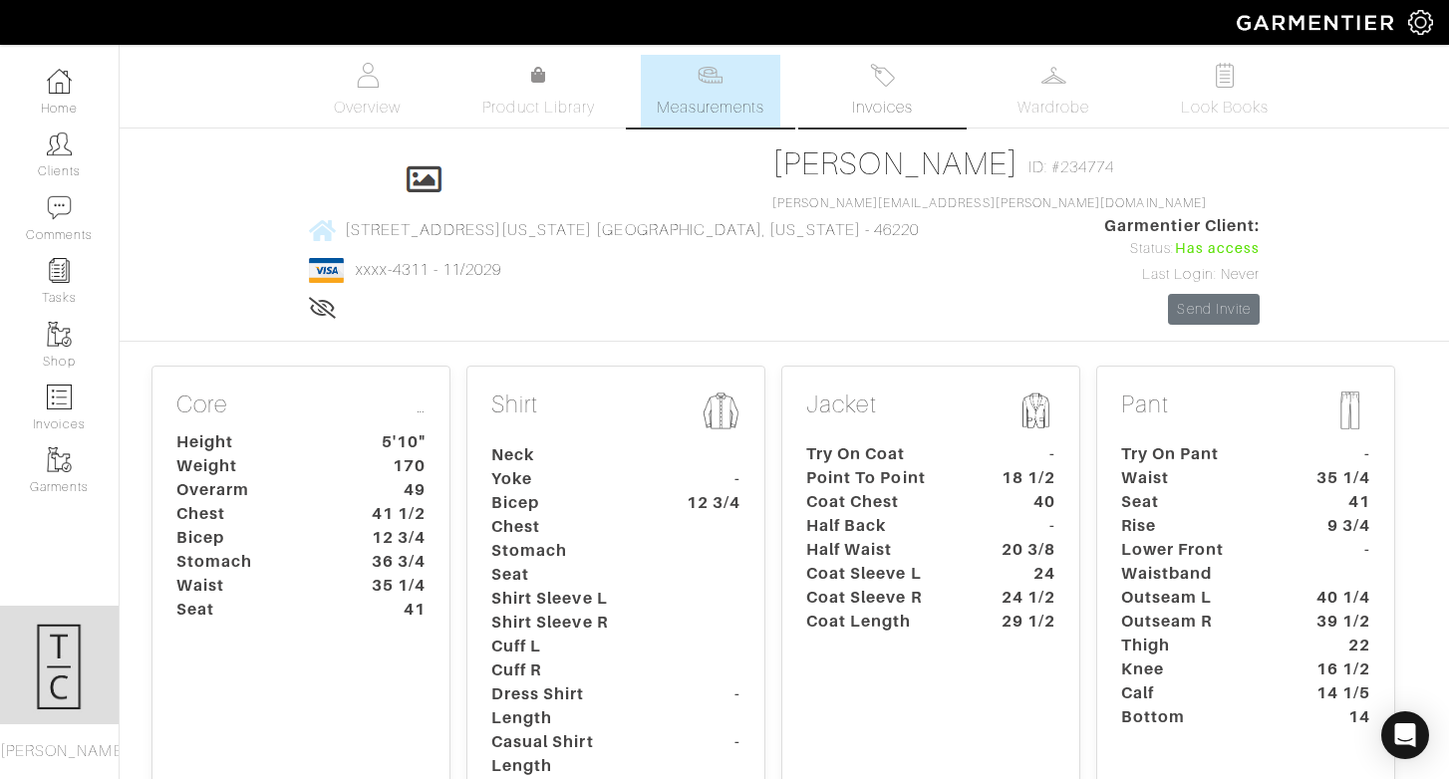
click at [912, 66] on link "Invoices" at bounding box center [882, 91] width 140 height 73
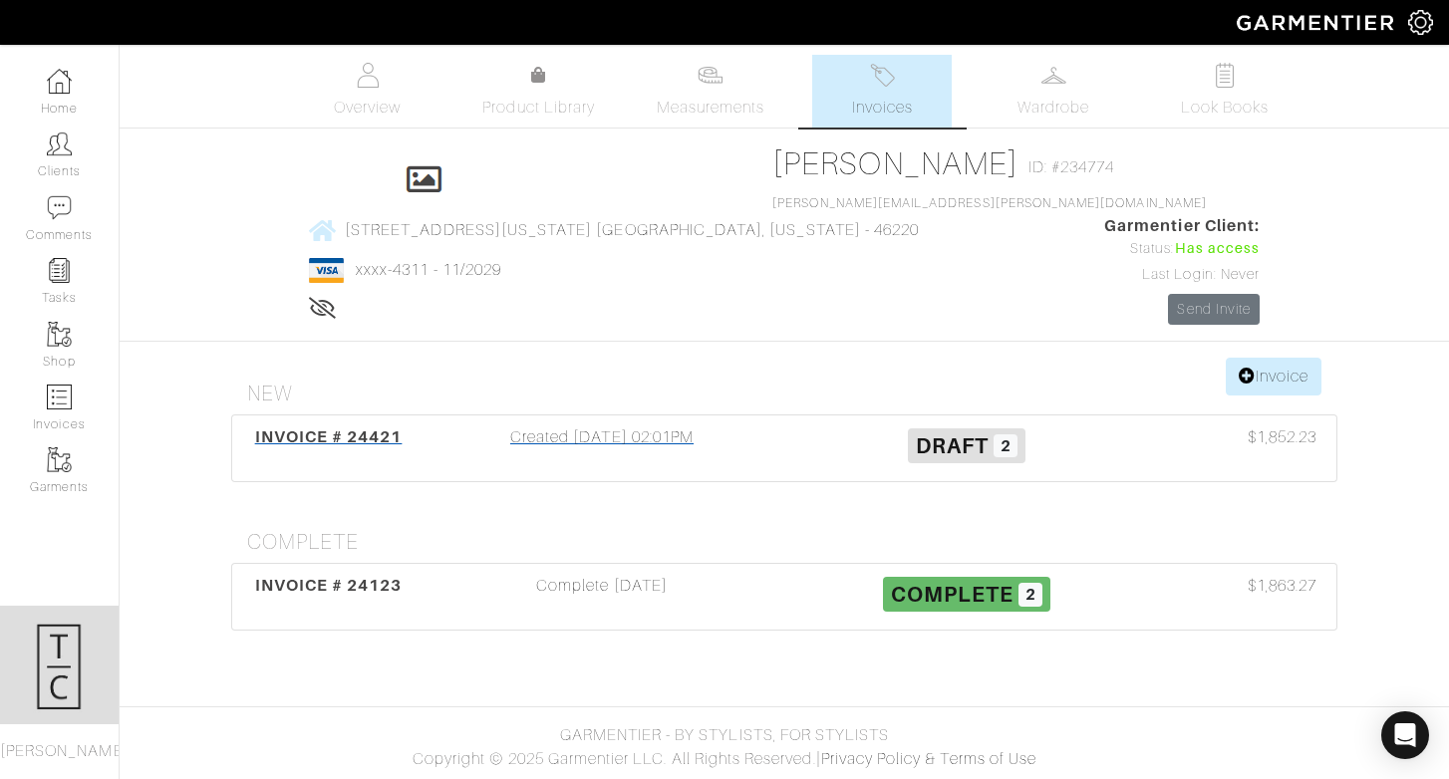
click at [633, 426] on div "Created [DATE] 02:01PM" at bounding box center [602, 449] width 365 height 46
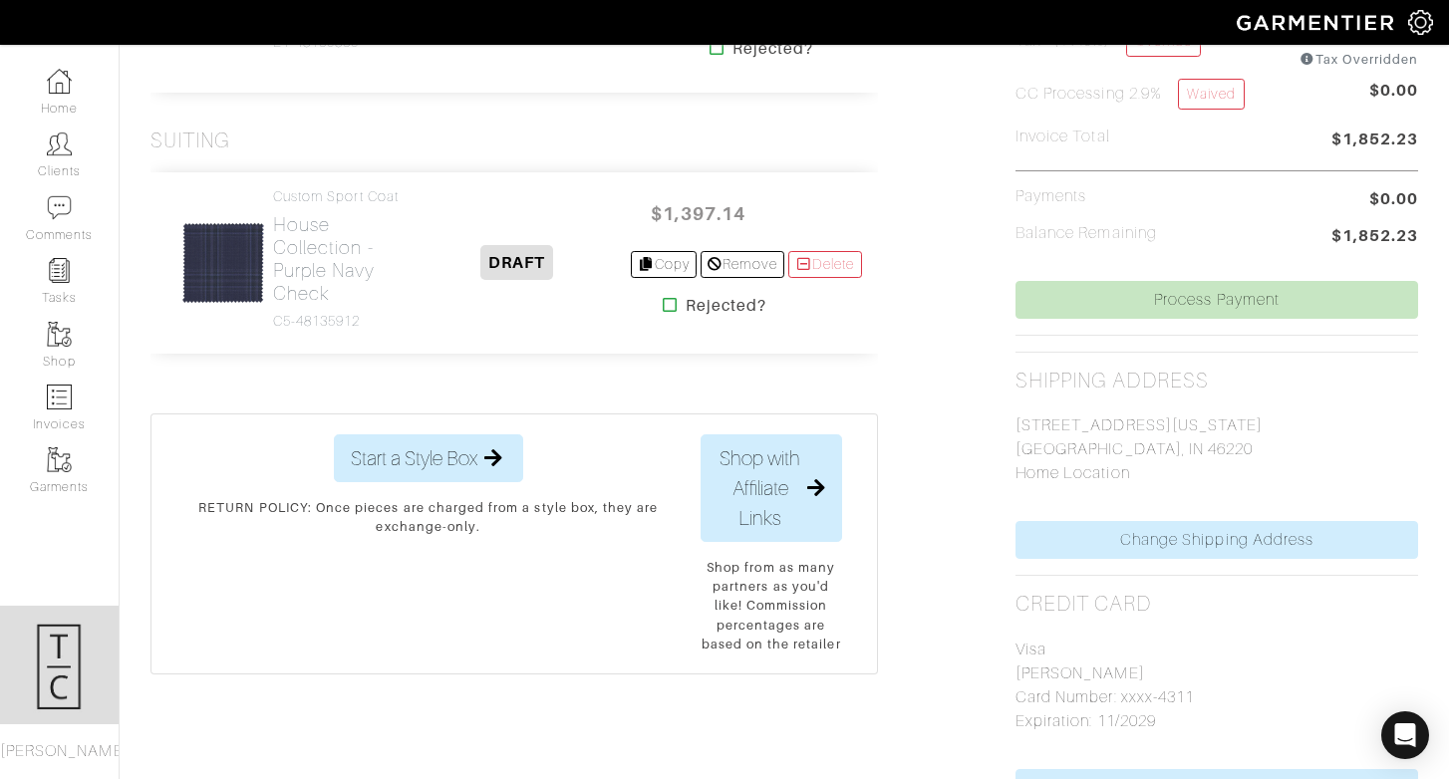
scroll to position [566, 0]
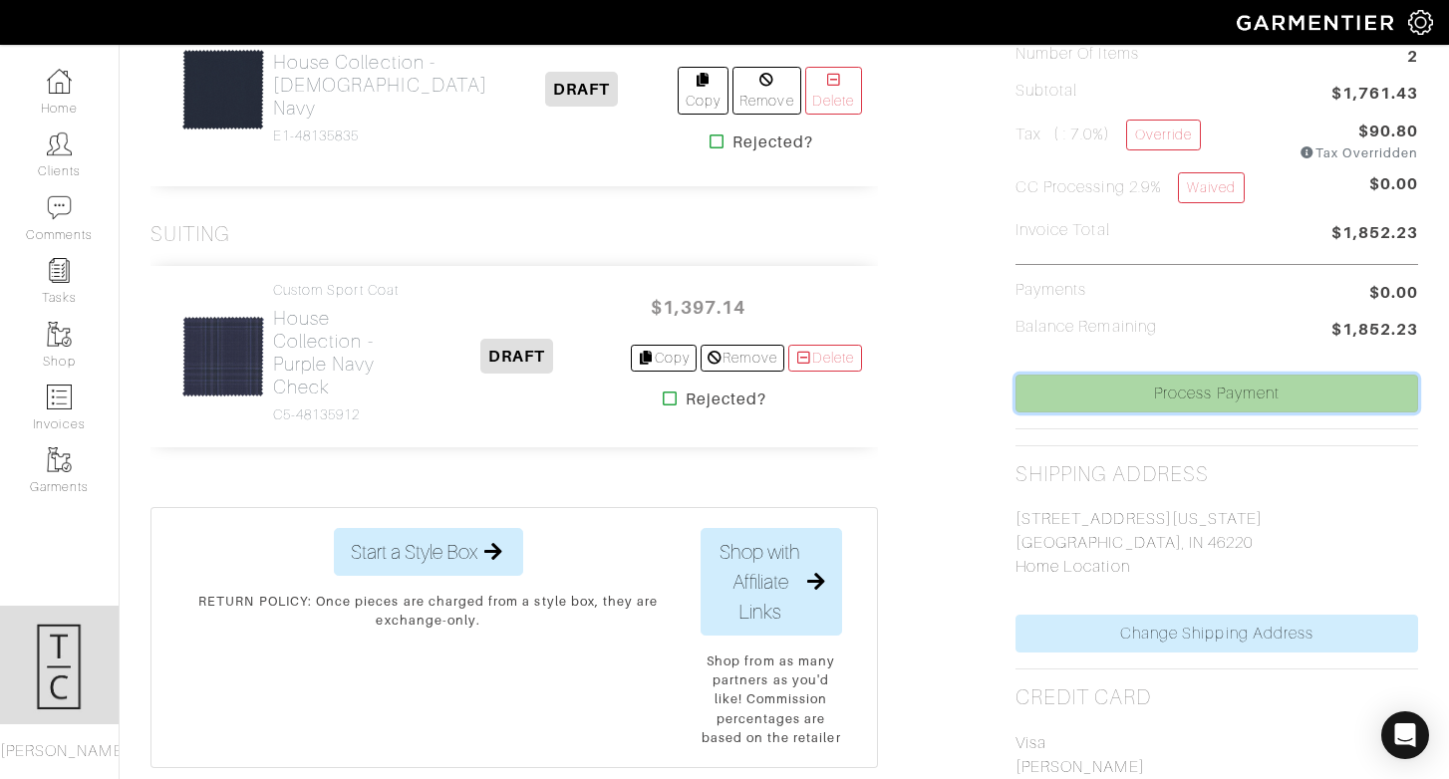
click at [1185, 397] on link "Process Payment" at bounding box center [1217, 394] width 403 height 38
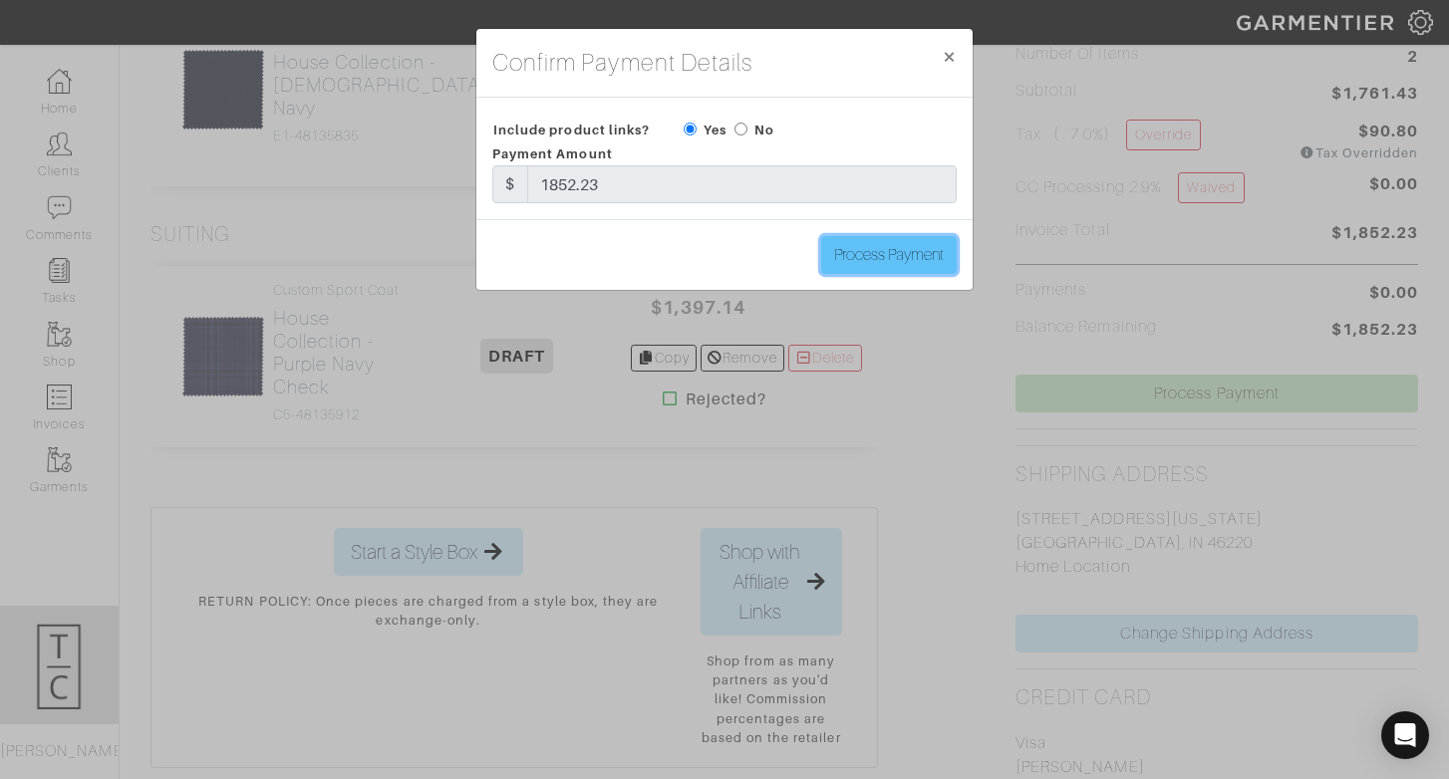
click at [896, 244] on input "Process Payment" at bounding box center [889, 255] width 136 height 38
type input "Process Payment"
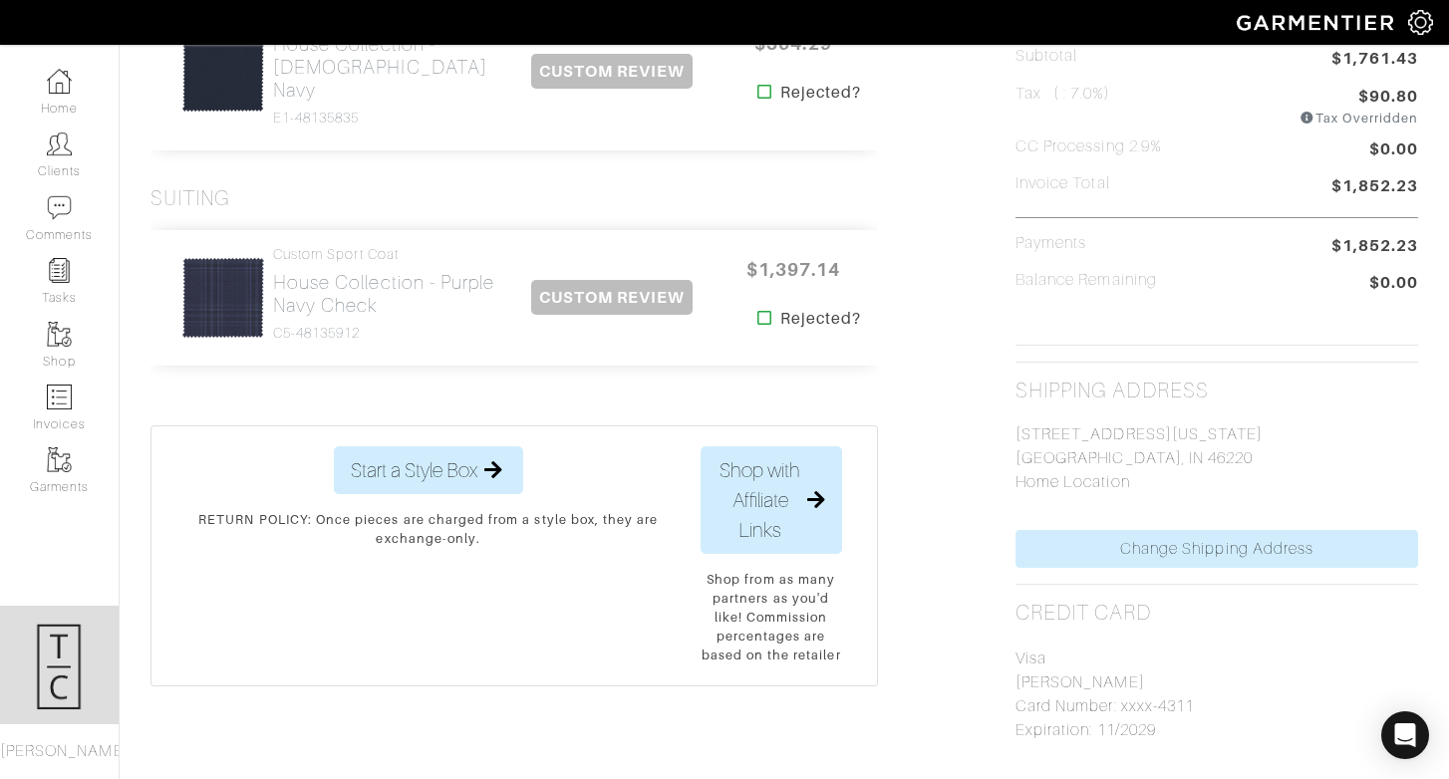
scroll to position [0, 0]
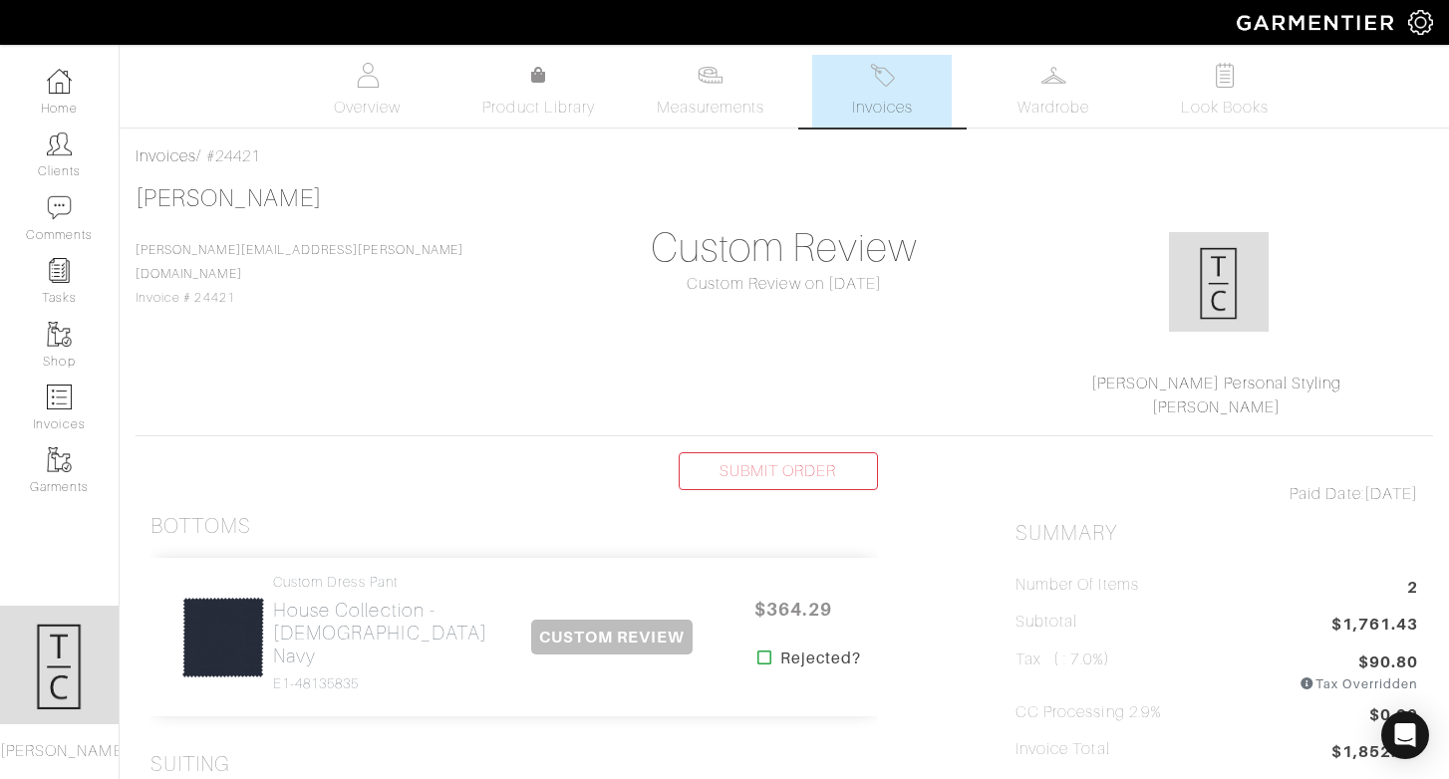
click at [1427, 20] on img at bounding box center [1420, 22] width 25 height 25
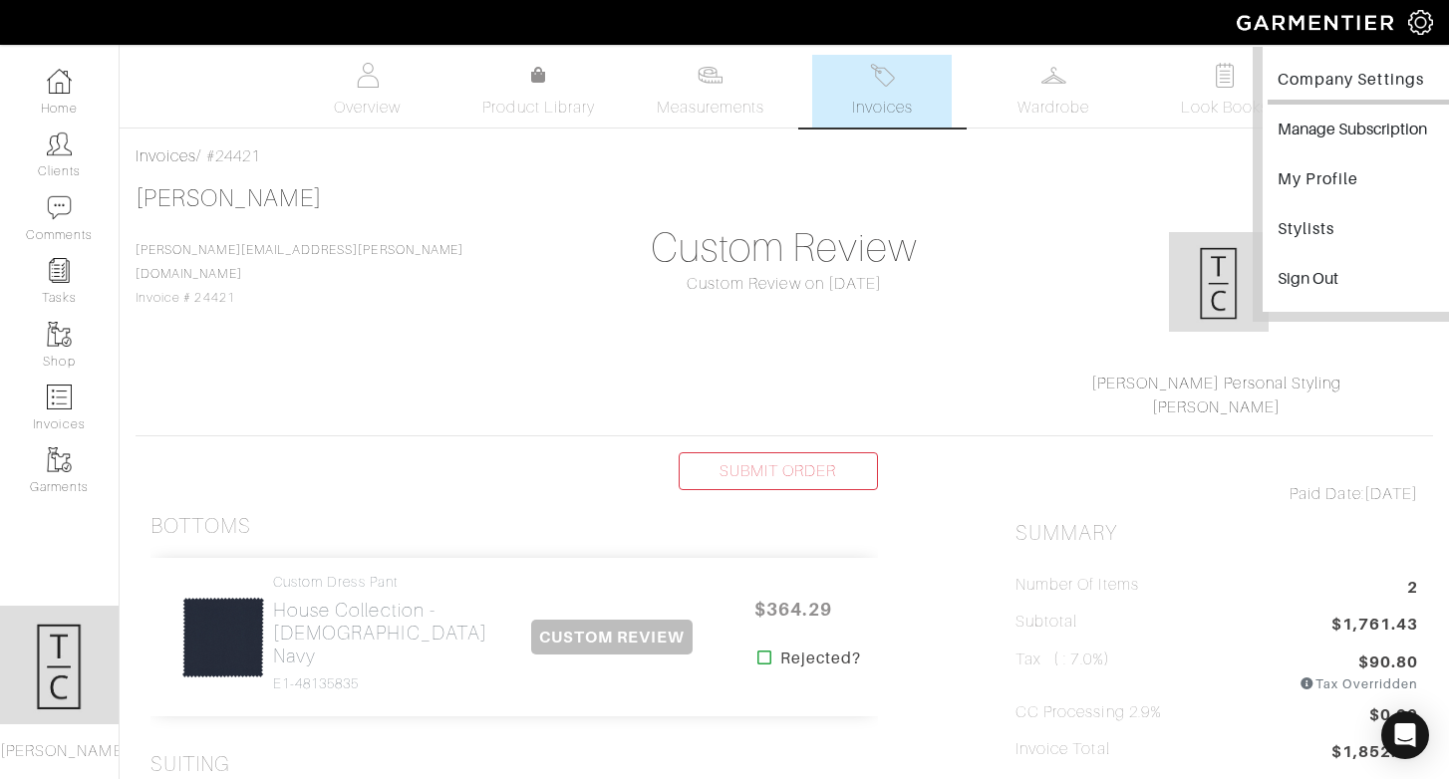
click at [1392, 73] on link "Company Settings" at bounding box center [1364, 82] width 193 height 45
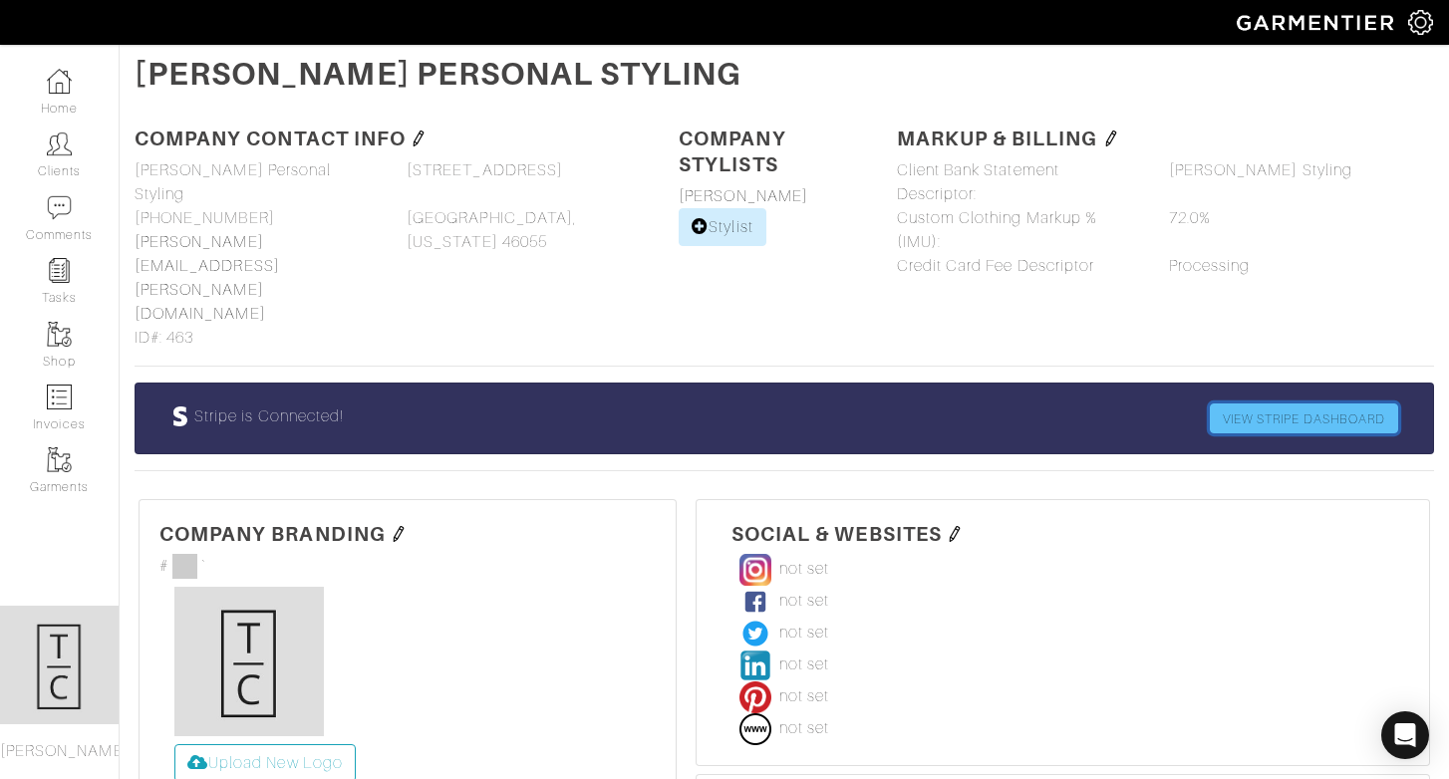
click at [1308, 404] on link "VIEW STRIPE DASHBOARD" at bounding box center [1304, 419] width 188 height 30
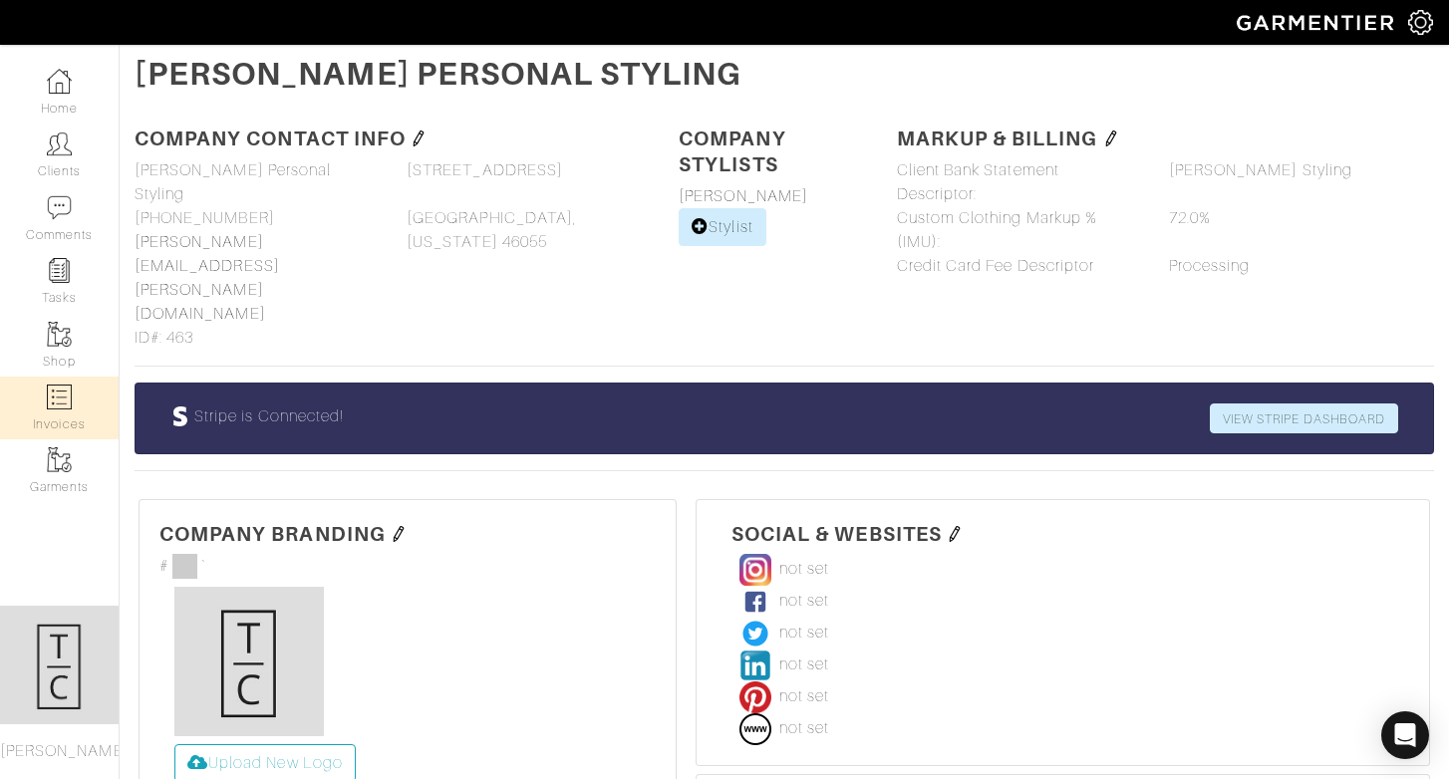
click at [65, 385] on img at bounding box center [59, 397] width 25 height 25
select select
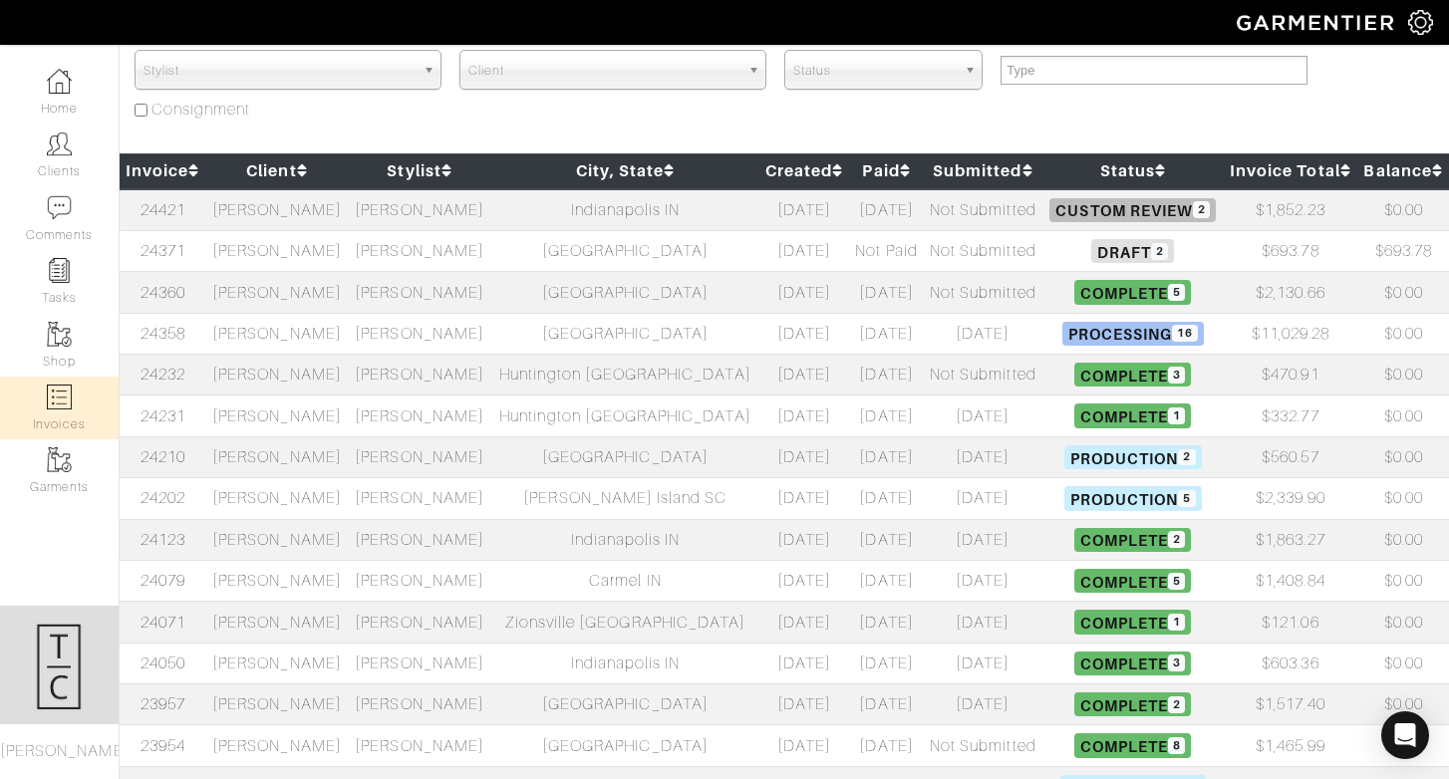
scroll to position [213, 0]
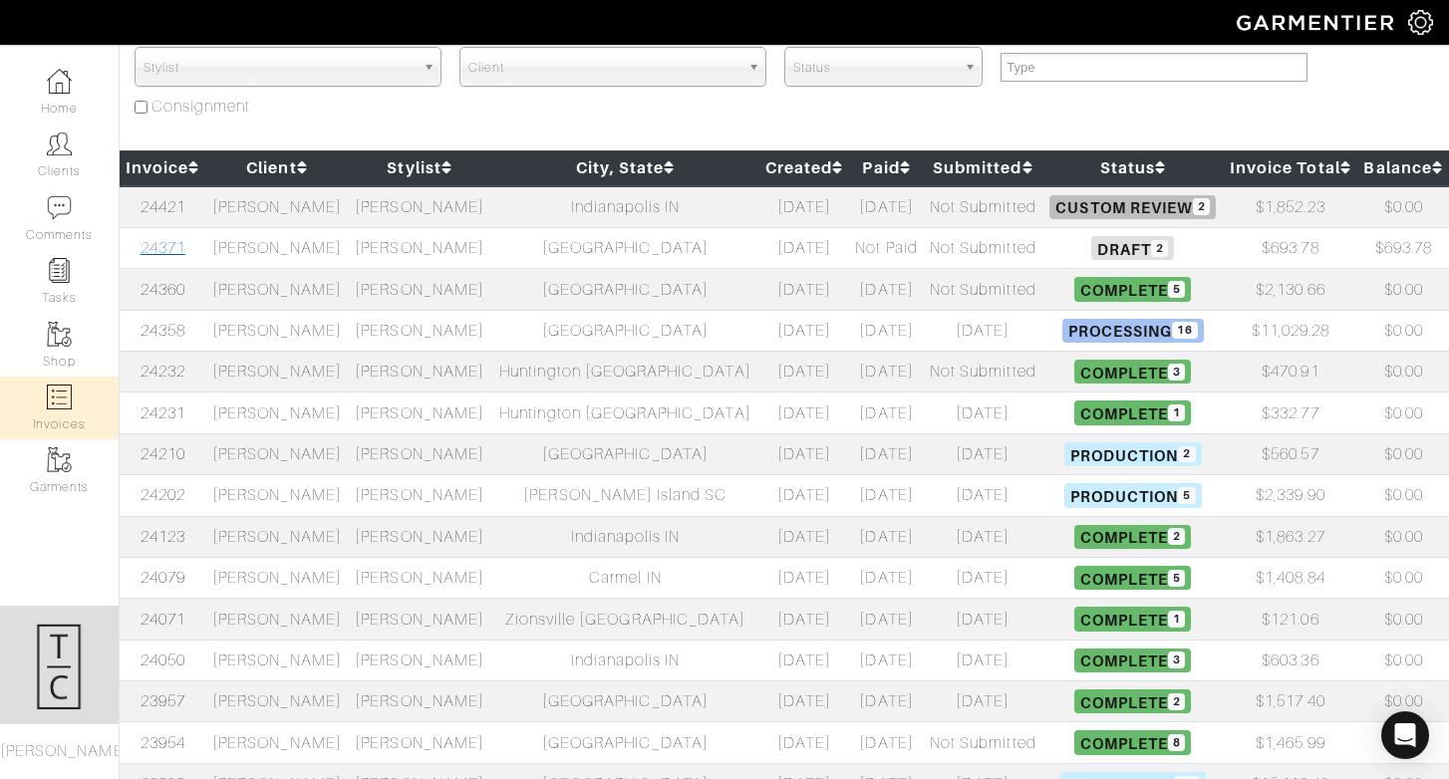
click at [175, 244] on link "24371" at bounding box center [163, 248] width 45 height 18
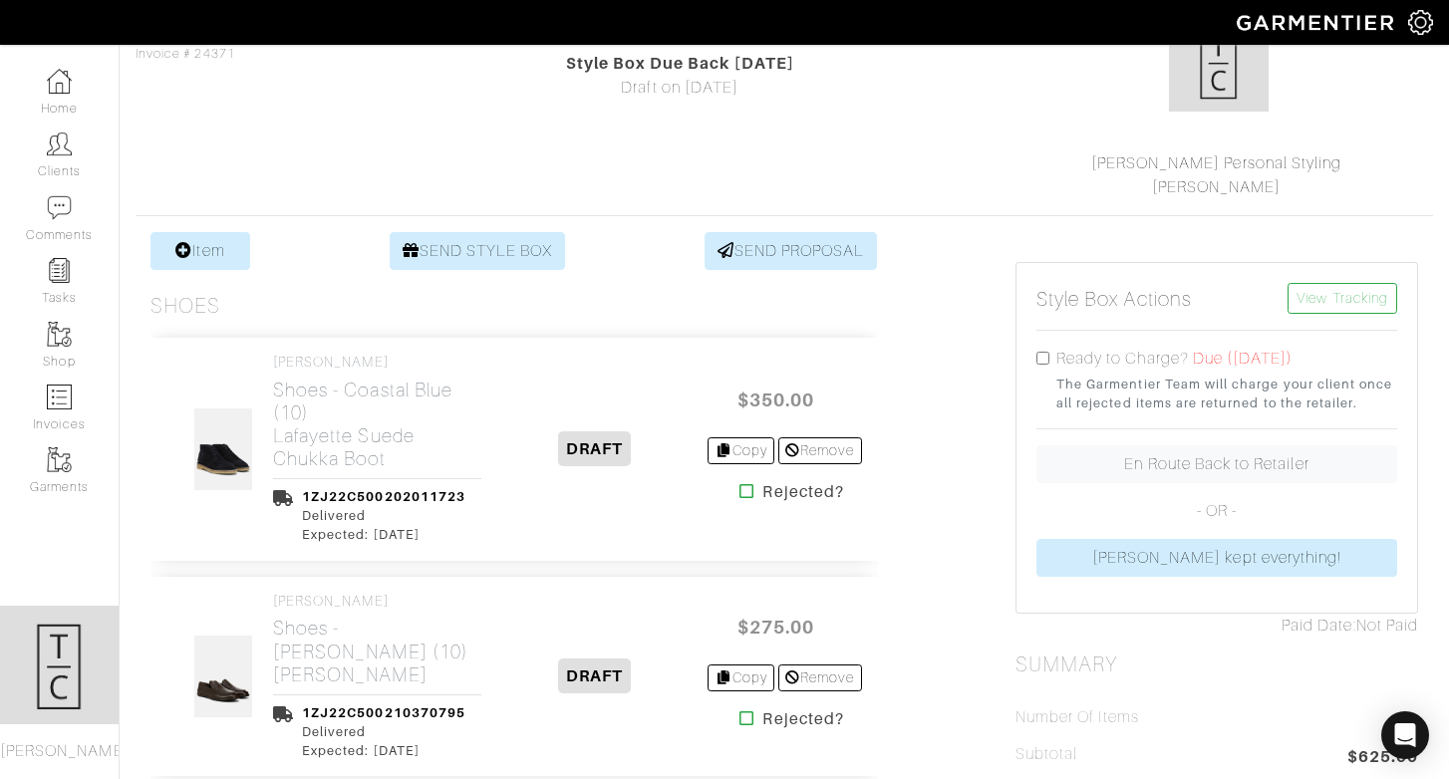
scroll to position [242, 0]
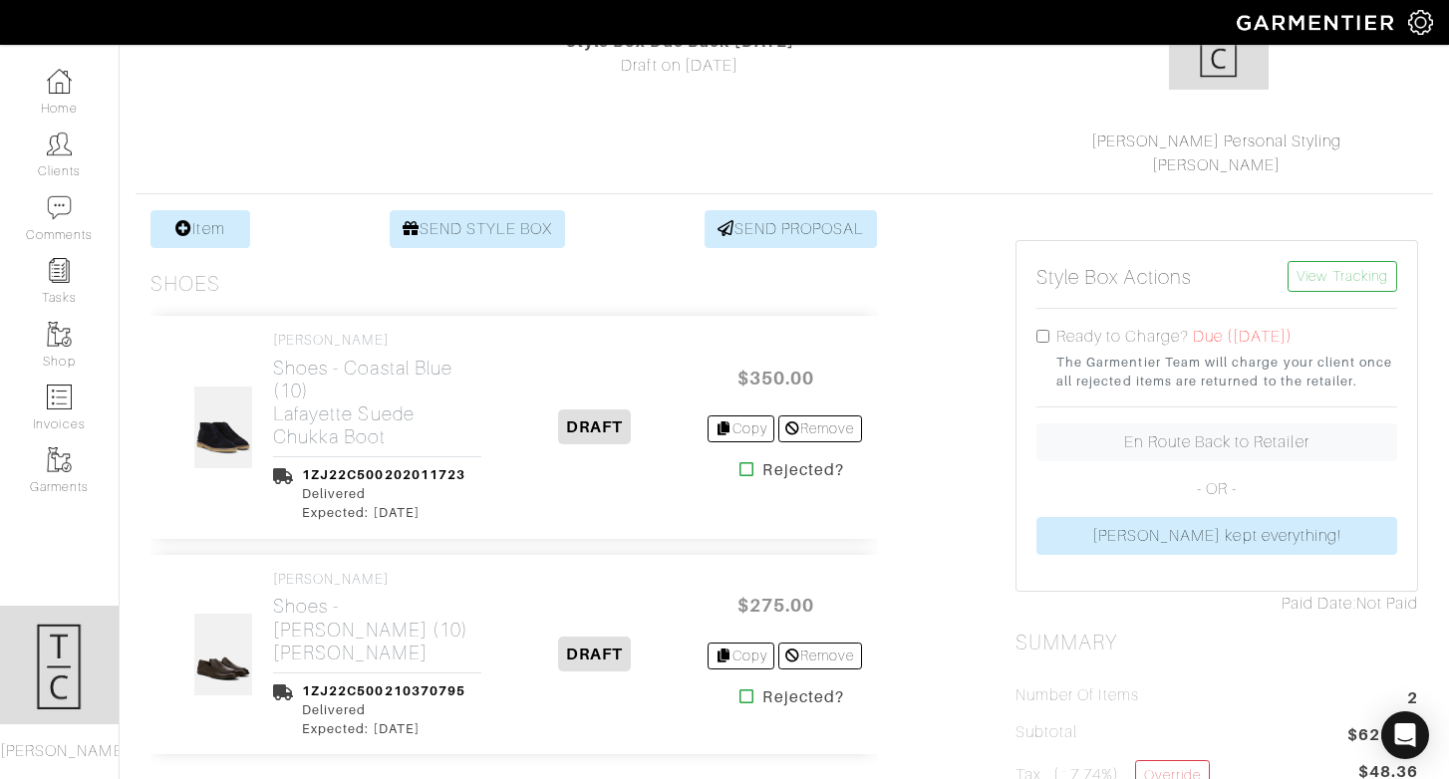
click at [1044, 341] on input "checkbox" at bounding box center [1043, 336] width 13 height 13
checkbox input "true"
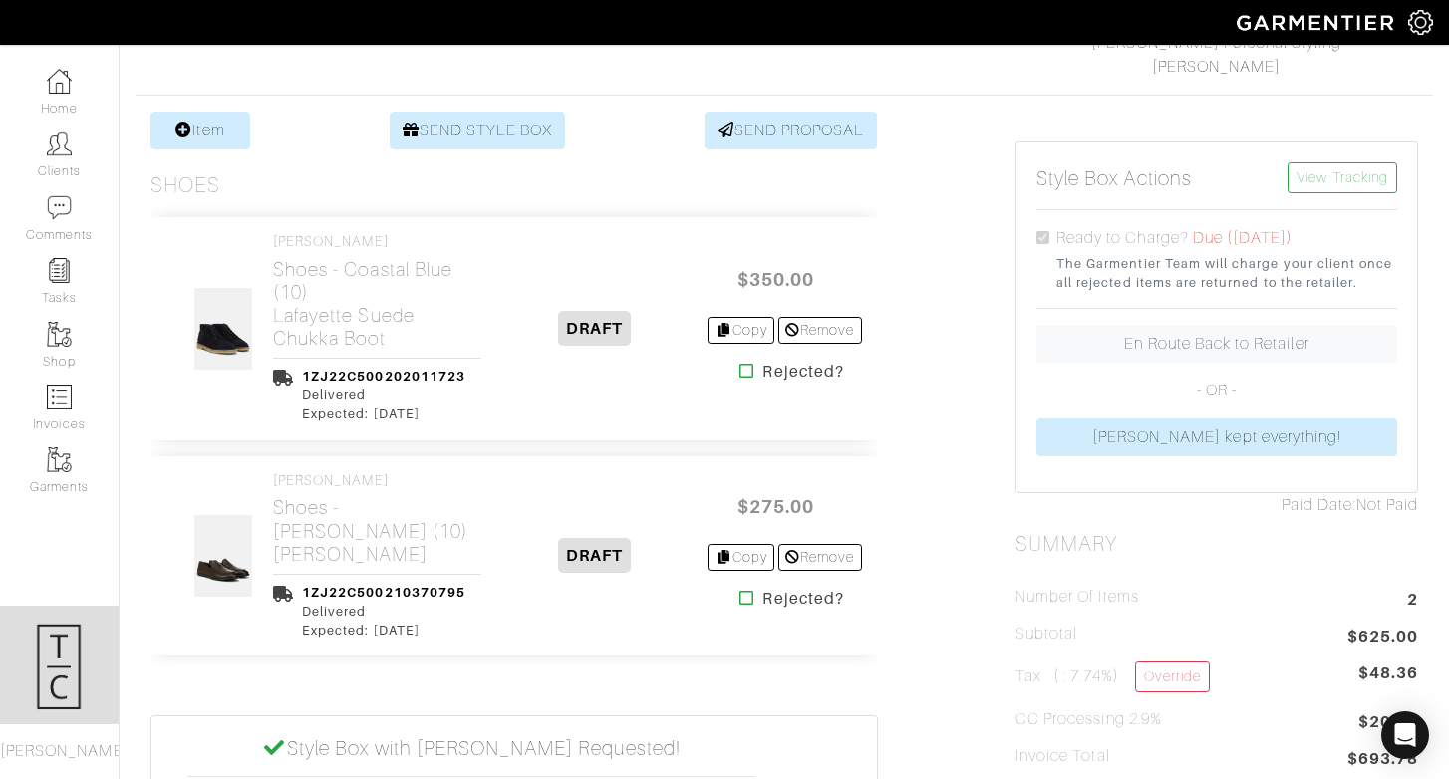
scroll to position [589, 0]
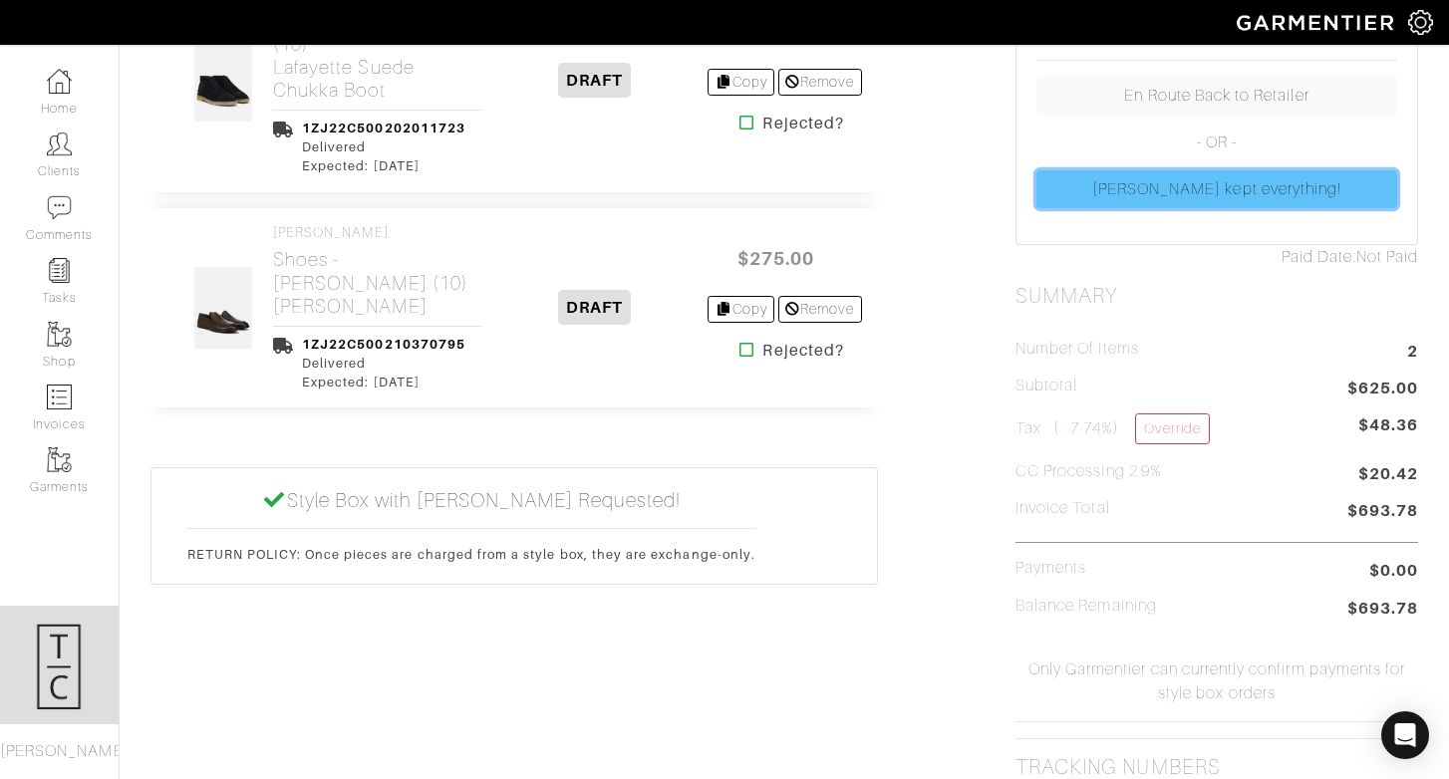
click at [1175, 191] on link "Brian kept everything!" at bounding box center [1217, 189] width 361 height 38
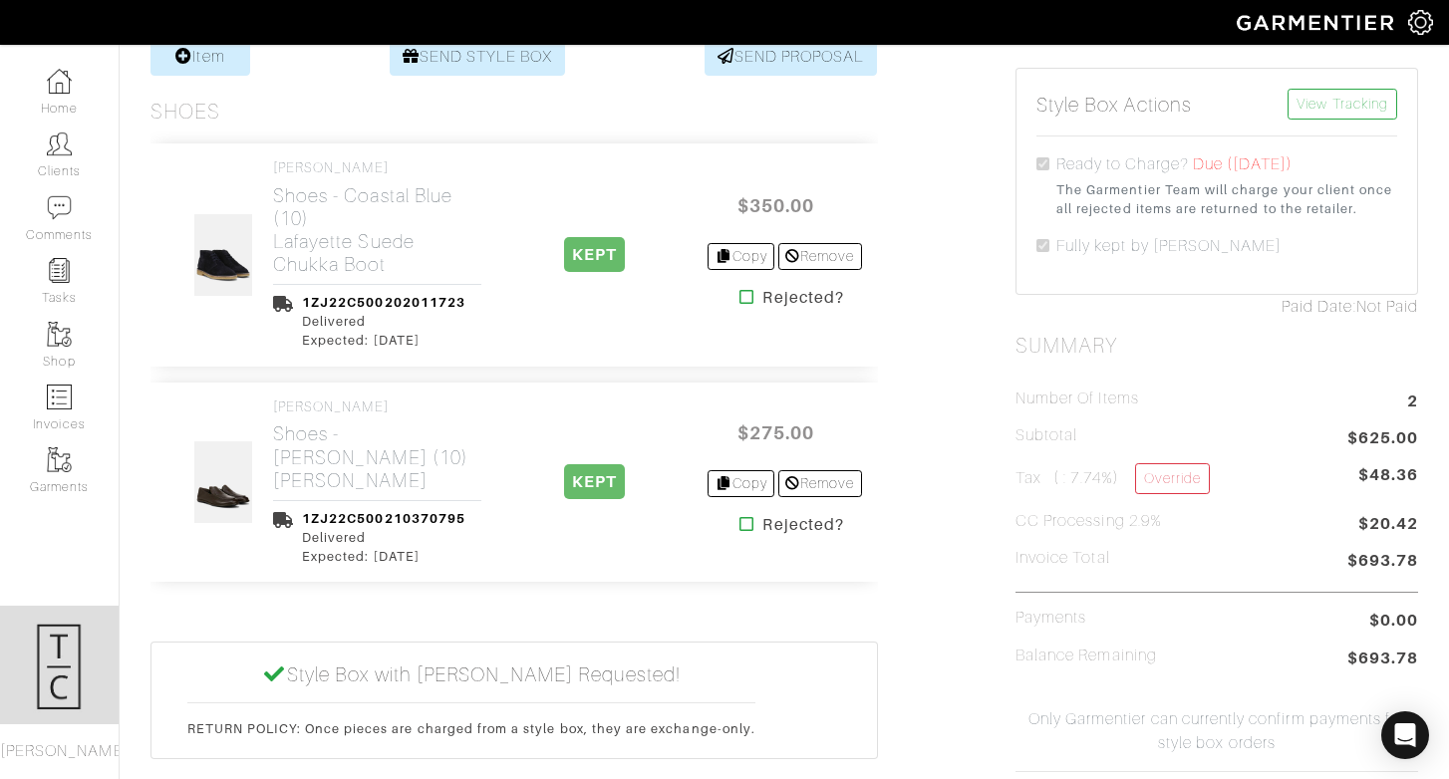
scroll to position [0, 0]
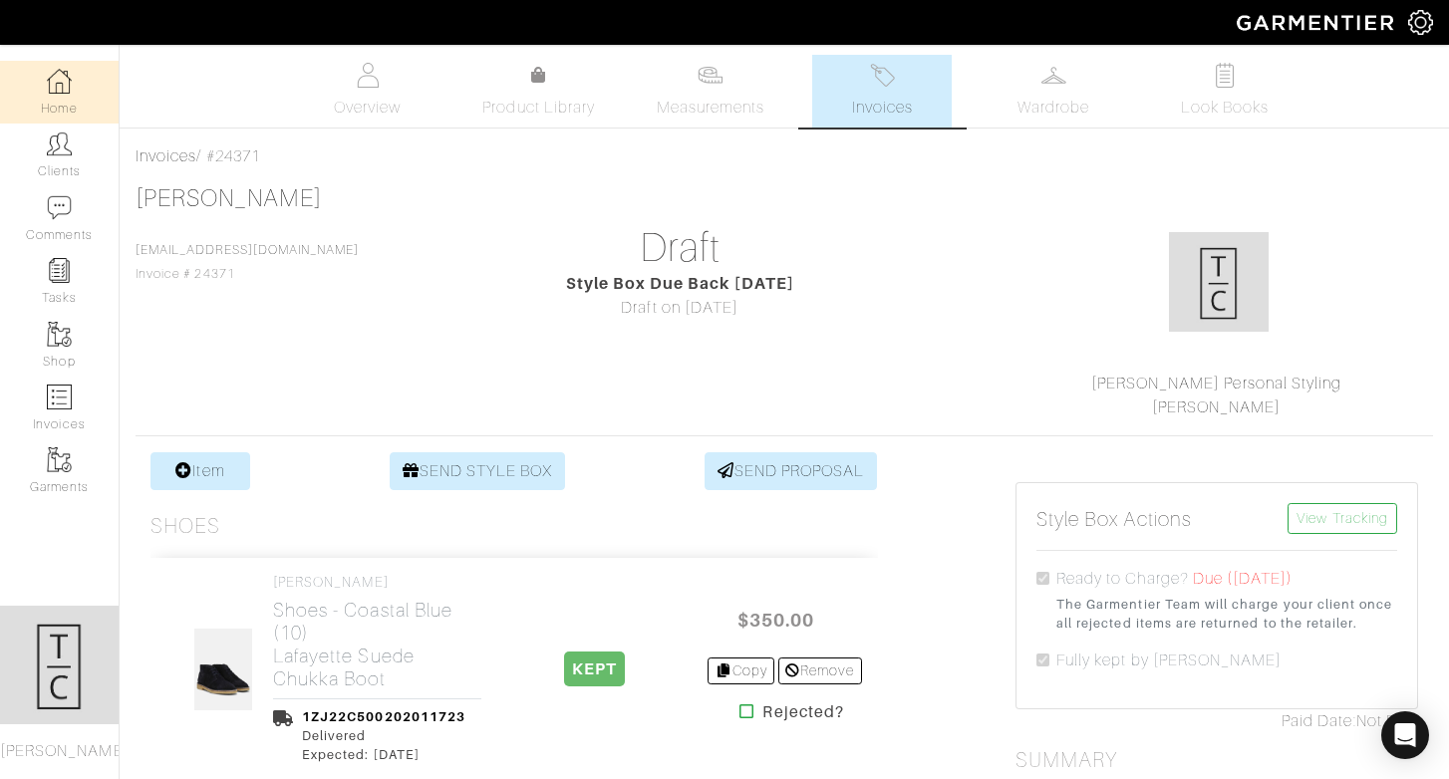
click at [58, 81] on img at bounding box center [59, 81] width 25 height 25
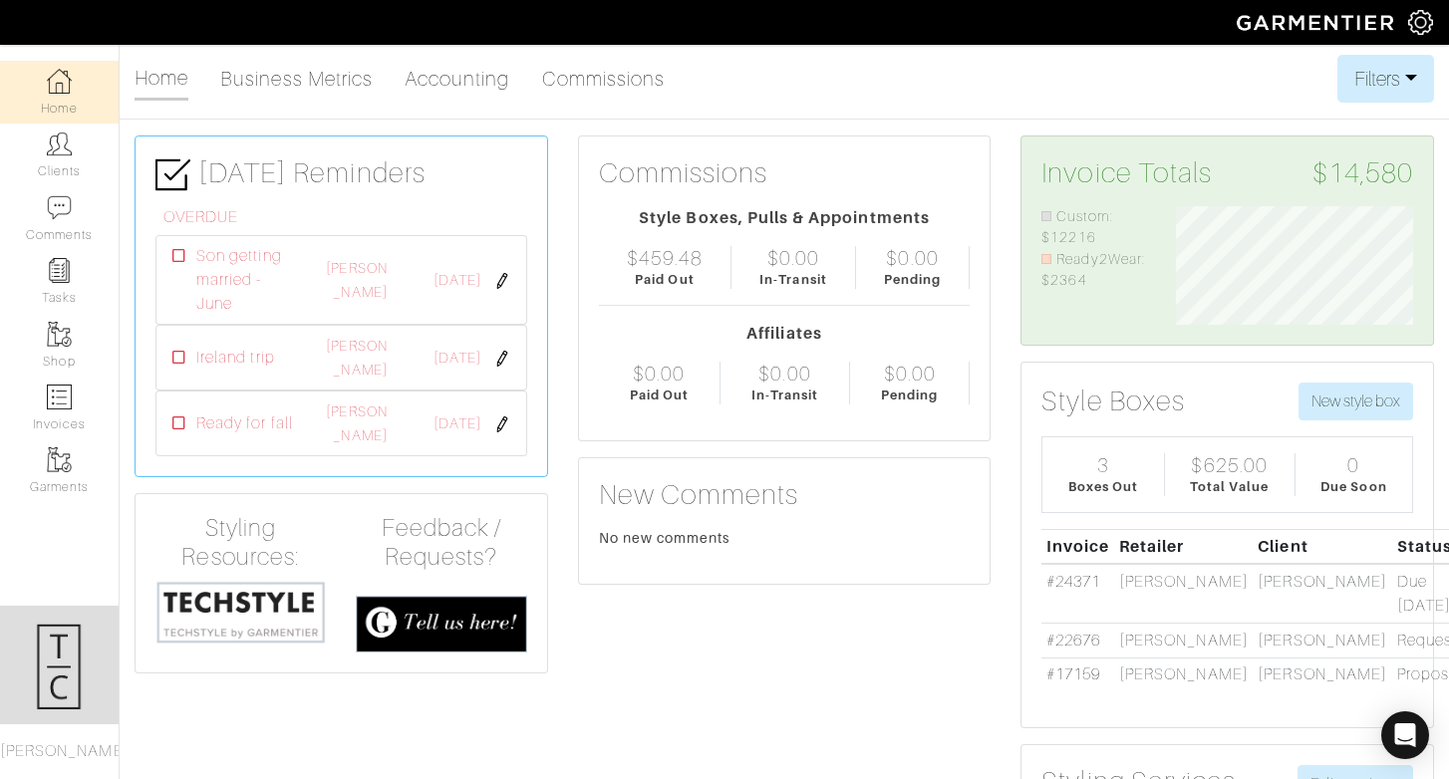
scroll to position [119, 267]
